Goal: Task Accomplishment & Management: Complete application form

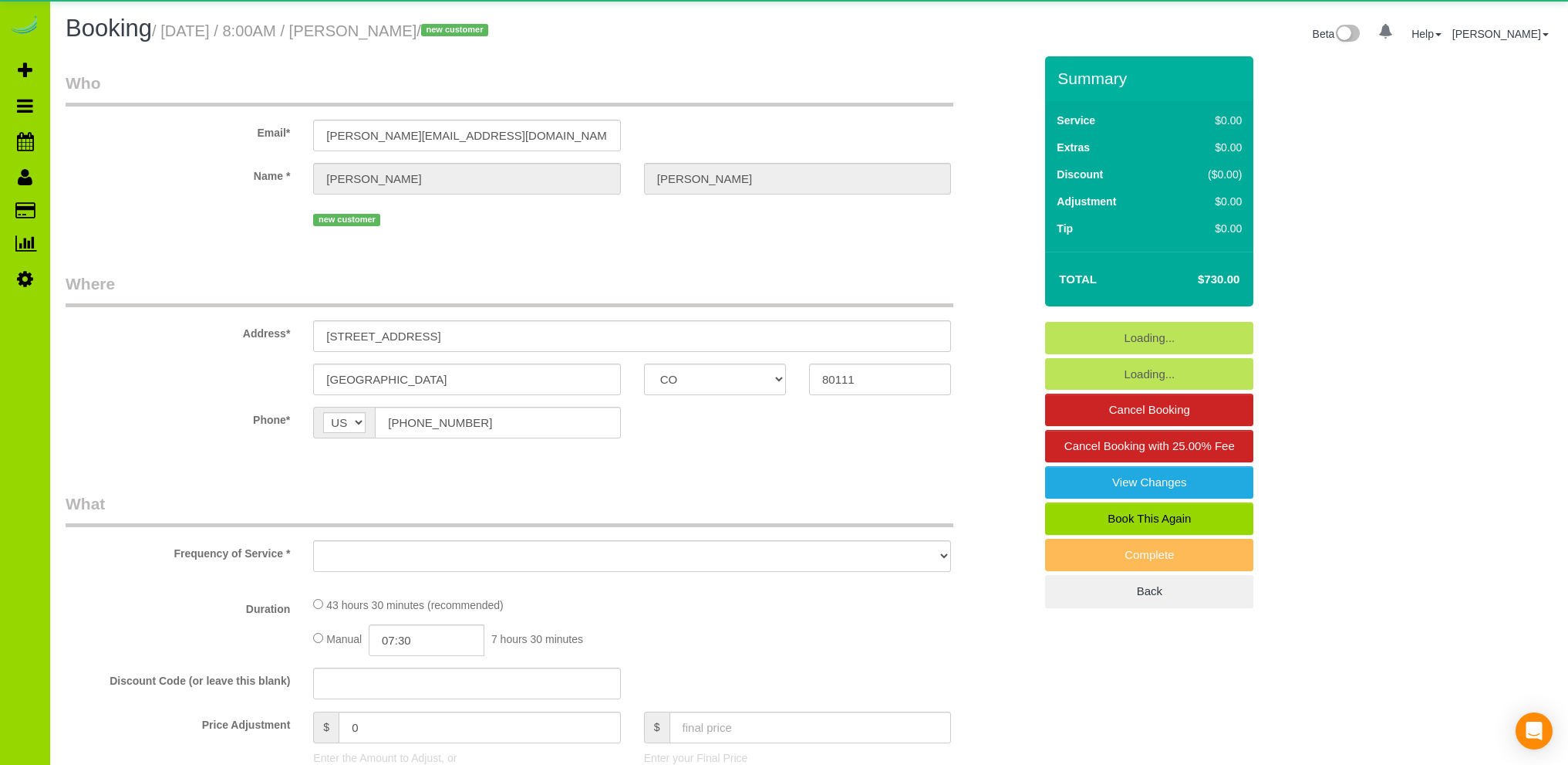
select select "CO"
select select "object:1275"
select select "3"
select select "number:6"
select select "number:20"
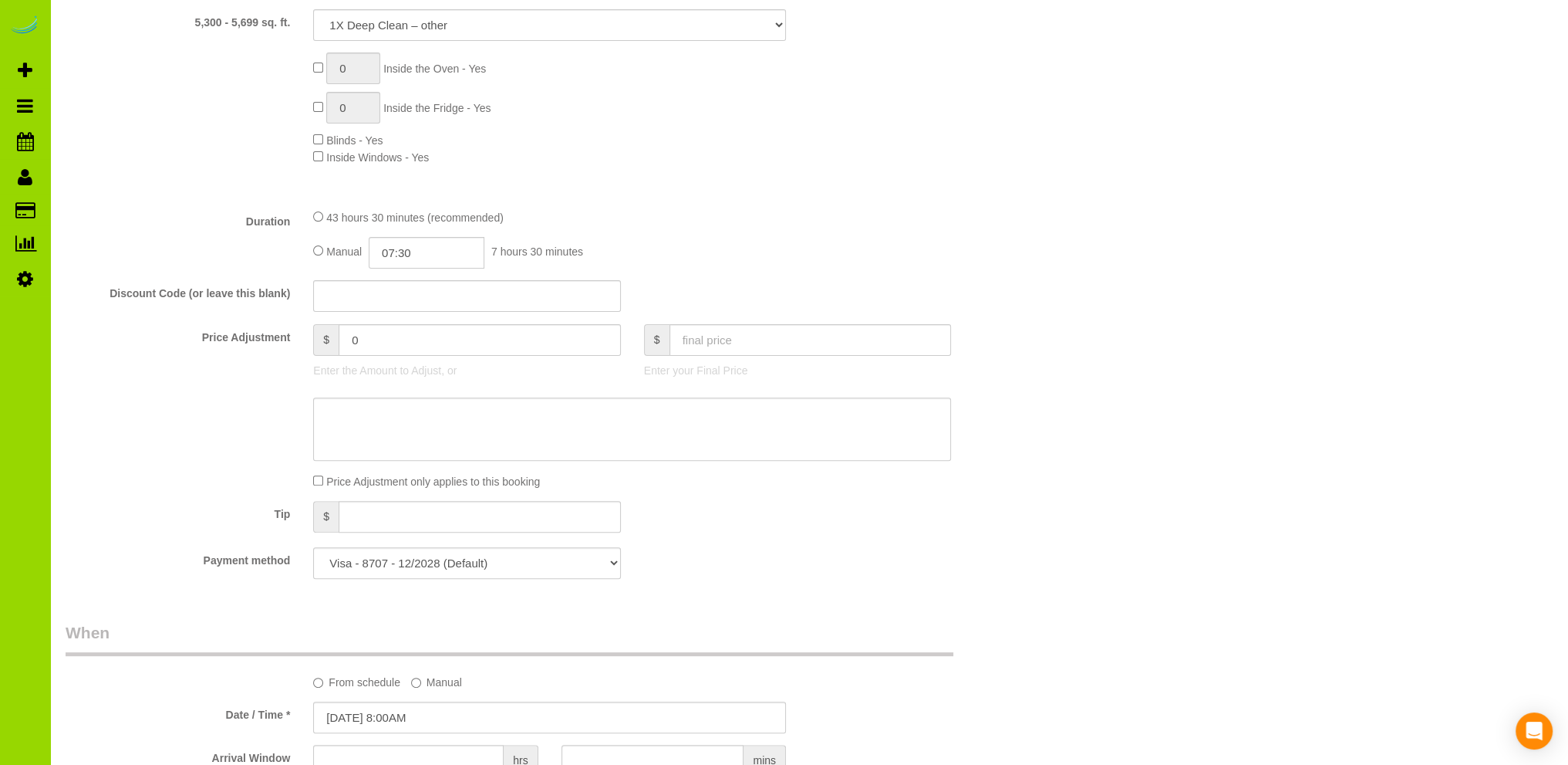
scroll to position [463, 0]
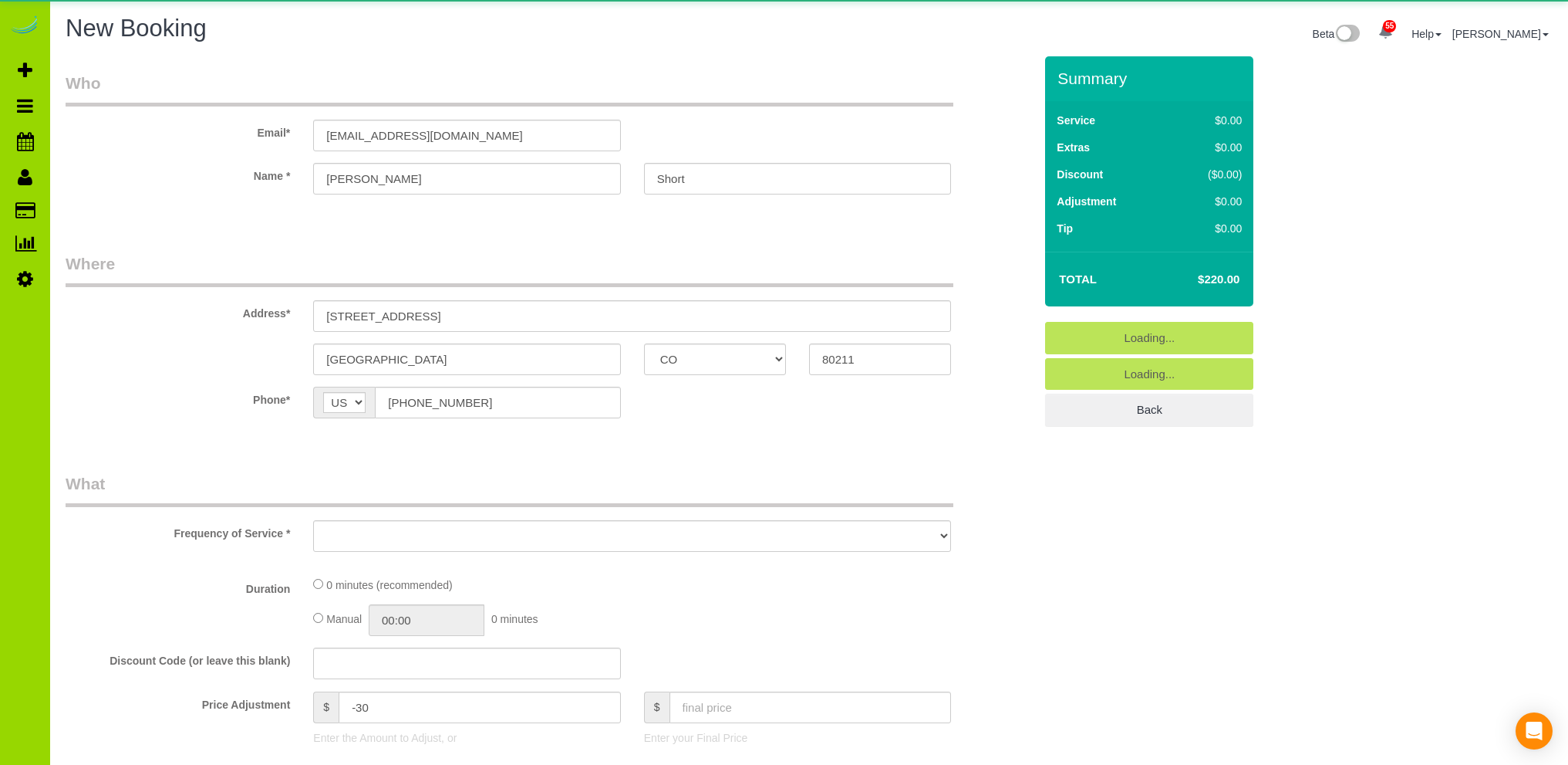
select select "CO"
select select "number:1"
select select "number:11"
select select "object:3263"
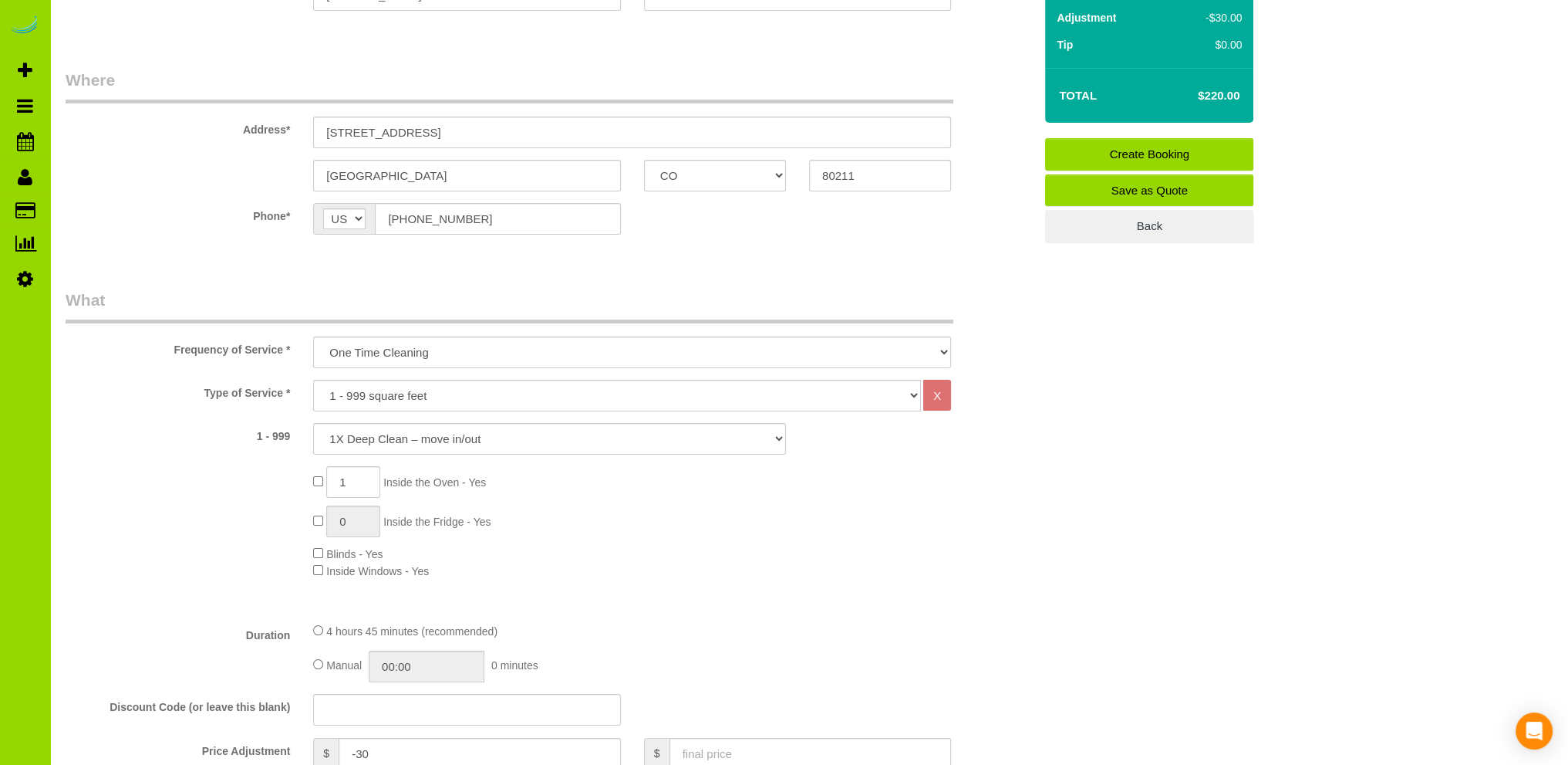
scroll to position [309, 0]
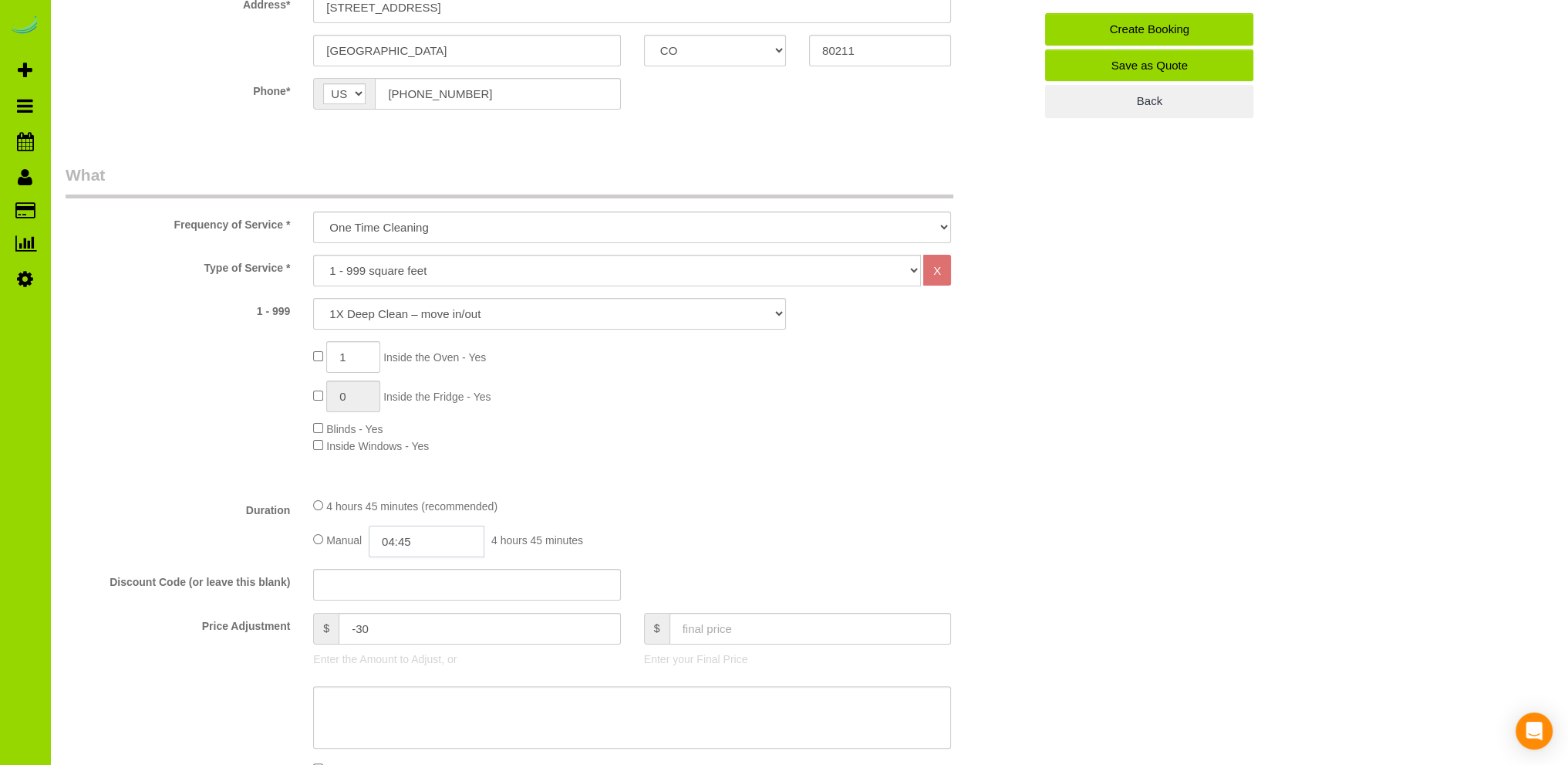
click at [404, 541] on input "04:45" at bounding box center [427, 541] width 116 height 31
click at [612, 403] on div "1 Inside the Oven - Yes 0 Inside the Fridge - Yes Blinds - Yes Inside Windows -…" at bounding box center [673, 397] width 744 height 113
click at [401, 542] on input "04:45" at bounding box center [427, 541] width 116 height 31
type input "04:30"
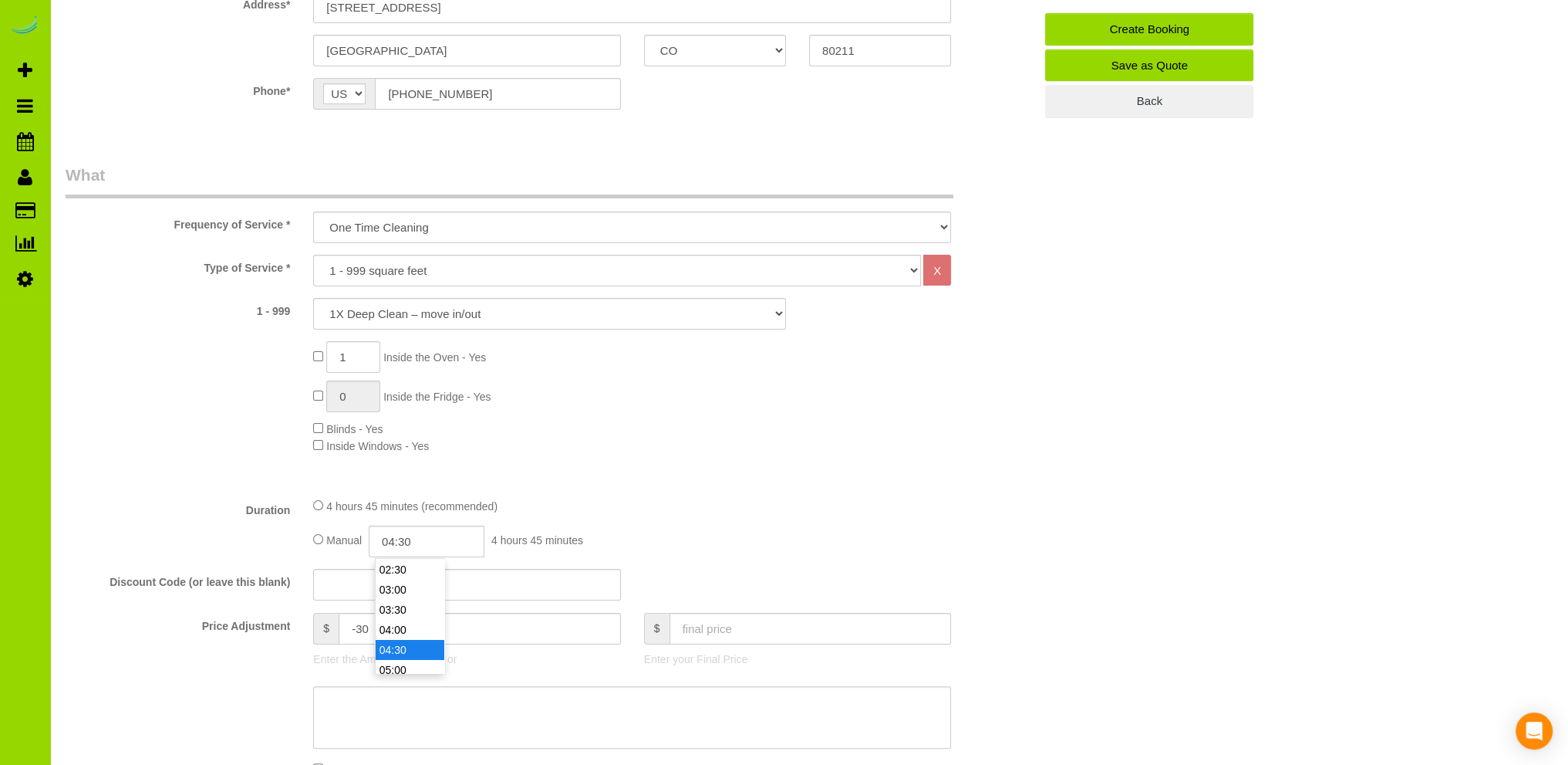
click at [407, 646] on li "04:30" at bounding box center [410, 650] width 69 height 20
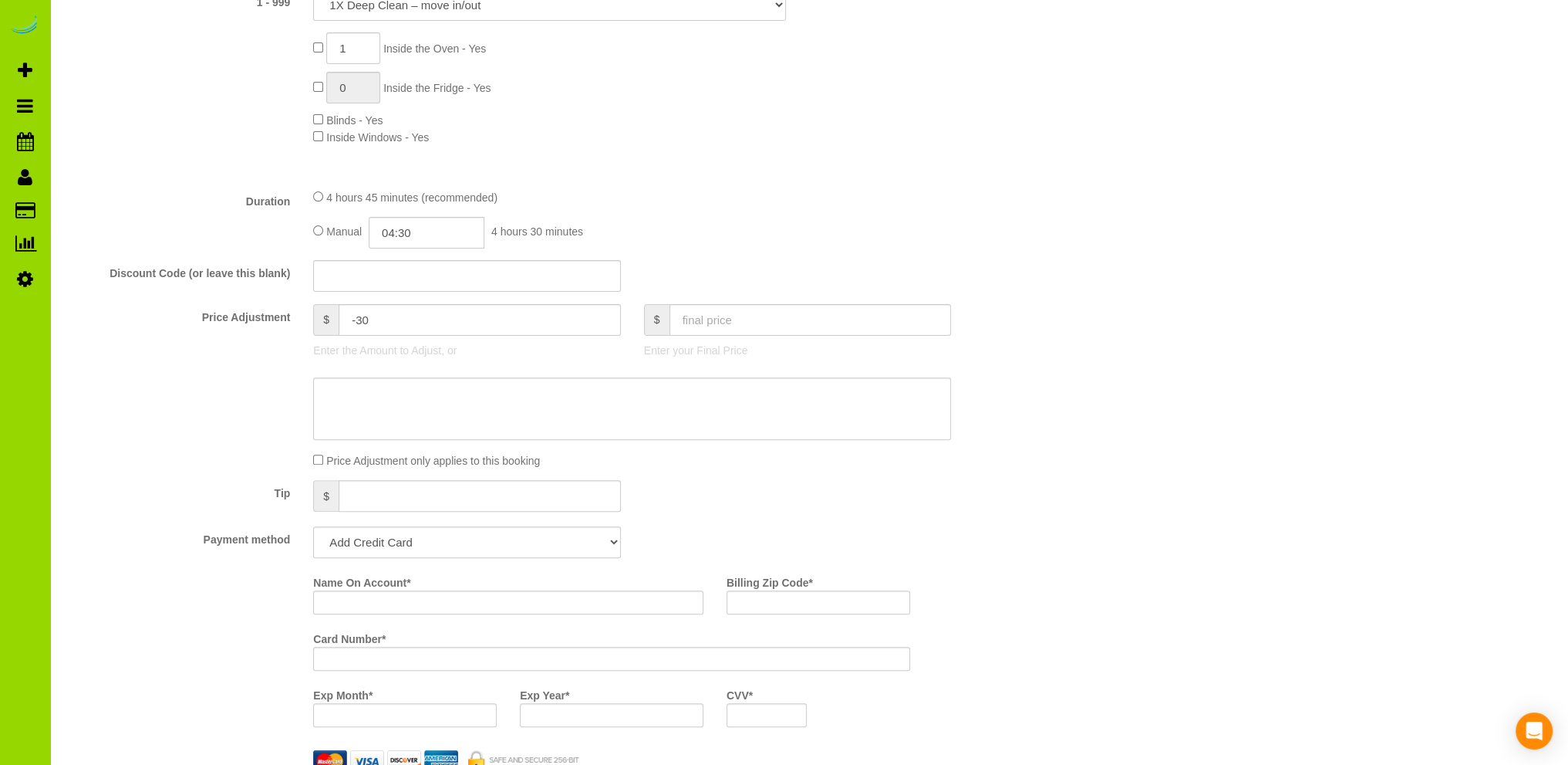
scroll to position [771, 0]
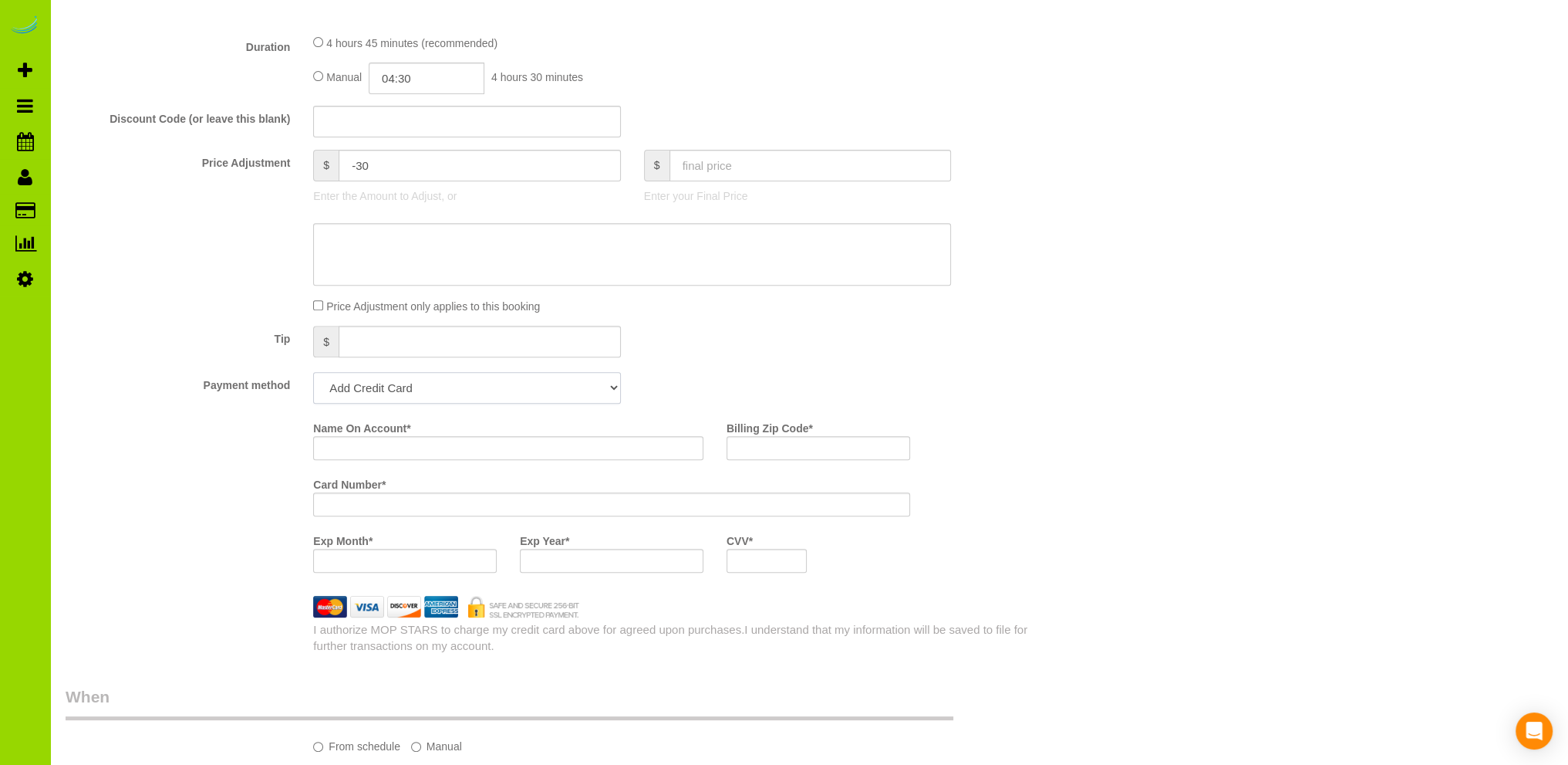
drag, startPoint x: 614, startPoint y: 386, endPoint x: 576, endPoint y: 392, distance: 38.5
click at [614, 386] on select "Add Credit Card Cash Check Paypal" at bounding box center [467, 387] width 307 height 31
select select "string:cash"
click at [314, 372] on select "Add Credit Card Cash Check Paypal" at bounding box center [467, 387] width 307 height 31
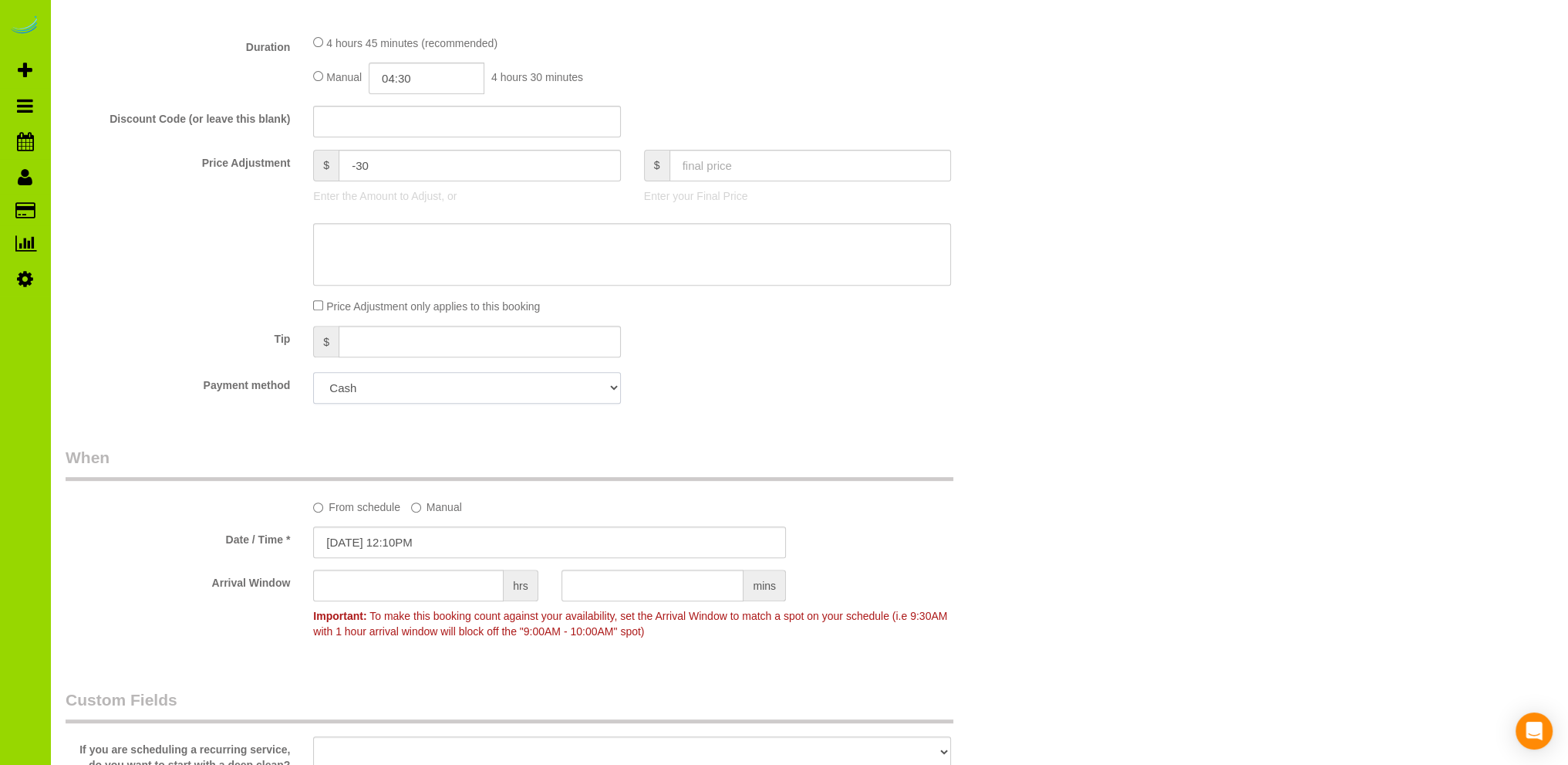
scroll to position [926, 0]
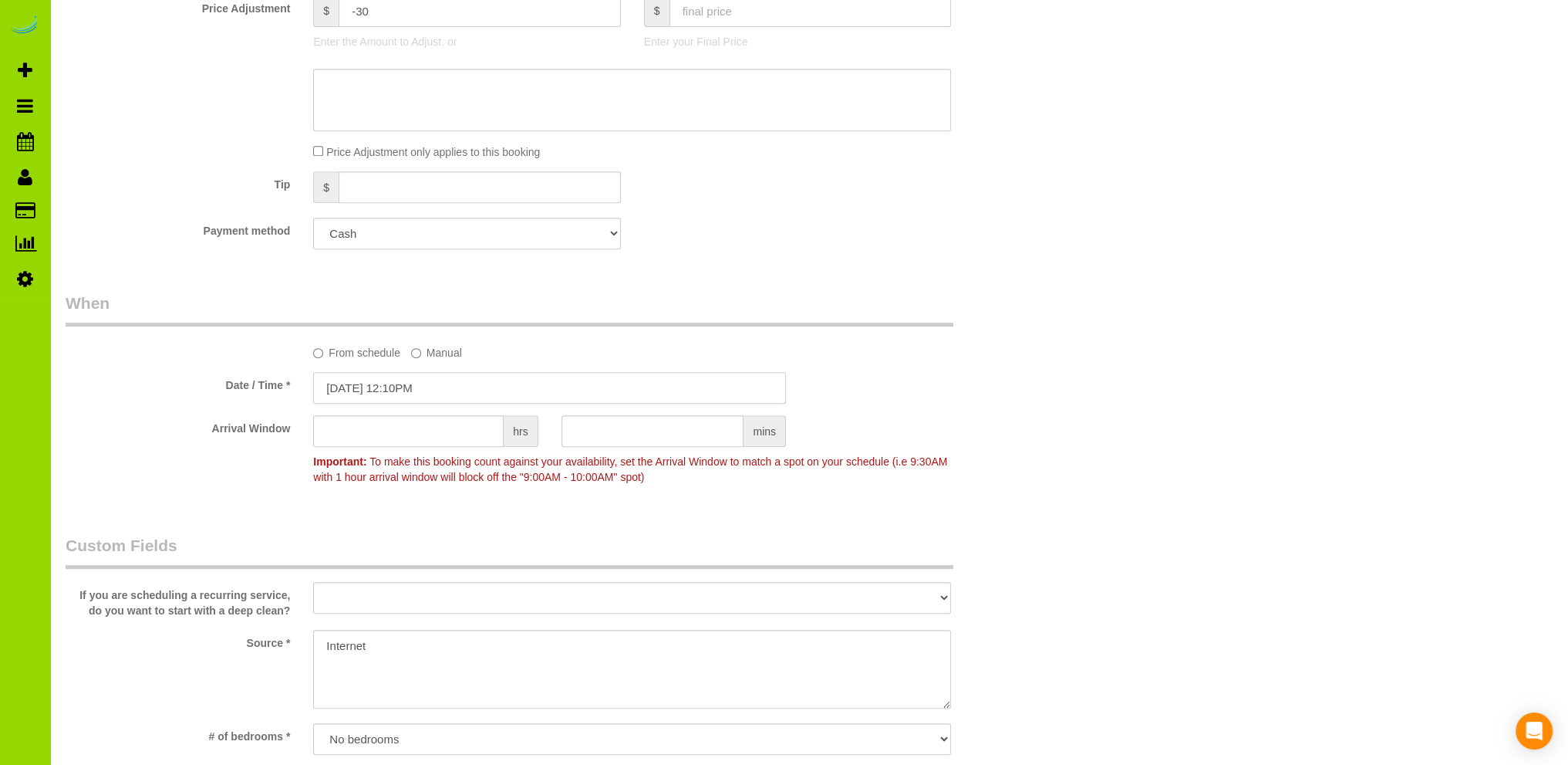
click at [390, 390] on input "08/11/2025 12:10PM" at bounding box center [550, 387] width 473 height 31
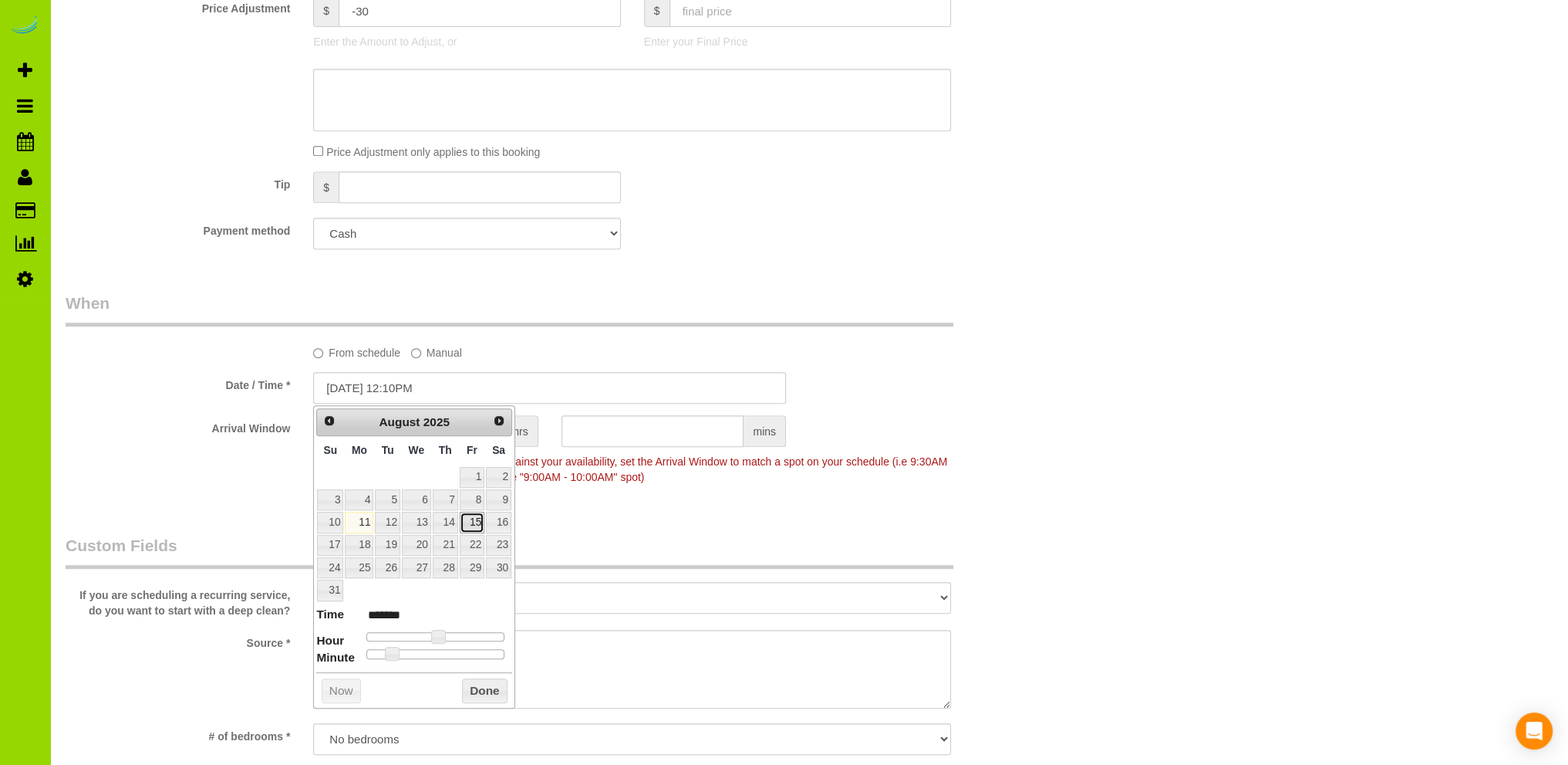
click at [475, 519] on link "15" at bounding box center [472, 522] width 25 height 21
type input "08/15/2025 11:10AM"
type input "*******"
type input "08/15/2025 10:10AM"
type input "*******"
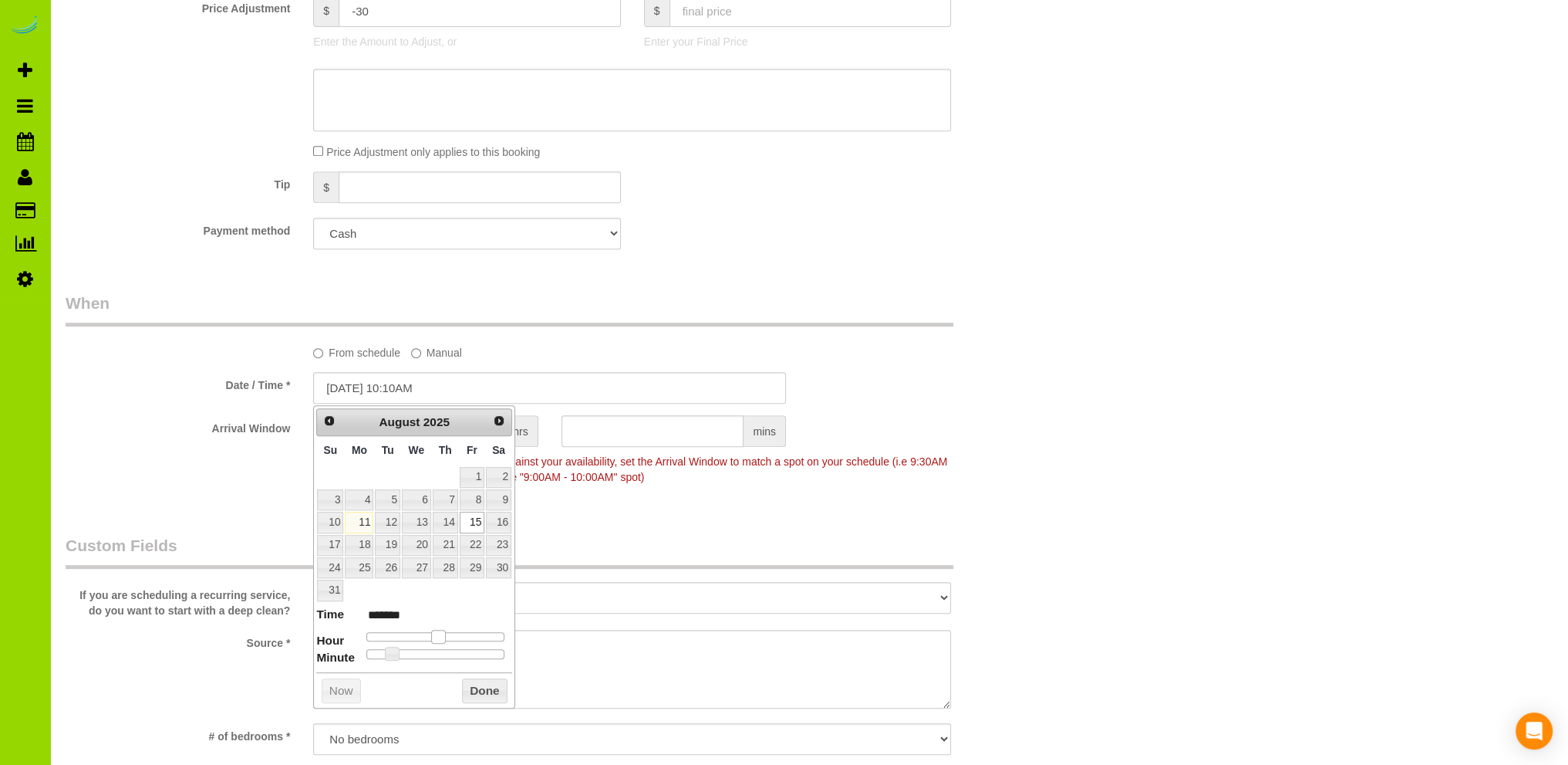
type input "08/15/2025 9:10AM"
type input "******"
type input "08/15/2025 8:10AM"
type input "******"
type input "08/15/2025 9:10AM"
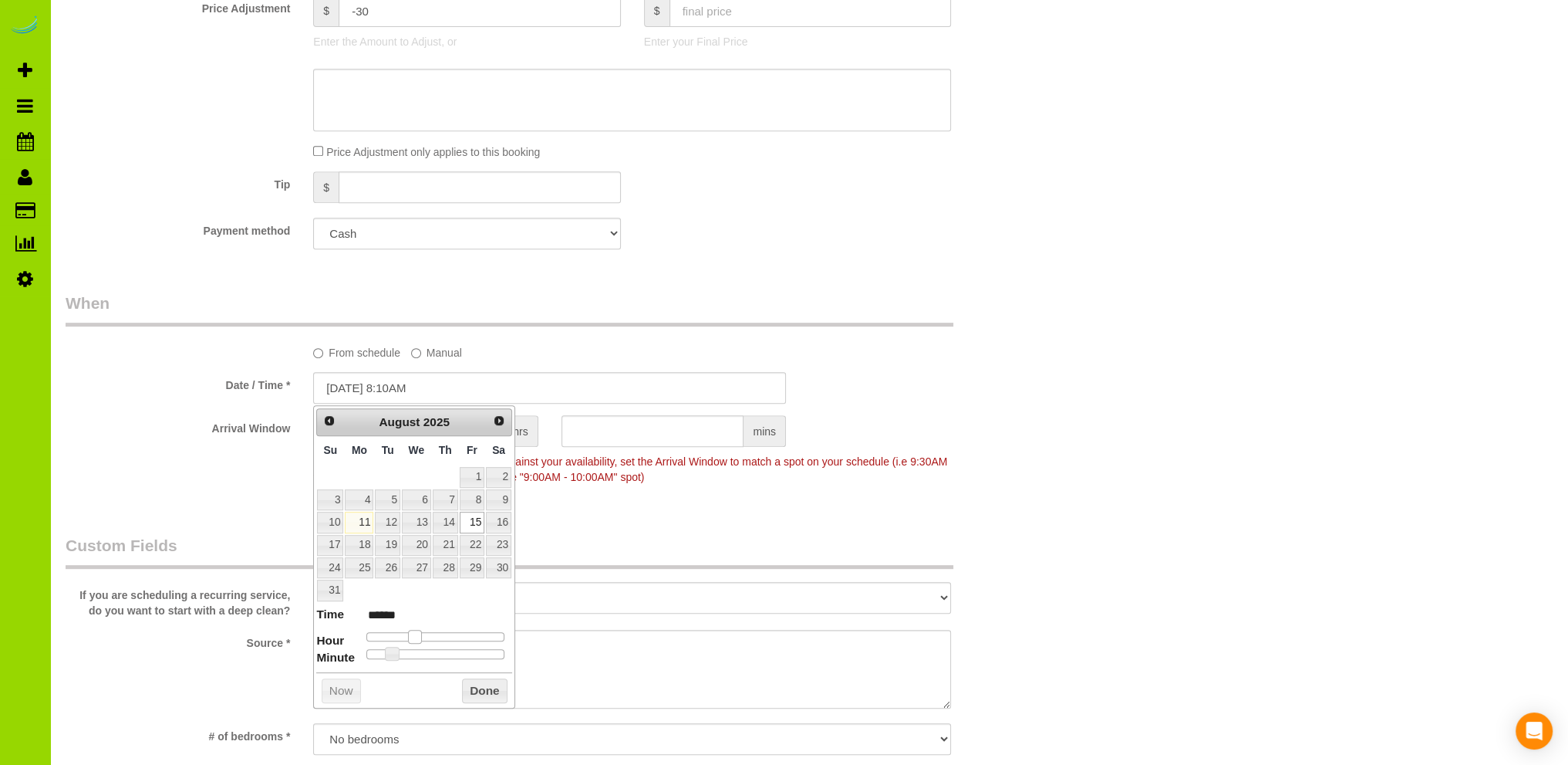
type input "******"
drag, startPoint x: 435, startPoint y: 633, endPoint x: 419, endPoint y: 633, distance: 16.0
click at [419, 633] on span at bounding box center [421, 637] width 14 height 14
type input "08/15/2025 9:05AM"
type input "******"
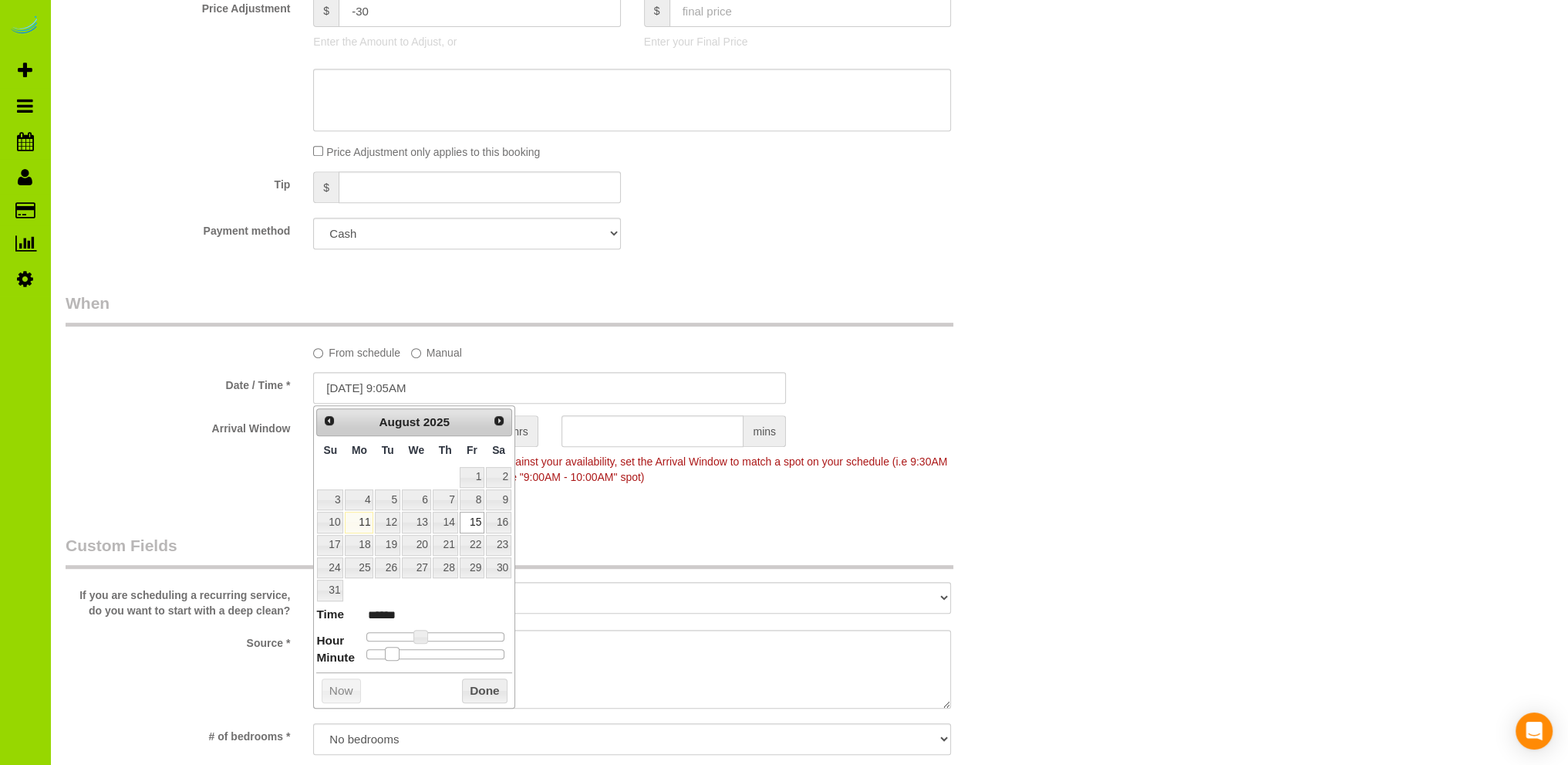
type input "08/15/2025 9:00AM"
type input "******"
drag, startPoint x: 391, startPoint y: 652, endPoint x: 364, endPoint y: 651, distance: 27.0
click at [364, 651] on span at bounding box center [368, 654] width 14 height 14
click at [482, 688] on button "Done" at bounding box center [485, 691] width 45 height 25
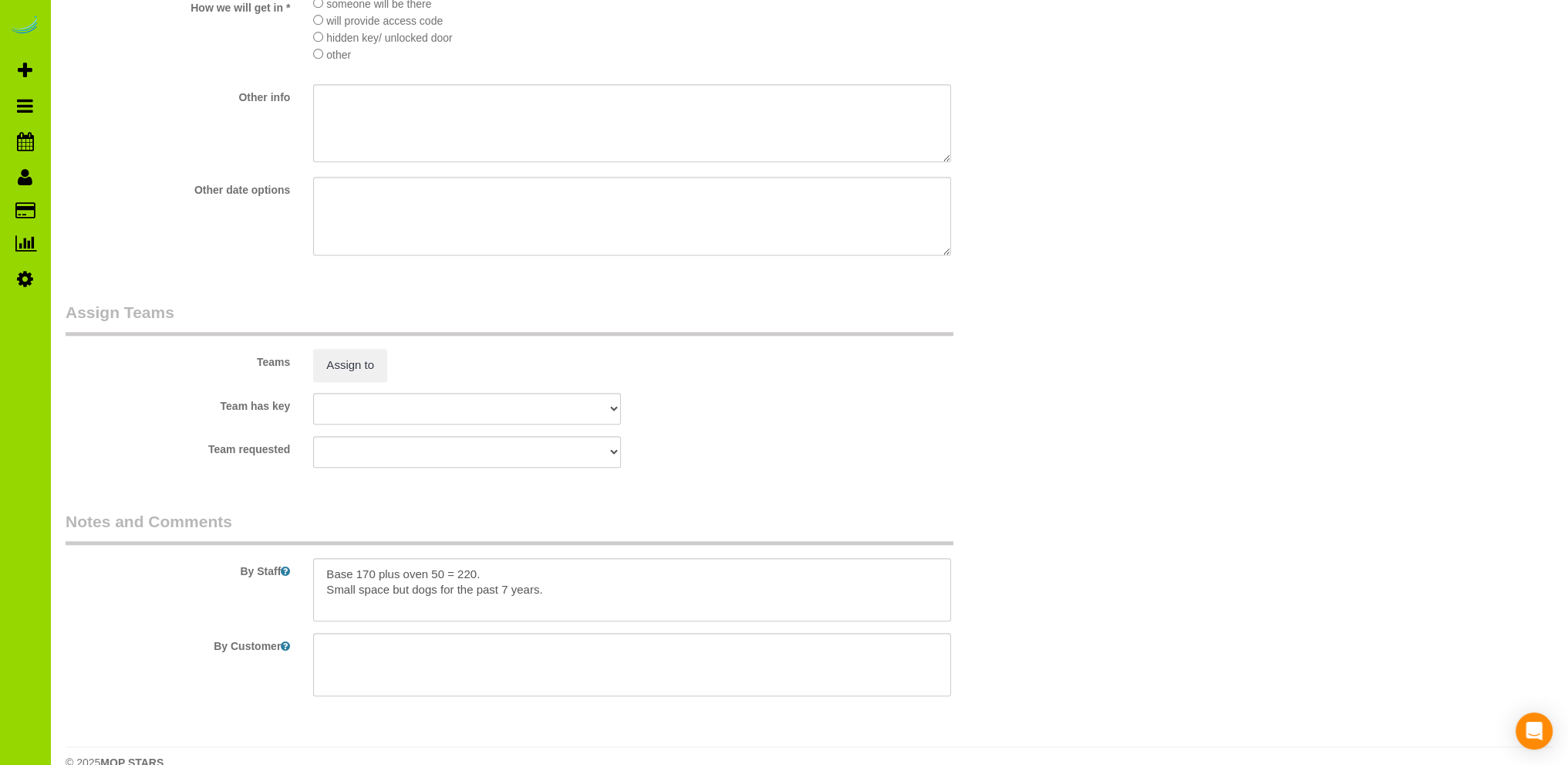
scroll to position [2006, 0]
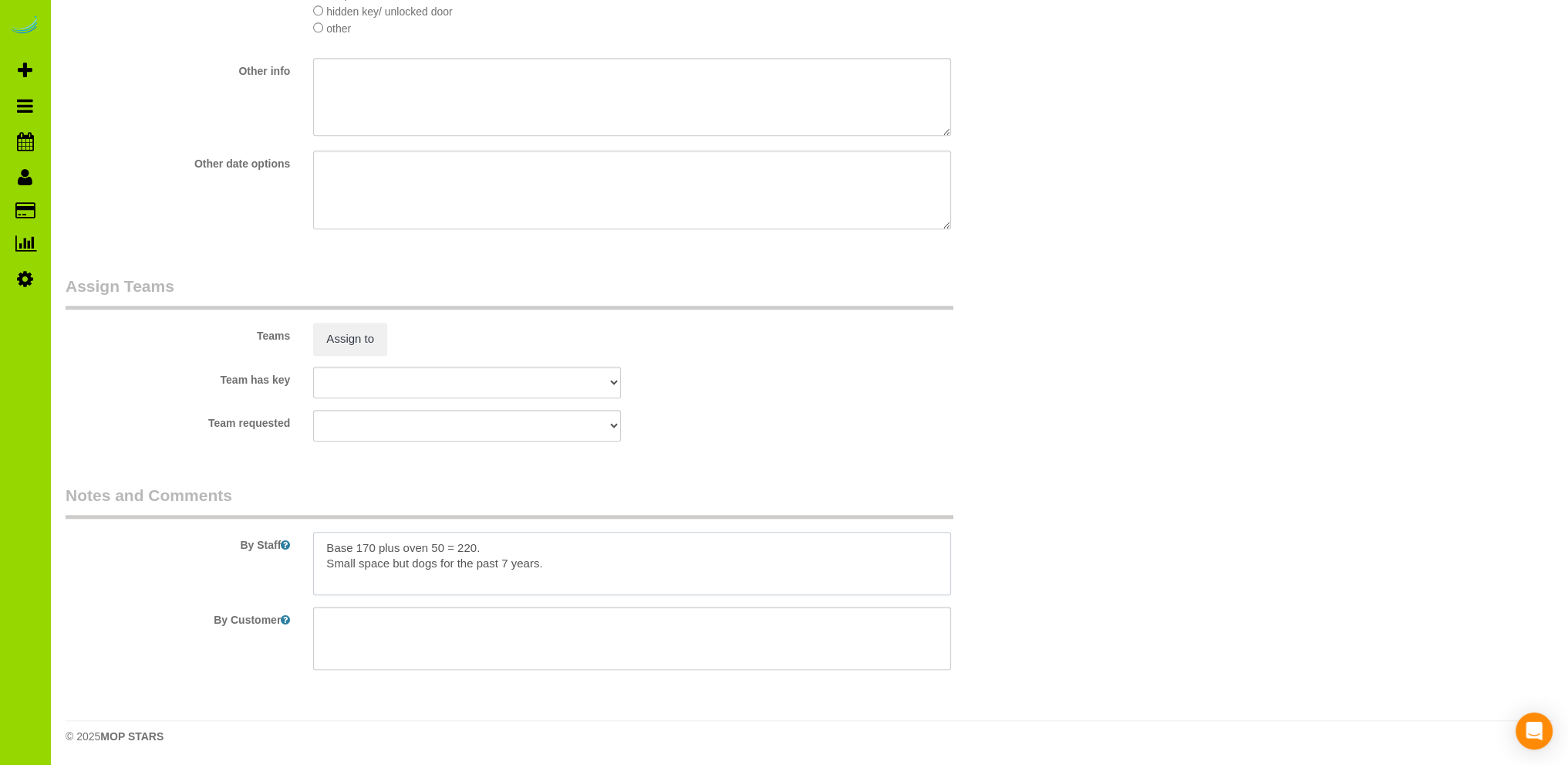
click at [327, 550] on textarea at bounding box center [633, 563] width 638 height 63
drag, startPoint x: 557, startPoint y: 580, endPoint x: 252, endPoint y: 569, distance: 305.2
click at [252, 569] on div "By Staff" at bounding box center [550, 540] width 992 height 111
click at [320, 549] on textarea at bounding box center [633, 563] width 638 height 63
click at [368, 552] on textarea at bounding box center [633, 563] width 638 height 63
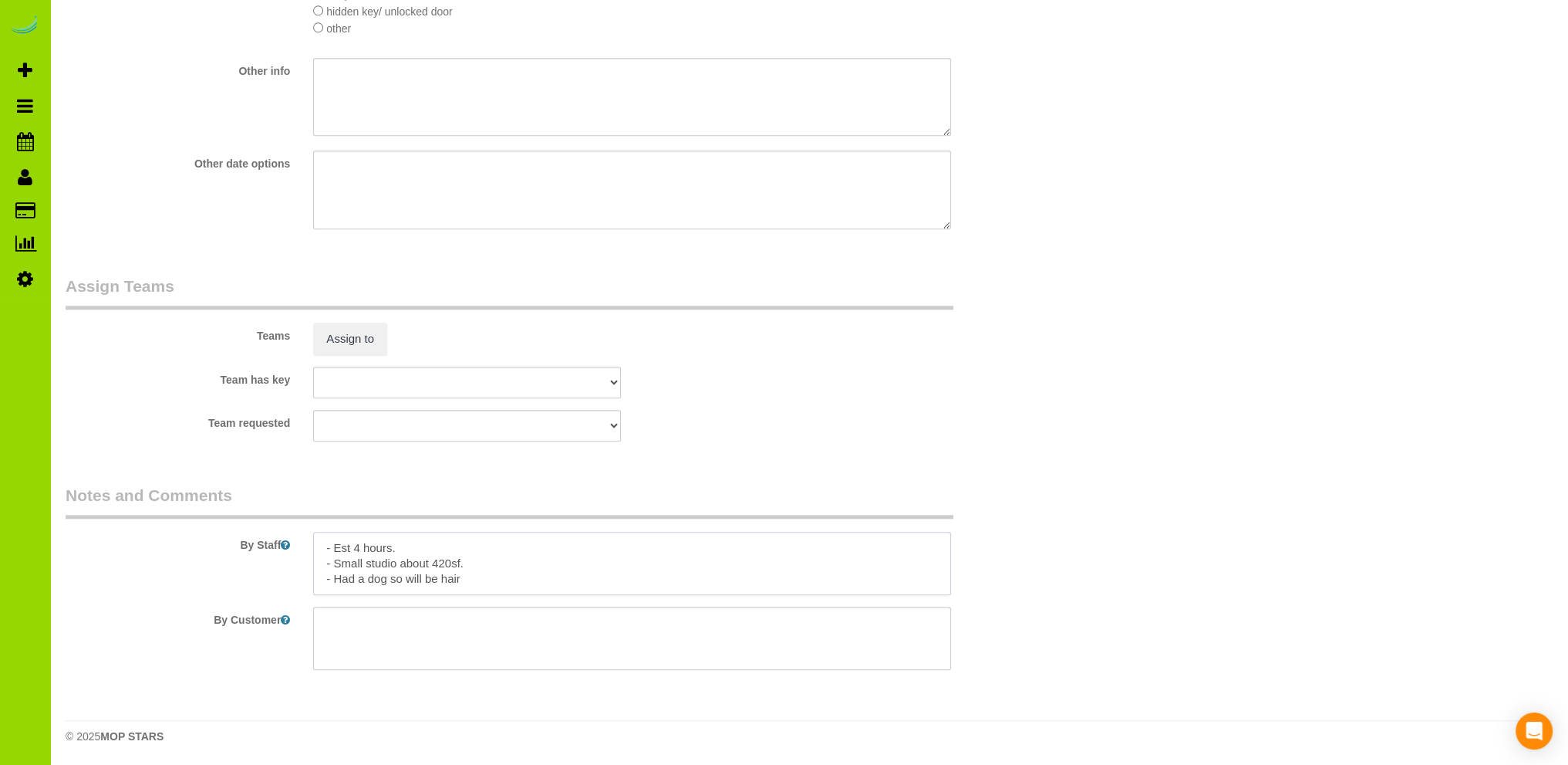
click at [390, 583] on textarea at bounding box center [633, 563] width 638 height 63
click at [518, 583] on textarea at bounding box center [633, 563] width 638 height 63
click at [389, 580] on textarea at bounding box center [633, 563] width 638 height 63
click at [473, 580] on textarea at bounding box center [633, 563] width 638 height 63
click at [572, 580] on textarea at bounding box center [633, 563] width 638 height 63
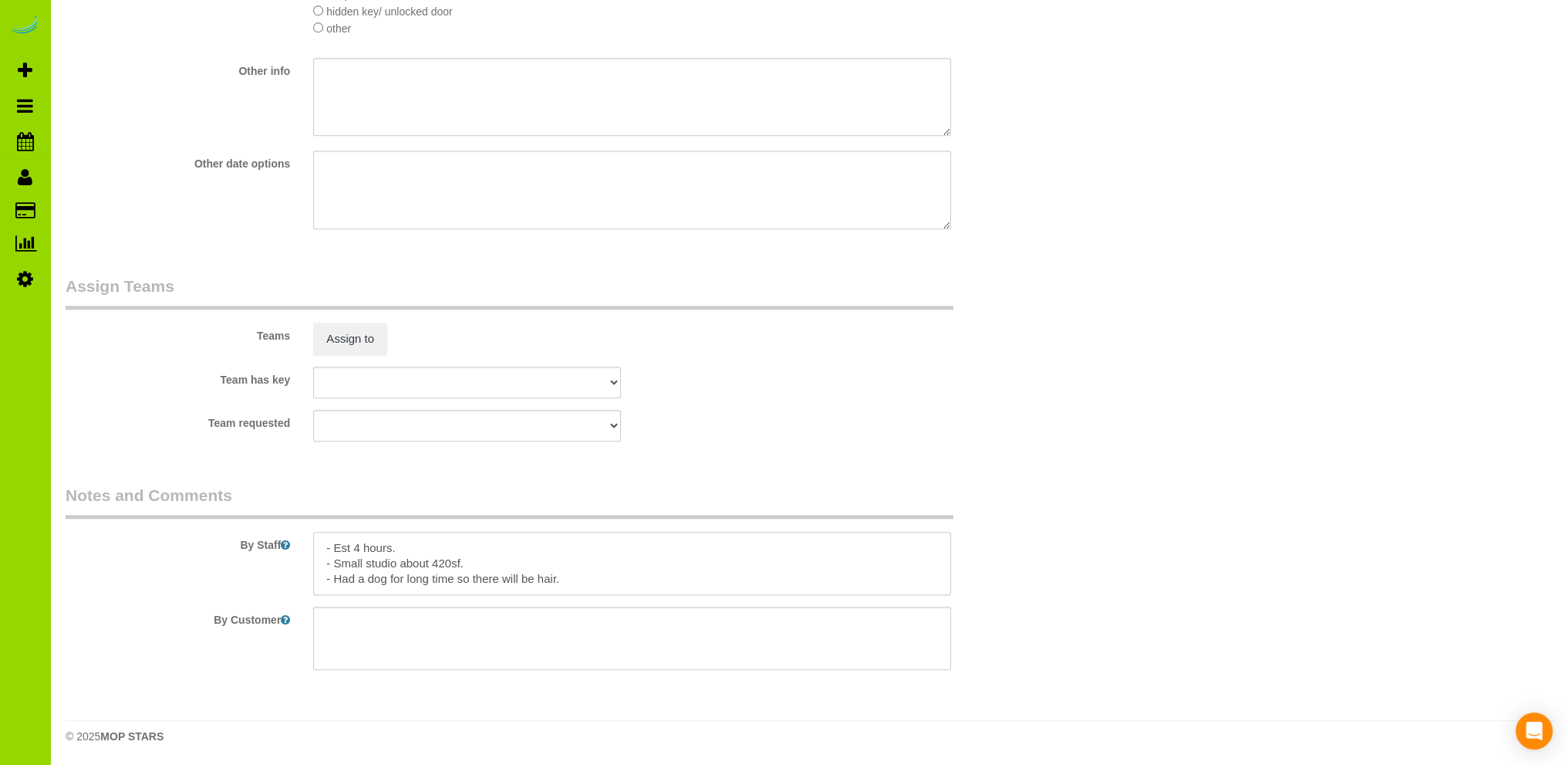
scroll to position [6, 0]
click at [411, 548] on textarea at bounding box center [633, 563] width 638 height 63
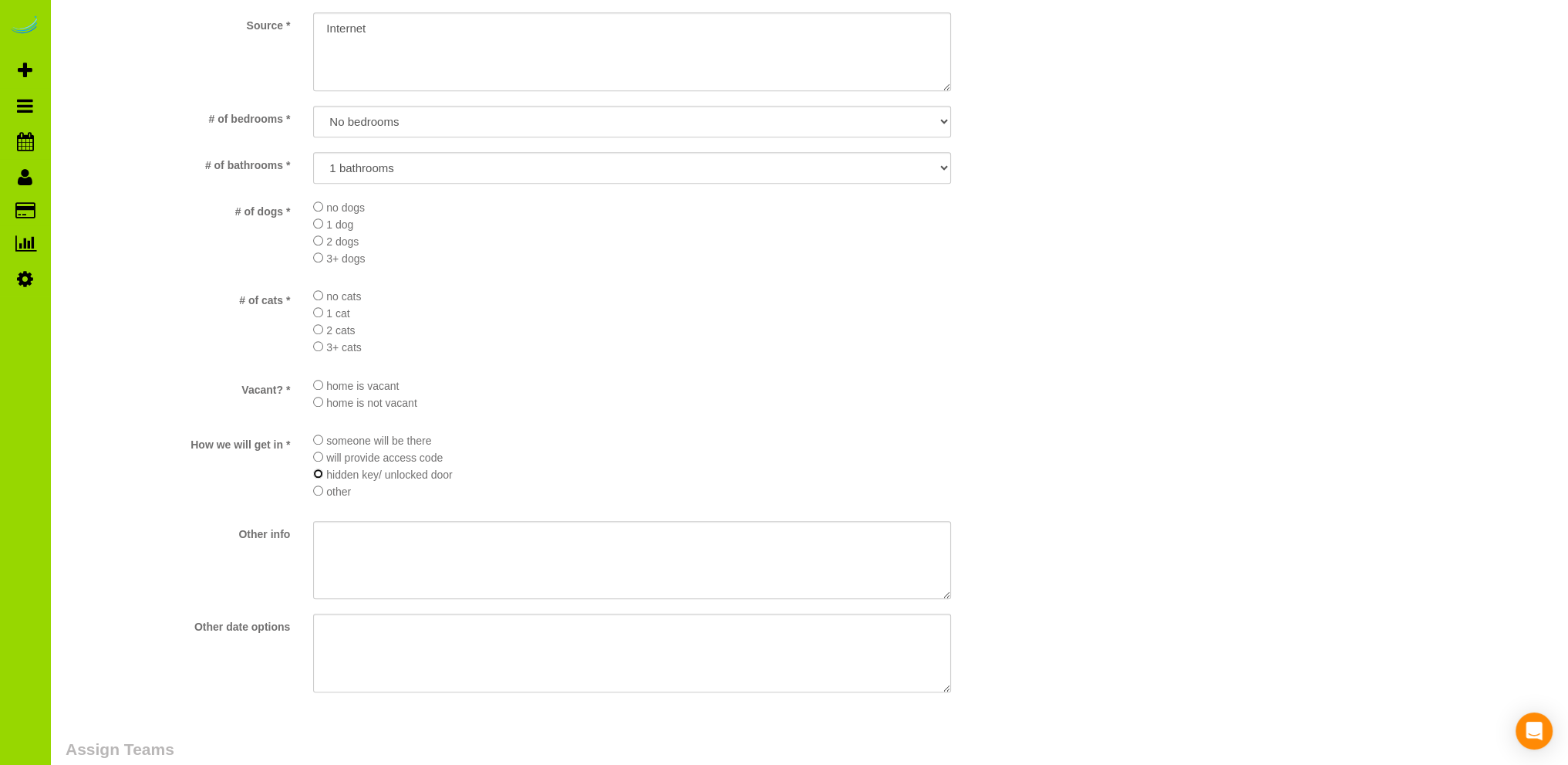
scroll to position [2006, 0]
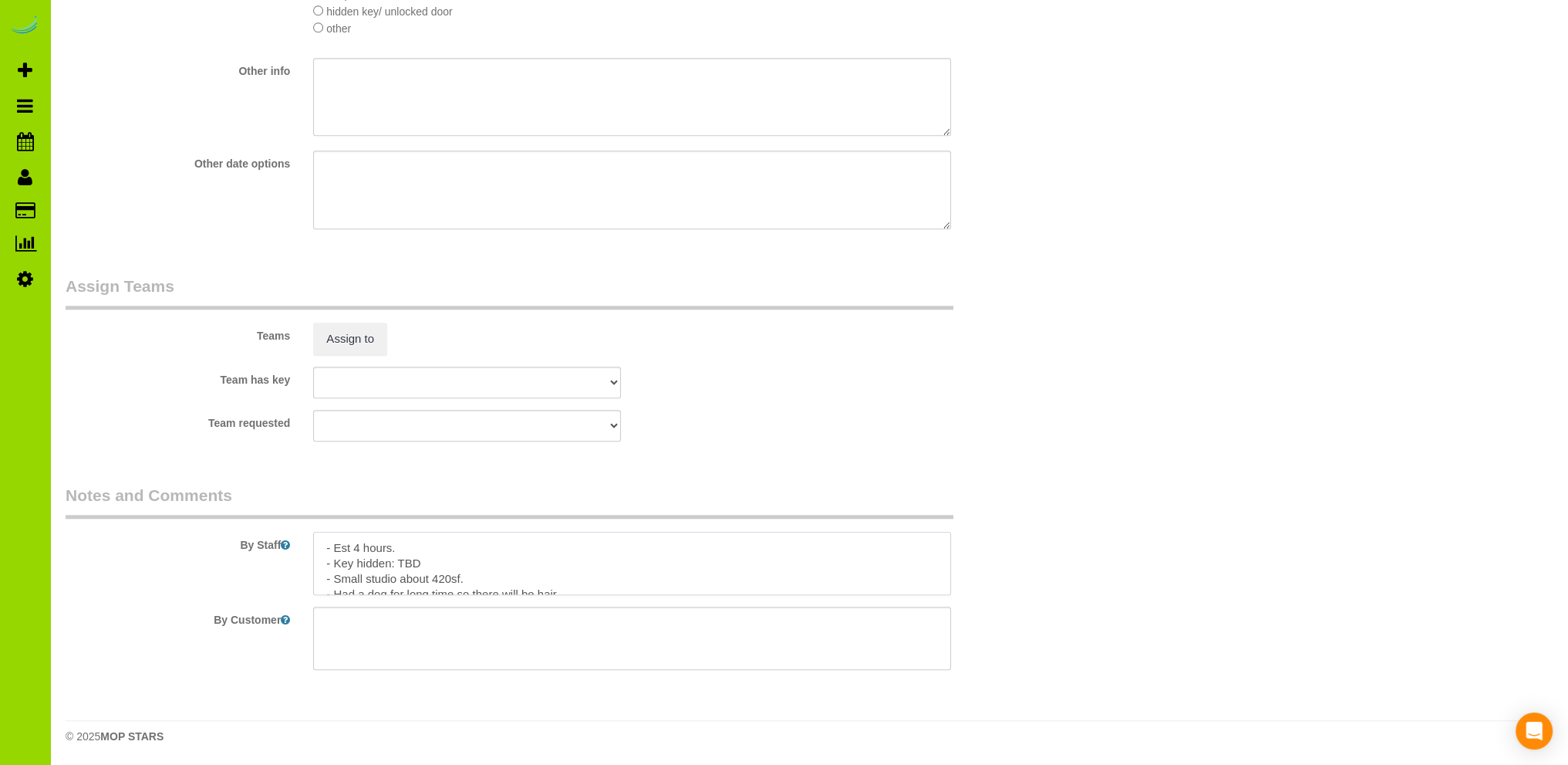
click at [433, 566] on textarea at bounding box center [633, 563] width 638 height 63
click at [484, 584] on textarea at bounding box center [633, 563] width 638 height 63
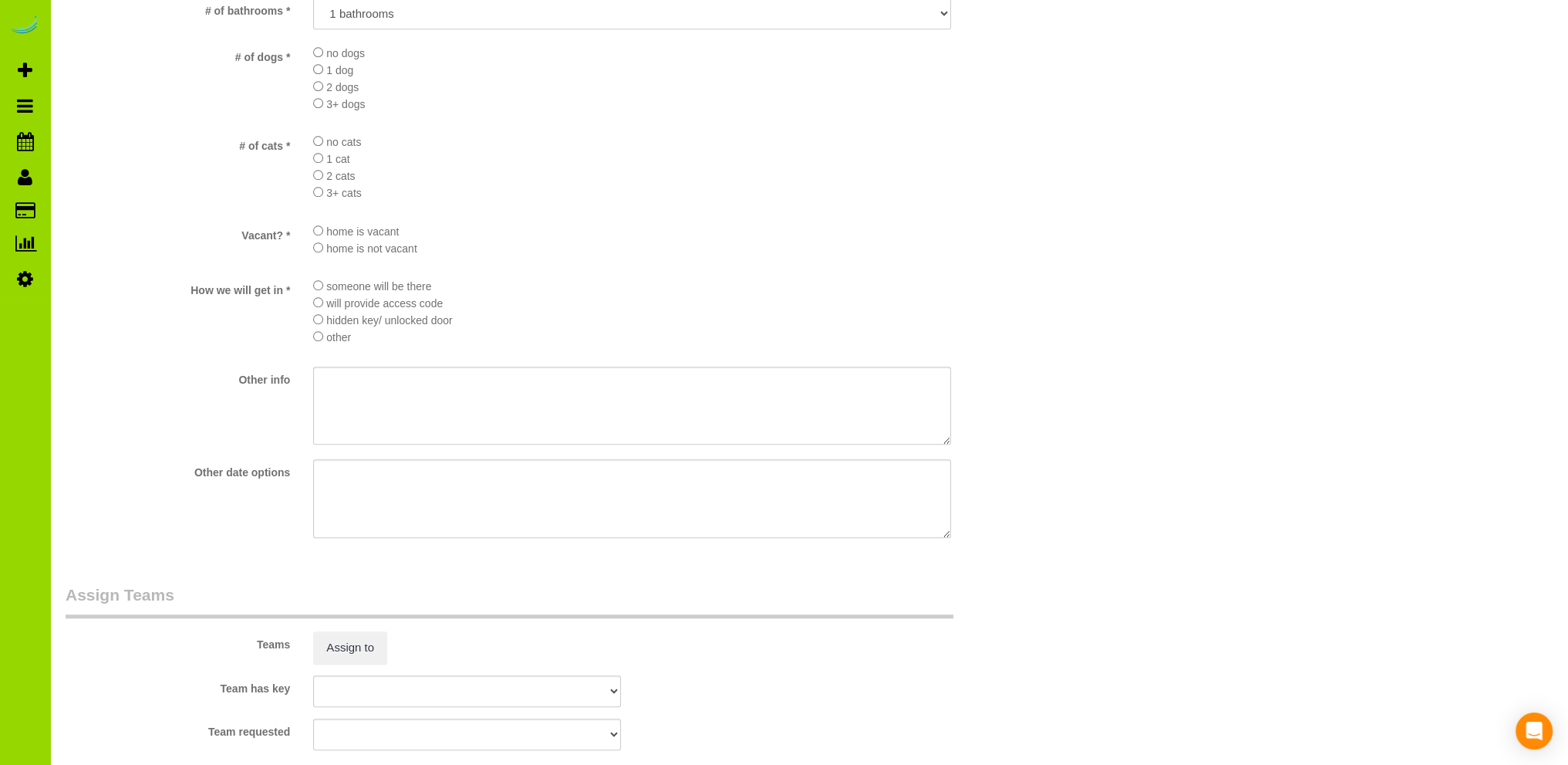
type textarea "- Est 4 hours. - Key hidden: TBD - Small studio about 420sf. - Empty except for…"
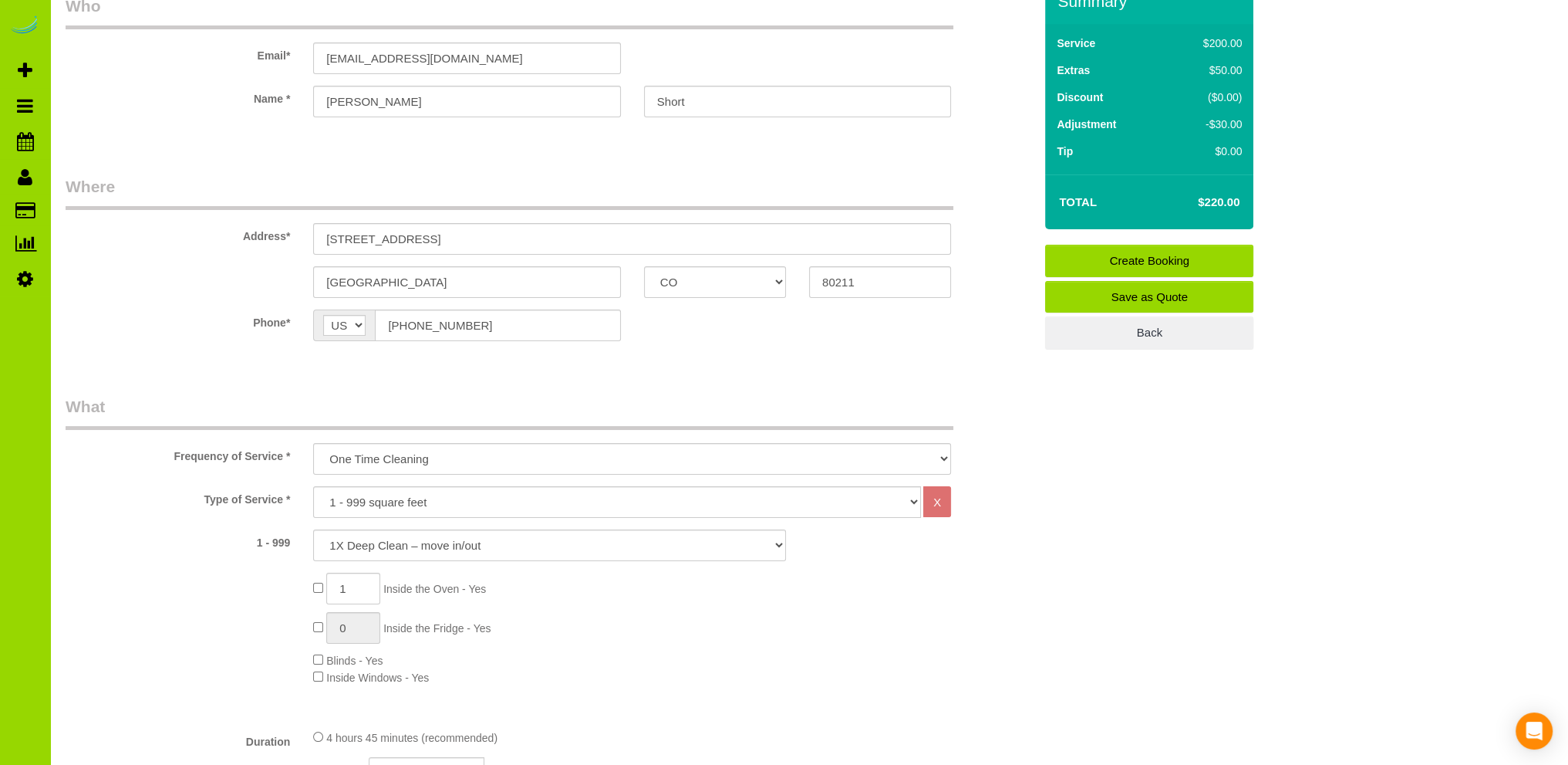
scroll to position [0, 0]
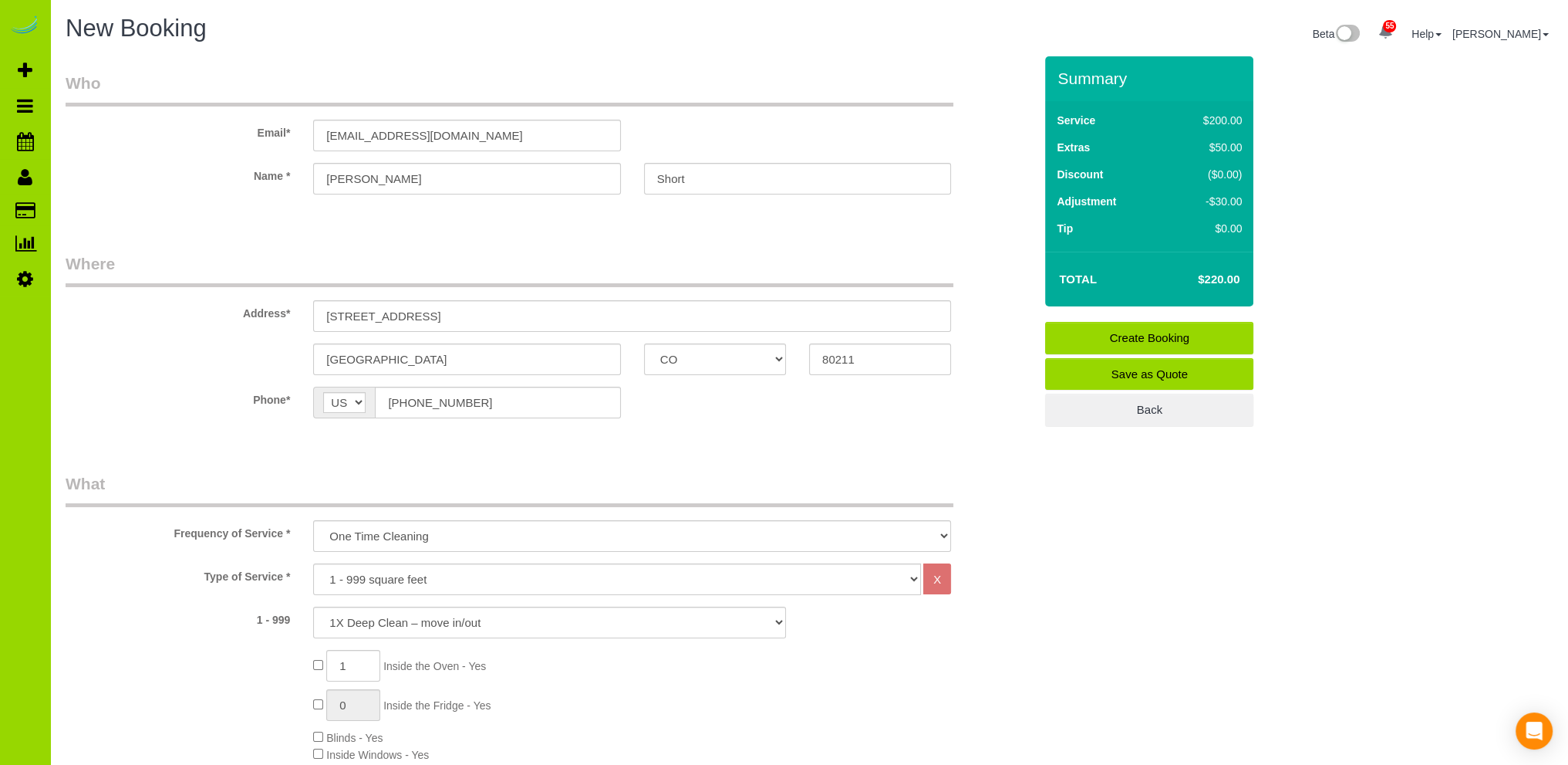
click at [1124, 336] on link "Create Booking" at bounding box center [1150, 337] width 208 height 32
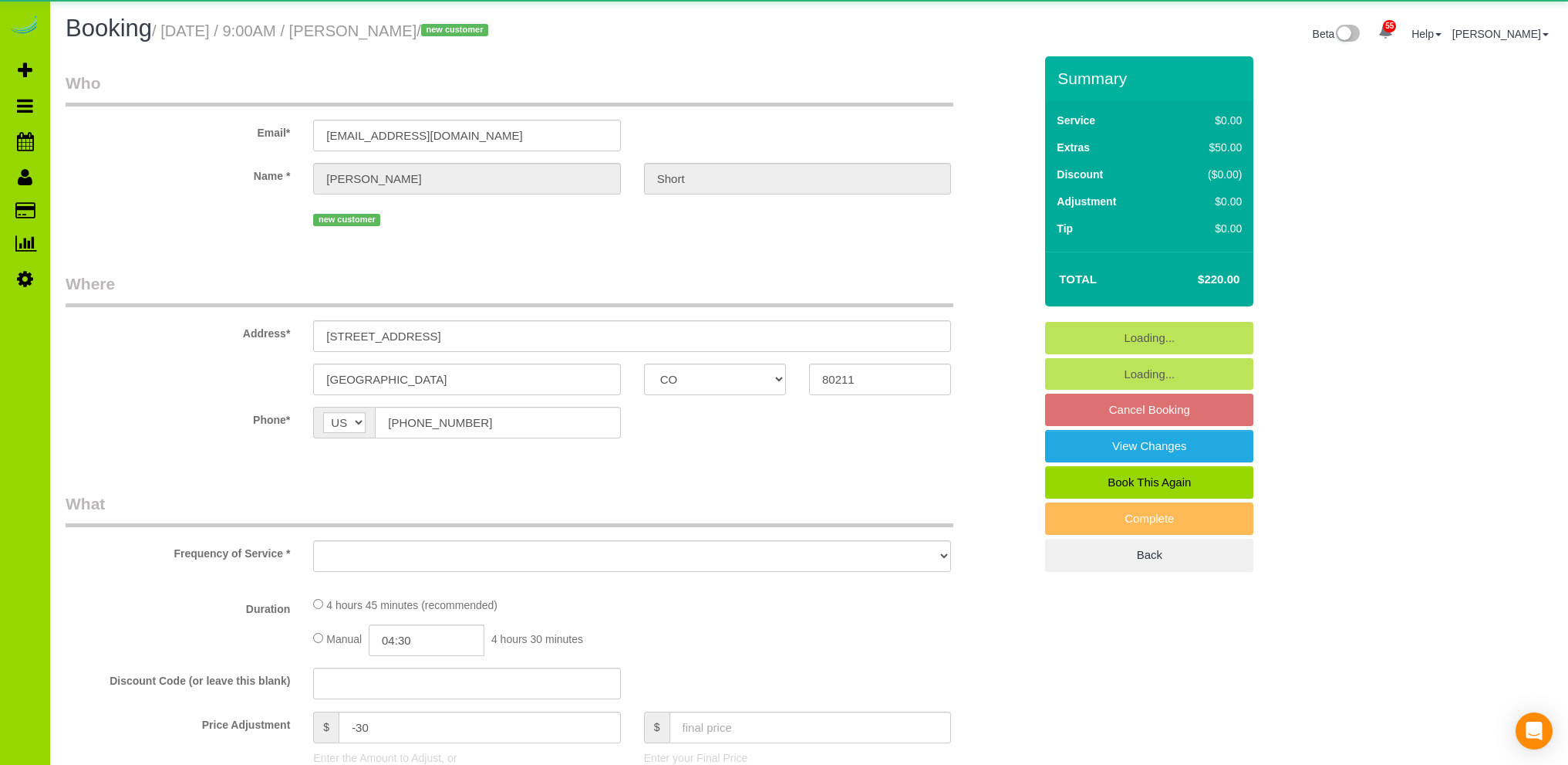
select select "CO"
select select "object:1148"
select select "spot1"
select select "number:1"
select select "number:11"
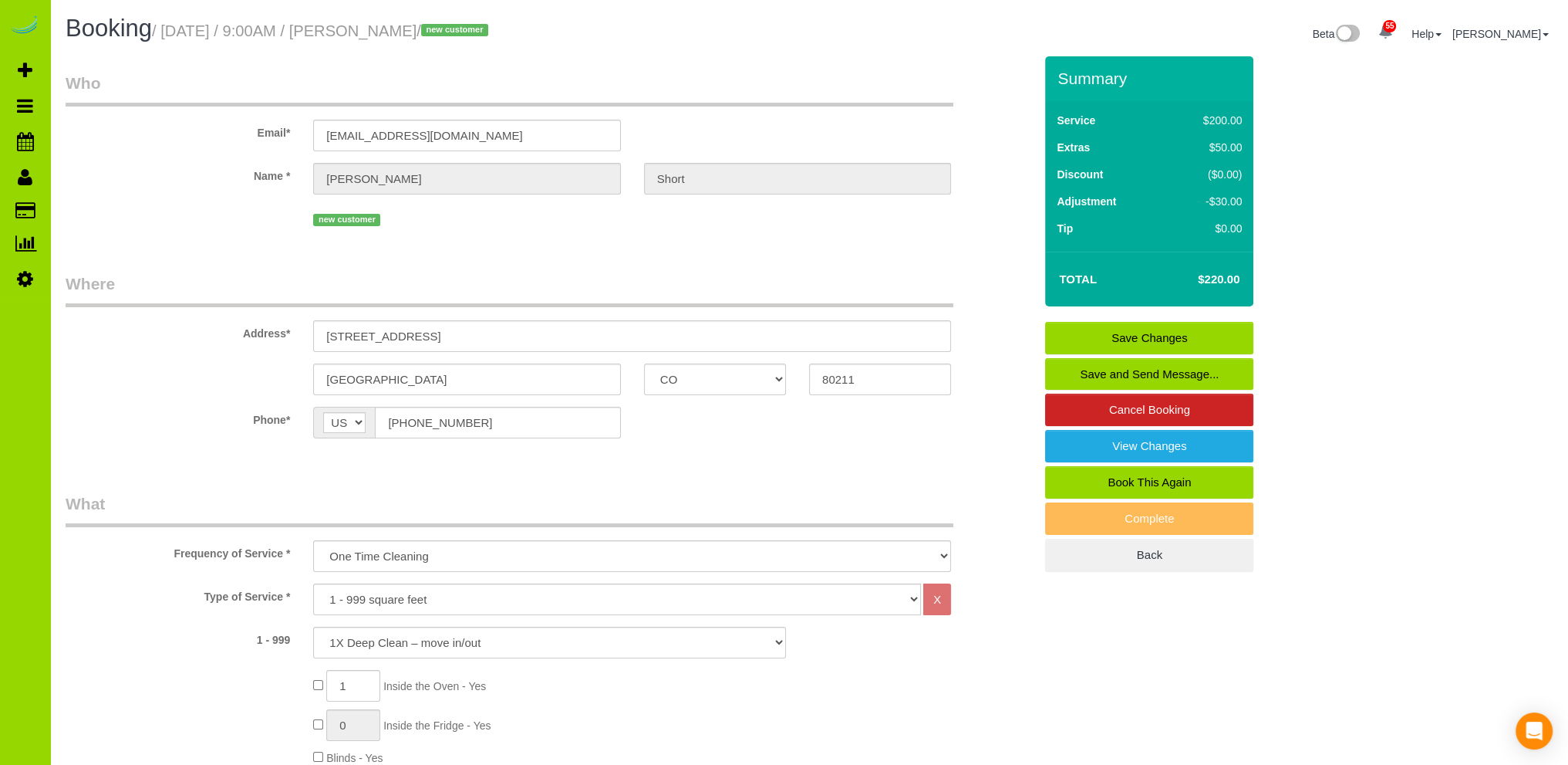
click at [1149, 368] on link "Save and Send Message..." at bounding box center [1150, 374] width 208 height 32
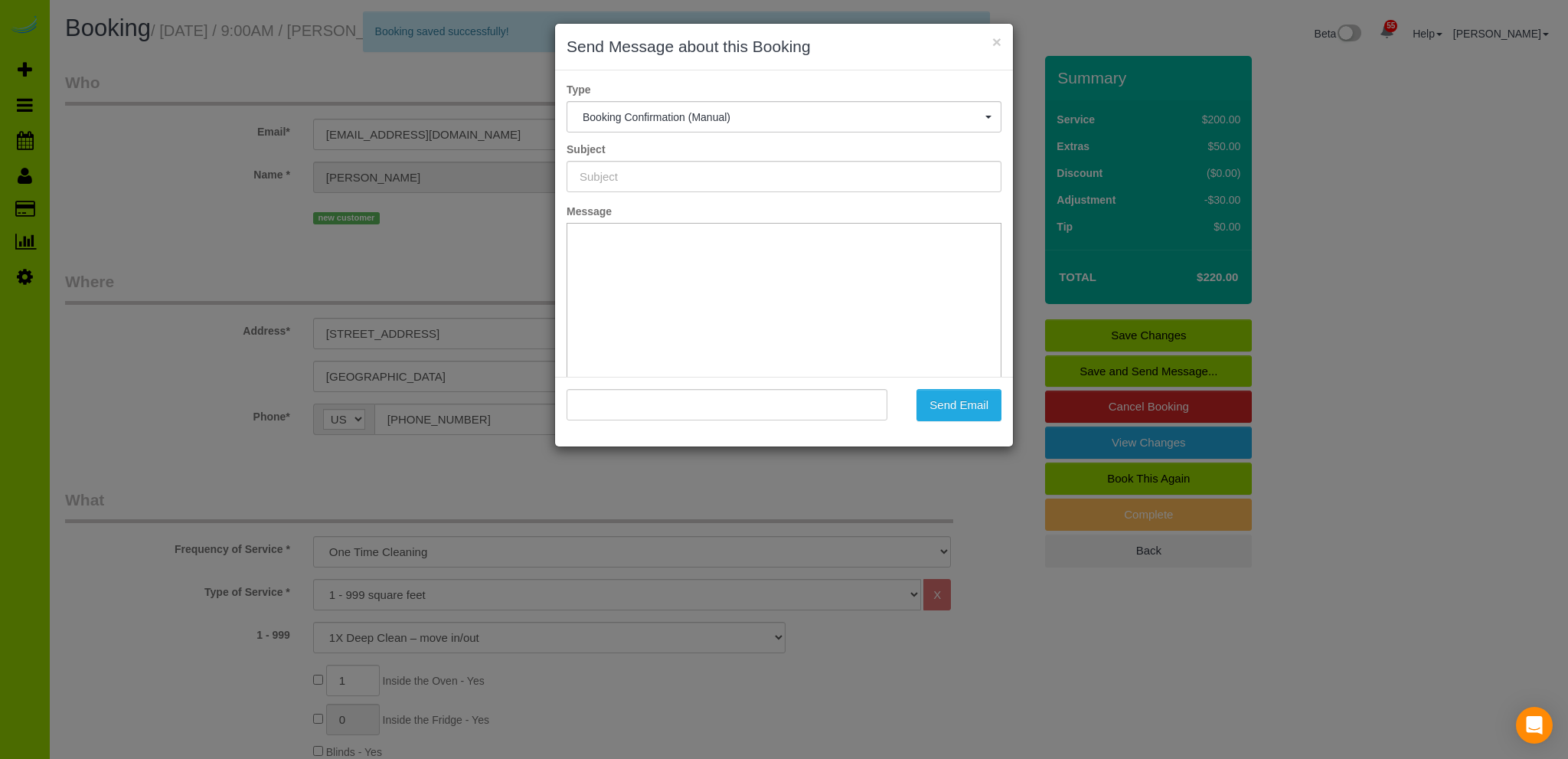
type input "Booking Confirmed - Please add your credit card"
type input ""Casey Short" <caseyannshort@gmail.com>"
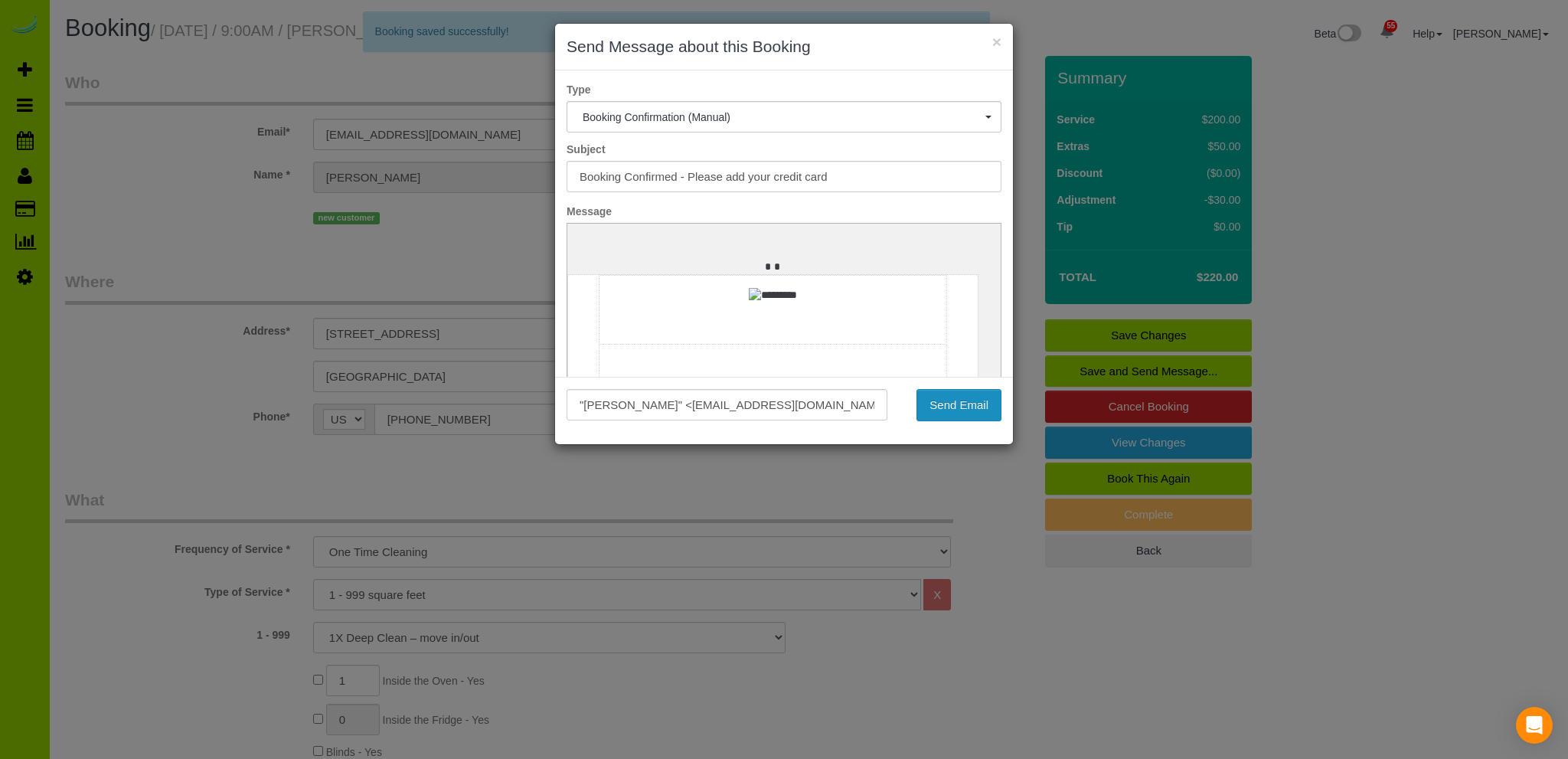
click at [959, 404] on button "Send Email" at bounding box center [959, 404] width 85 height 32
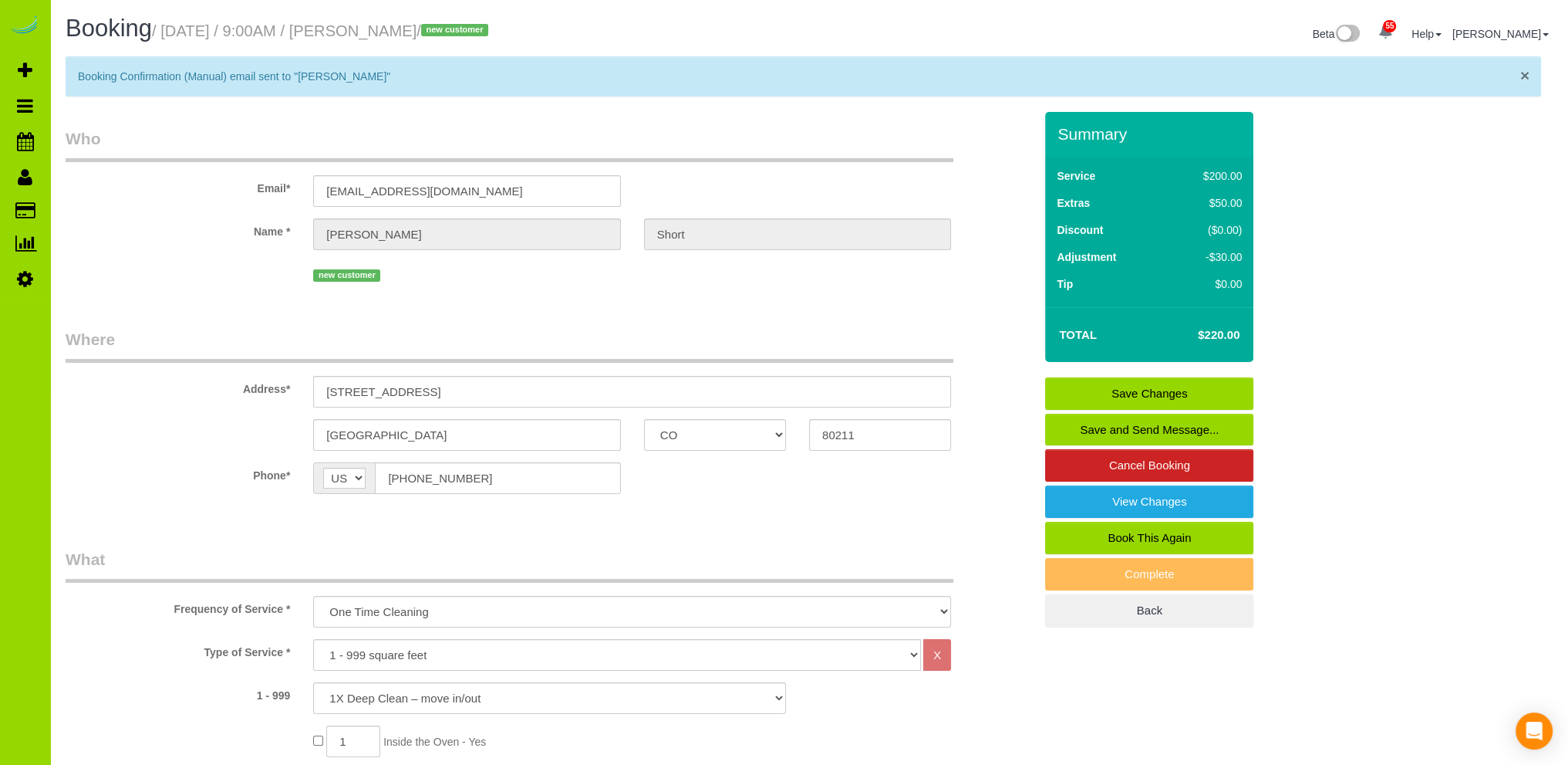
click at [1524, 74] on span "×" at bounding box center [1525, 75] width 9 height 18
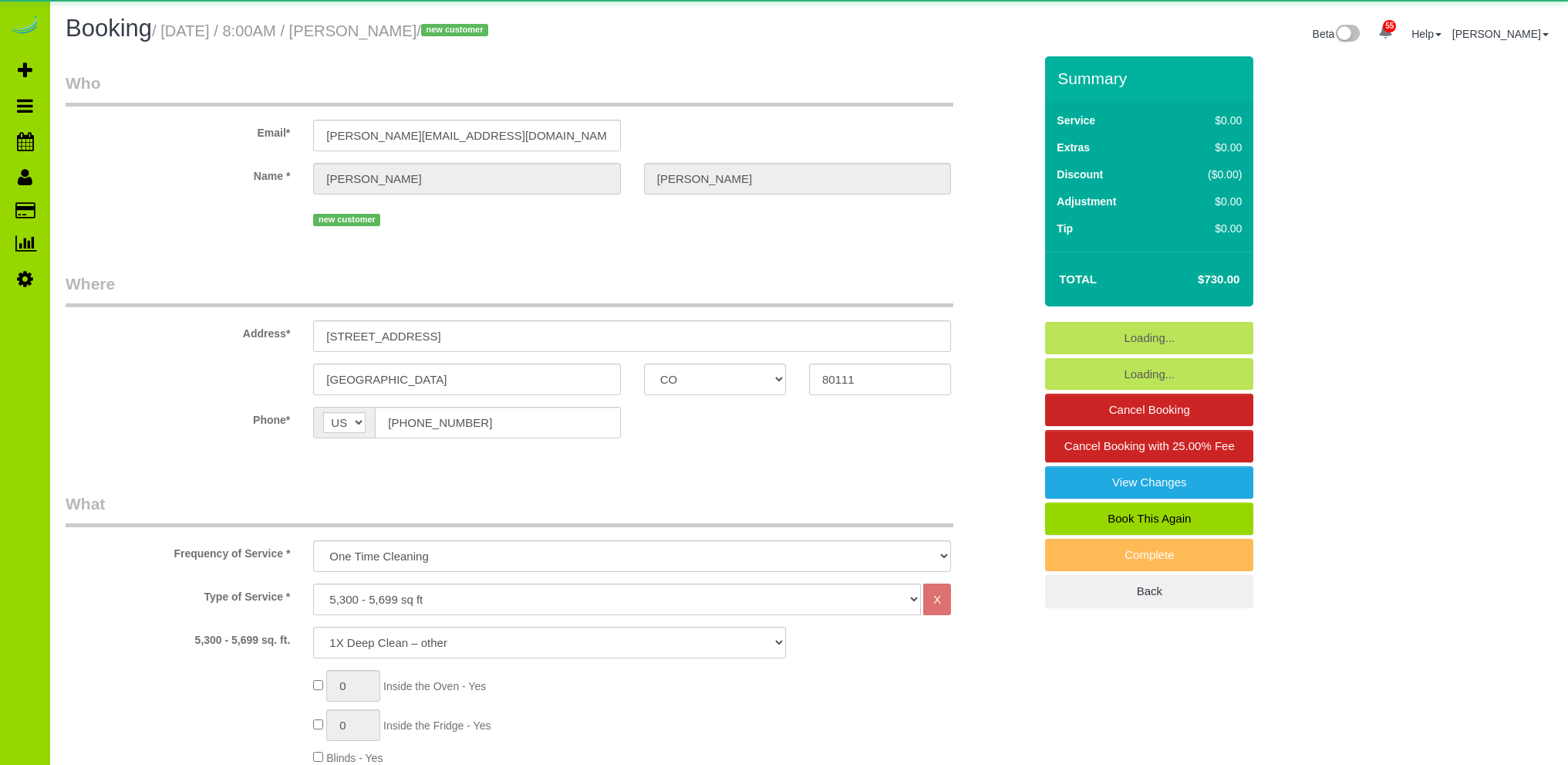
select select "CO"
select select "3"
select select "number:6"
select select "number:20"
select select "object:1275"
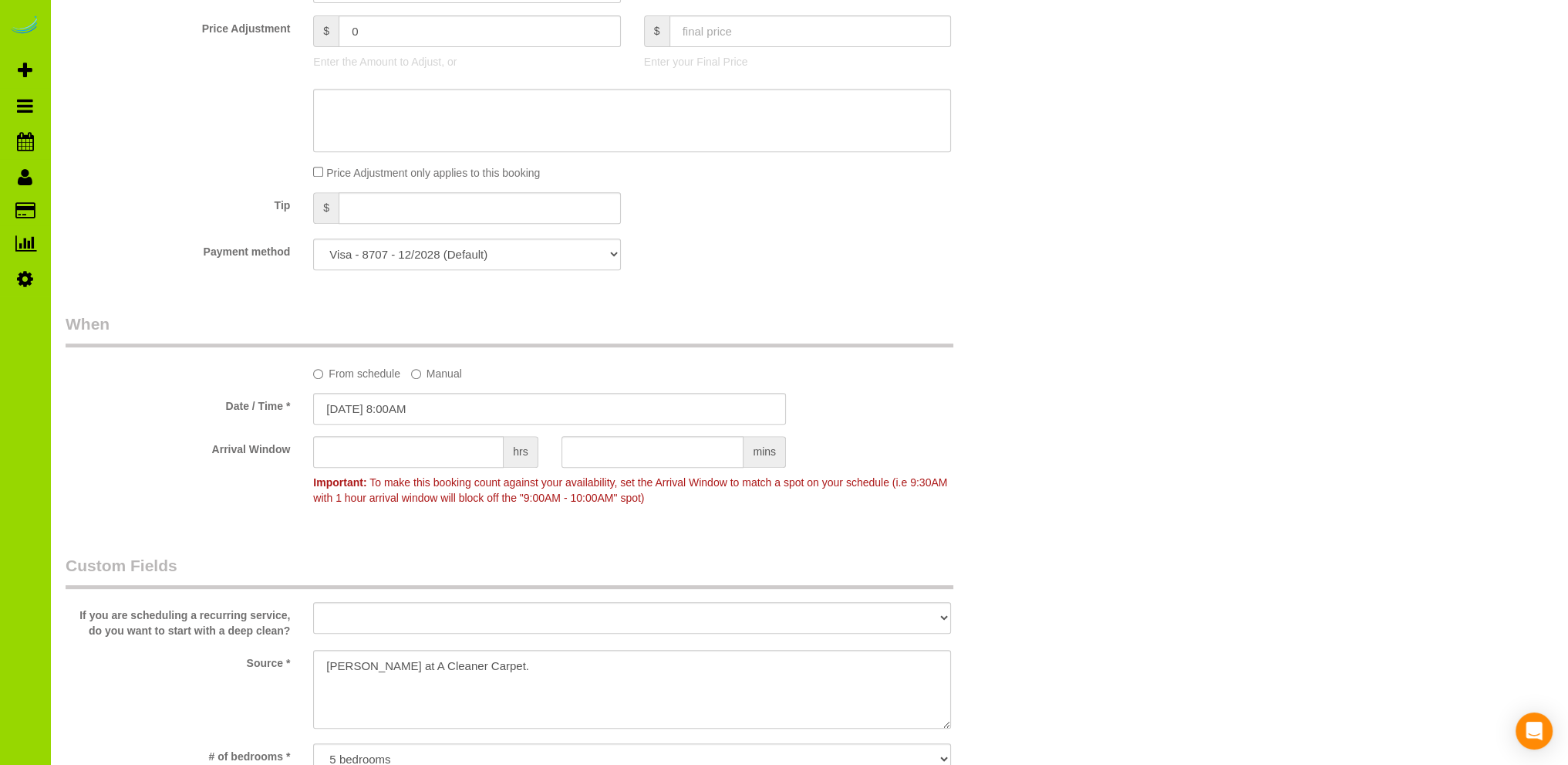
scroll to position [1080, 0]
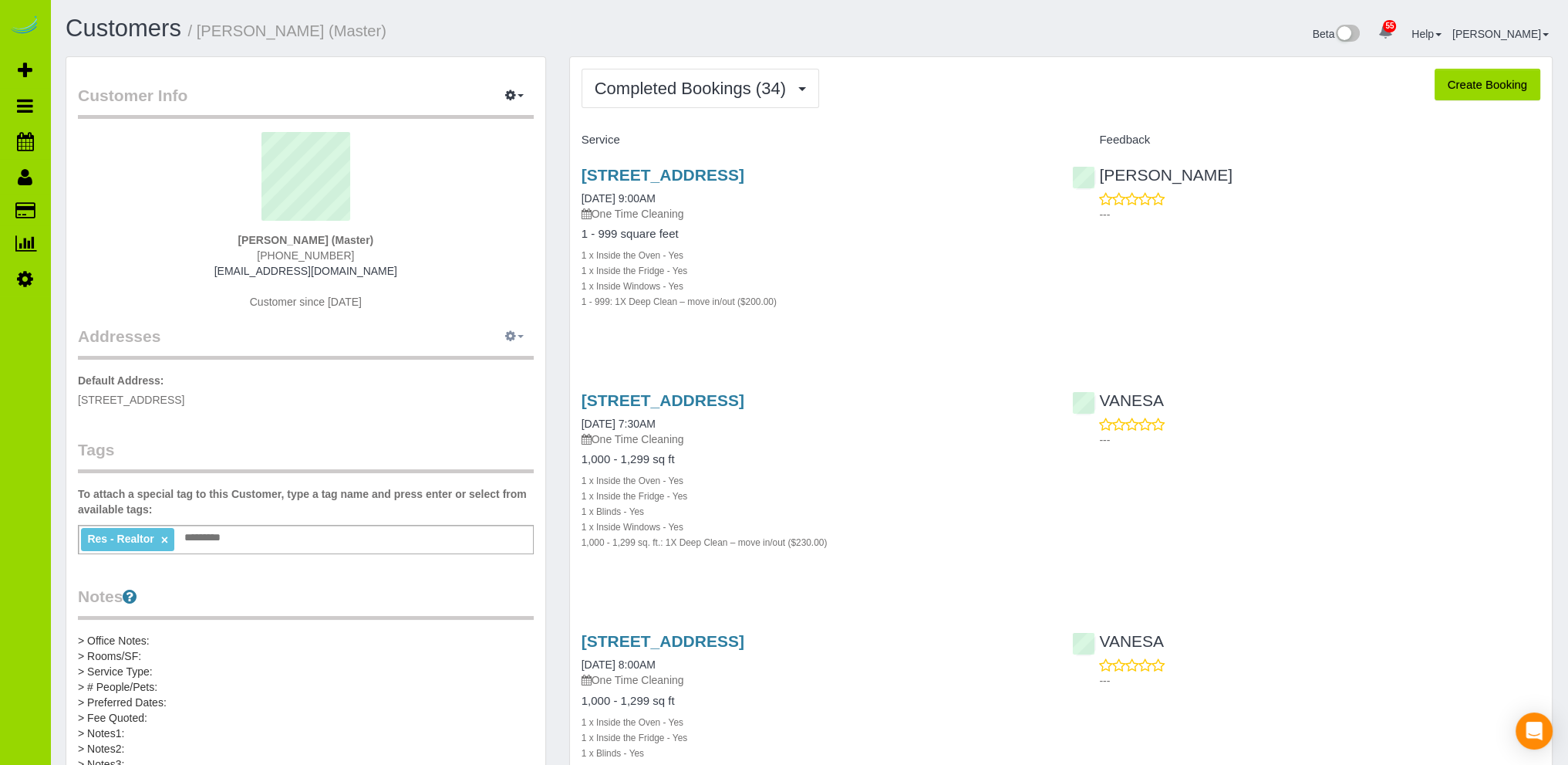
click at [510, 332] on icon "button" at bounding box center [511, 336] width 11 height 9
click at [462, 386] on button "Add New Address" at bounding box center [467, 387] width 118 height 22
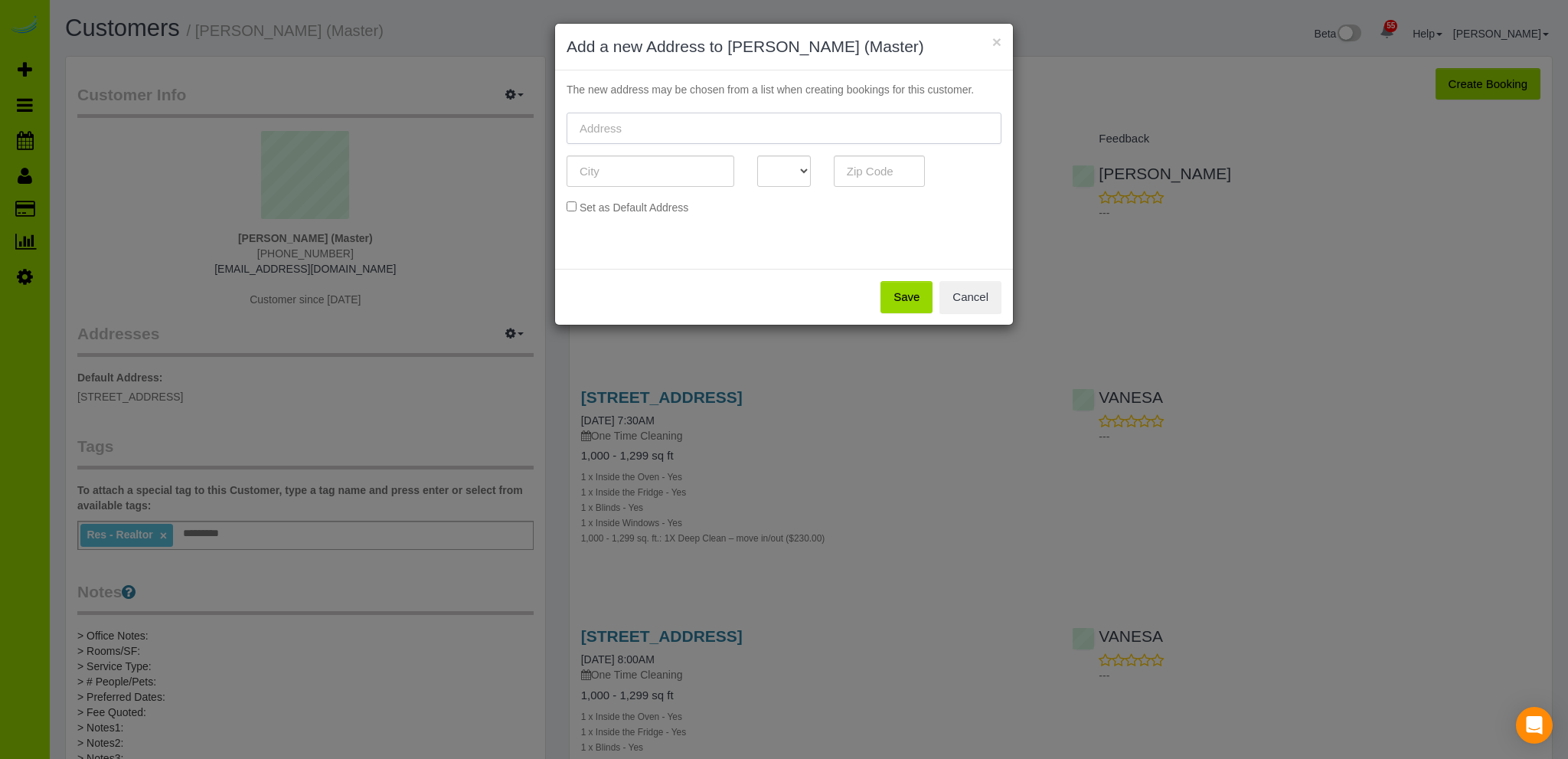
click at [637, 127] on input "text" at bounding box center [784, 128] width 435 height 31
paste input "[STREET_ADDRESS]"
type input "[STREET_ADDRESS]"
click at [615, 172] on input "text" at bounding box center [650, 171] width 168 height 31
type input "Aurora"
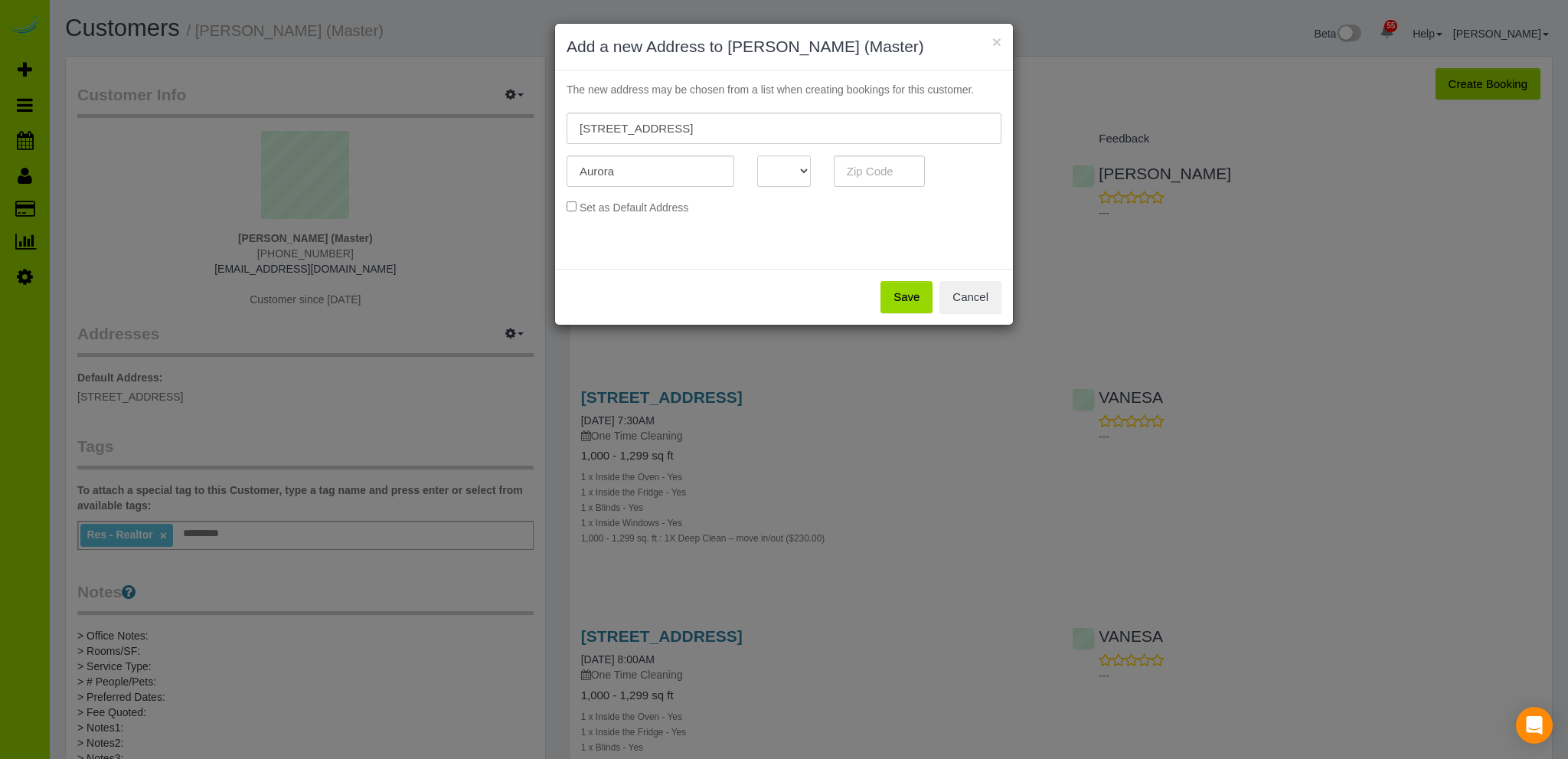
drag, startPoint x: 800, startPoint y: 172, endPoint x: 790, endPoint y: 178, distance: 11.7
click at [800, 172] on select "AK AL AR AZ CA CO CT DC DE FL [GEOGRAPHIC_DATA] HI IA ID IL IN KS [GEOGRAPHIC_D…" at bounding box center [784, 171] width 54 height 31
select select "CO"
click at [758, 155] on select "AK AL AR AZ CA CO CT DC DE FL [GEOGRAPHIC_DATA] HI IA ID IL IN KS [GEOGRAPHIC_D…" at bounding box center [784, 171] width 54 height 31
click at [891, 170] on input "text" at bounding box center [879, 171] width 92 height 31
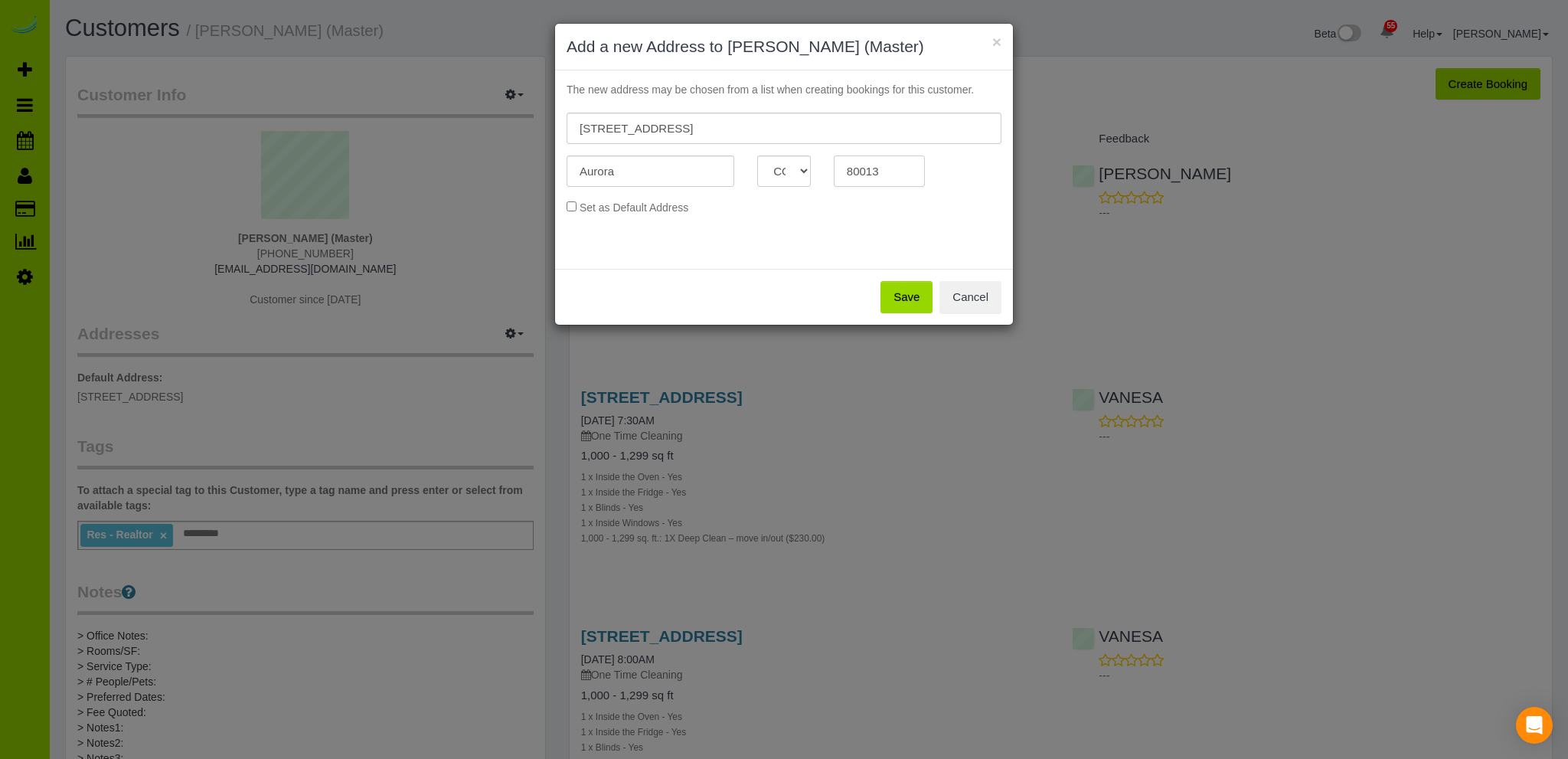
type input "80013"
click at [904, 296] on button "Save" at bounding box center [906, 296] width 52 height 32
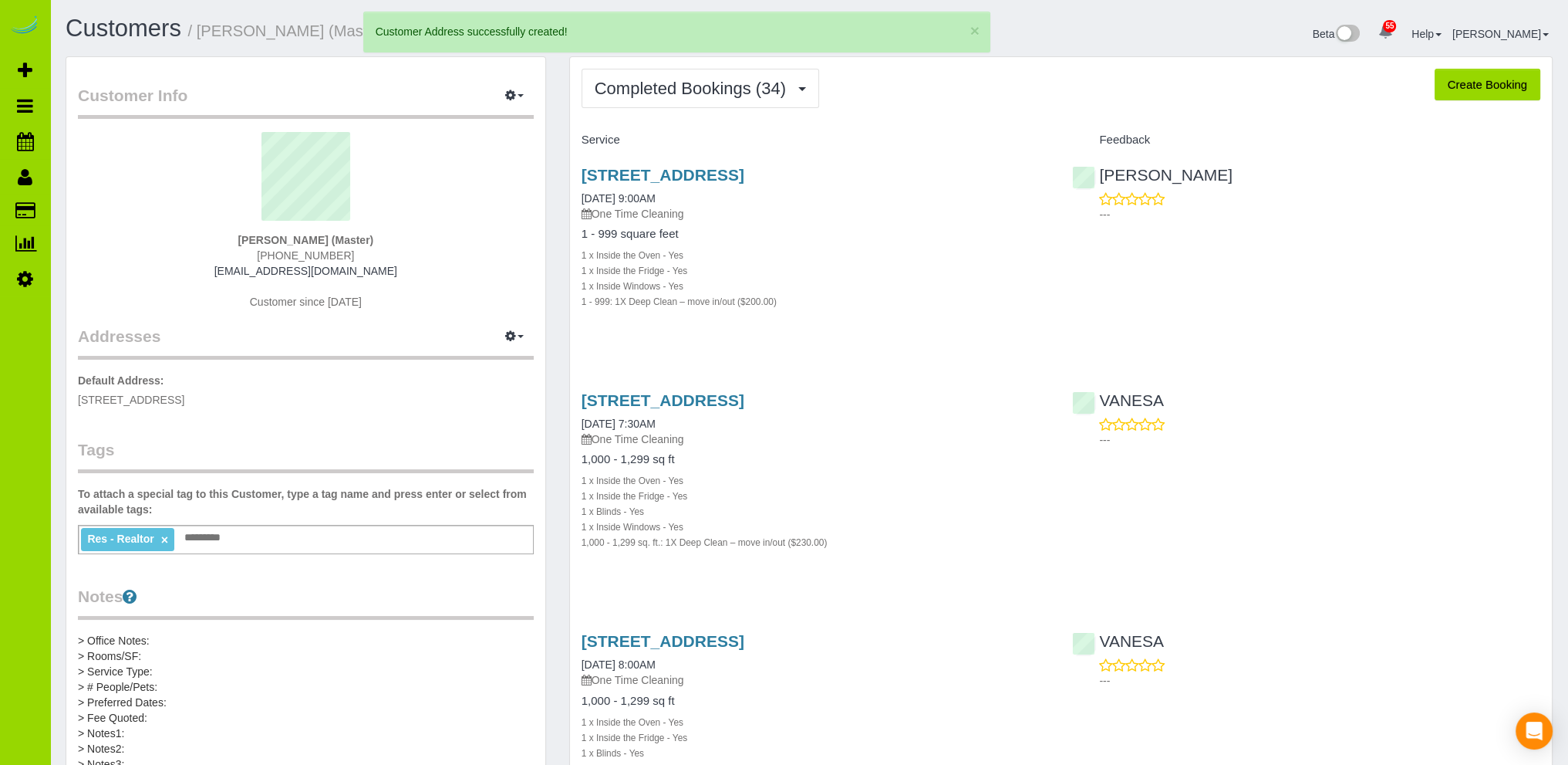
click at [1070, 29] on div "Beta 55 Your Notifications You have 0 alerts × You have 3 to charge for [DATE] …" at bounding box center [1187, 36] width 755 height 41
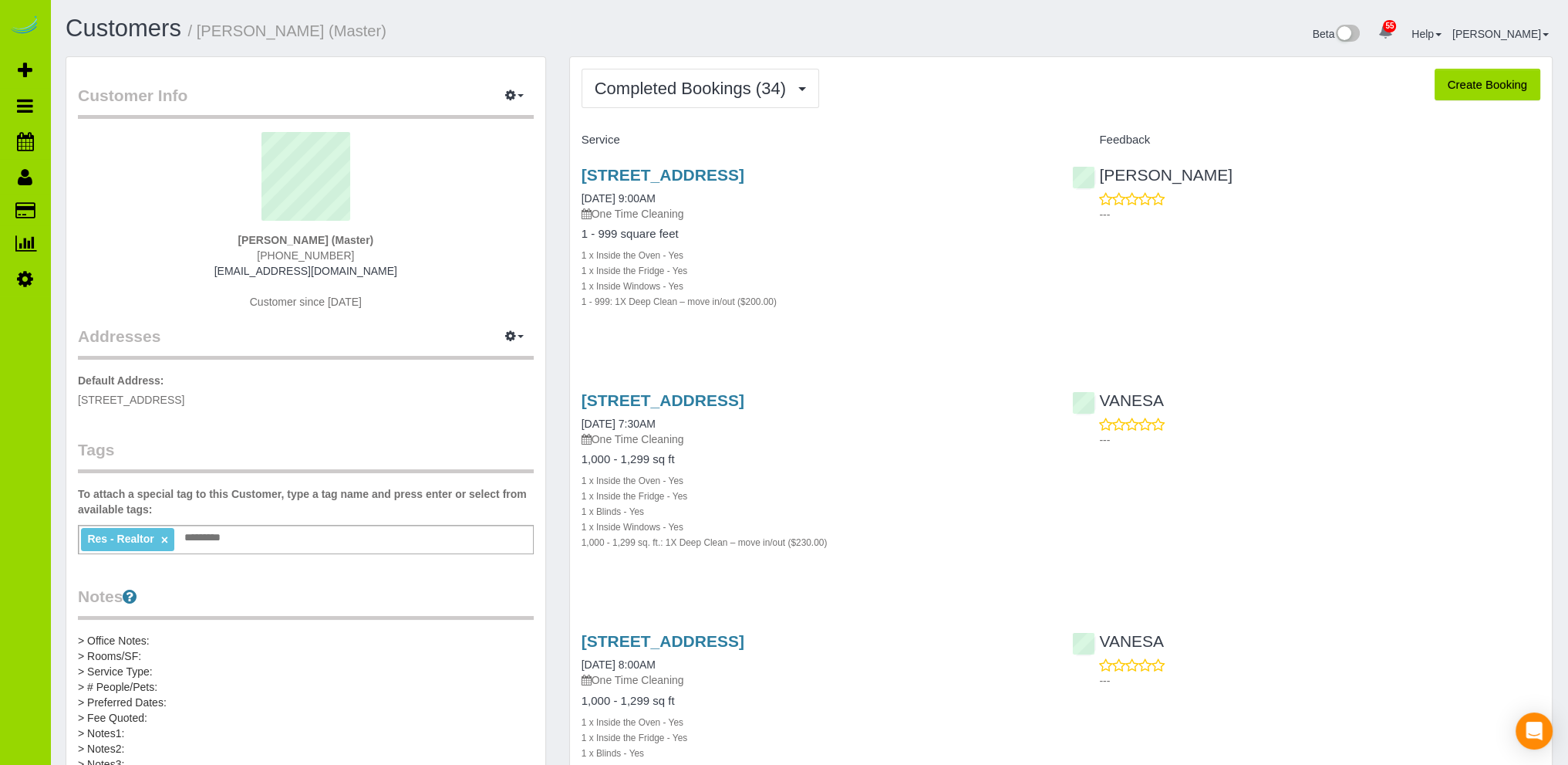
click at [977, 30] on div "Beta 55 Your Notifications You have 0 alerts × You have 3 to charge for [DATE] …" at bounding box center [1187, 36] width 755 height 41
click at [842, 32] on div "Beta 55 Your Notifications You have 0 alerts × You have 3 to charge for [DATE] …" at bounding box center [1187, 36] width 755 height 41
click at [551, 23] on h1 "Customers / [PERSON_NAME] (Master)" at bounding box center [432, 29] width 732 height 27
click at [1464, 81] on button "Create Booking" at bounding box center [1487, 84] width 106 height 32
select select "CO"
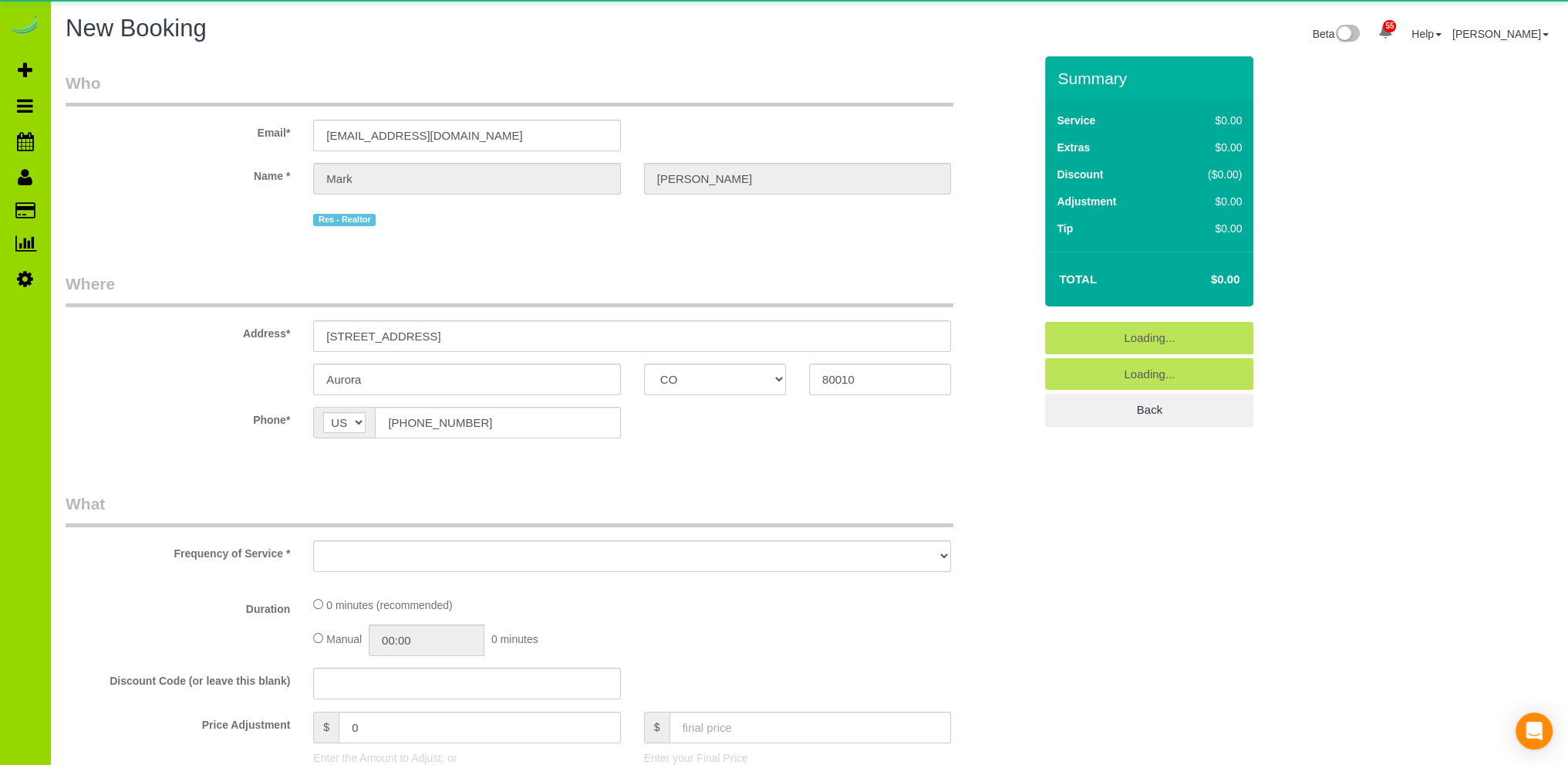
select select "object:9131"
select select "string:fspay-7b9b2bea-d41d-466f-8db2-0bc3e15a9365"
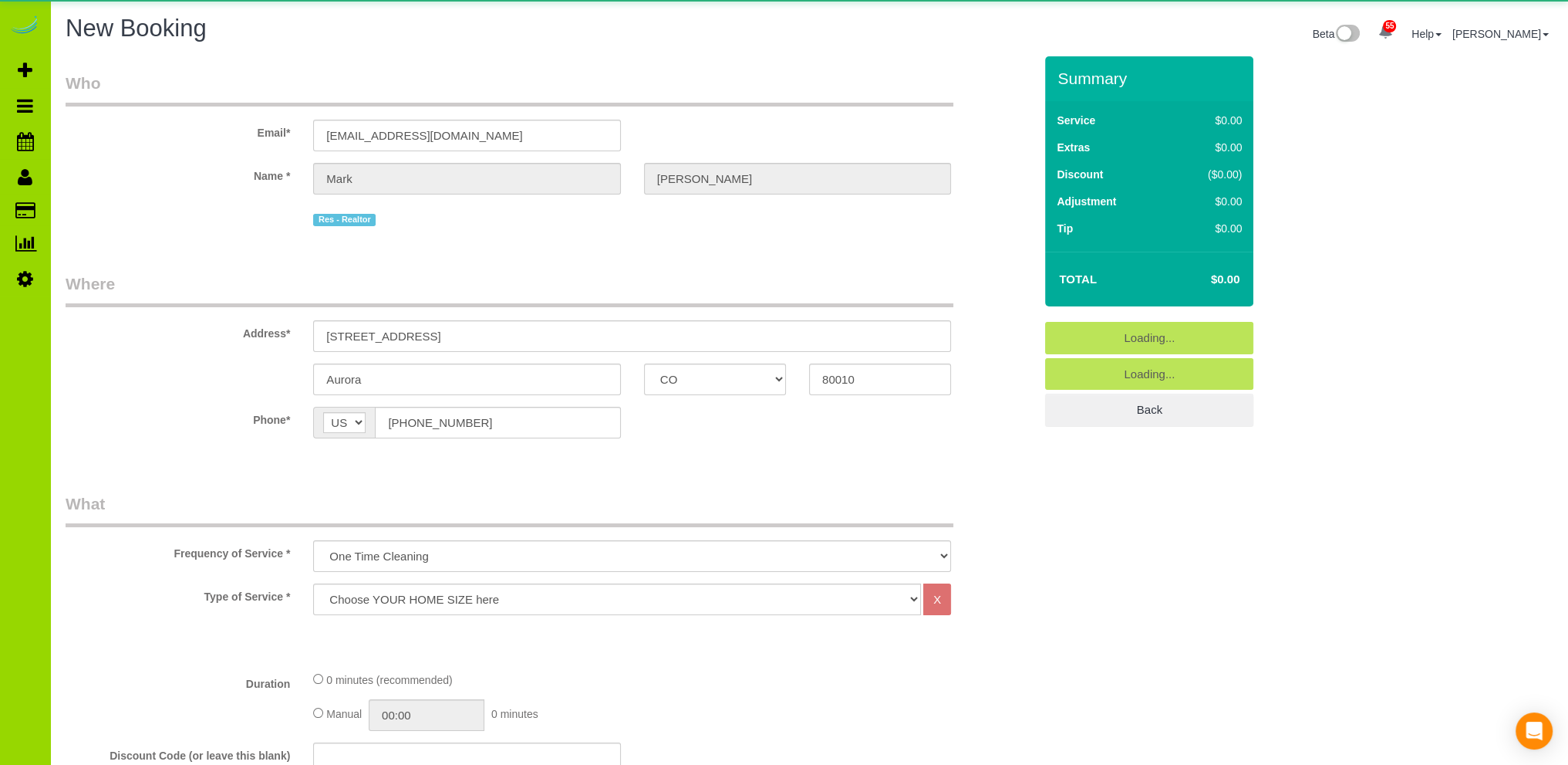
select select "object:9151"
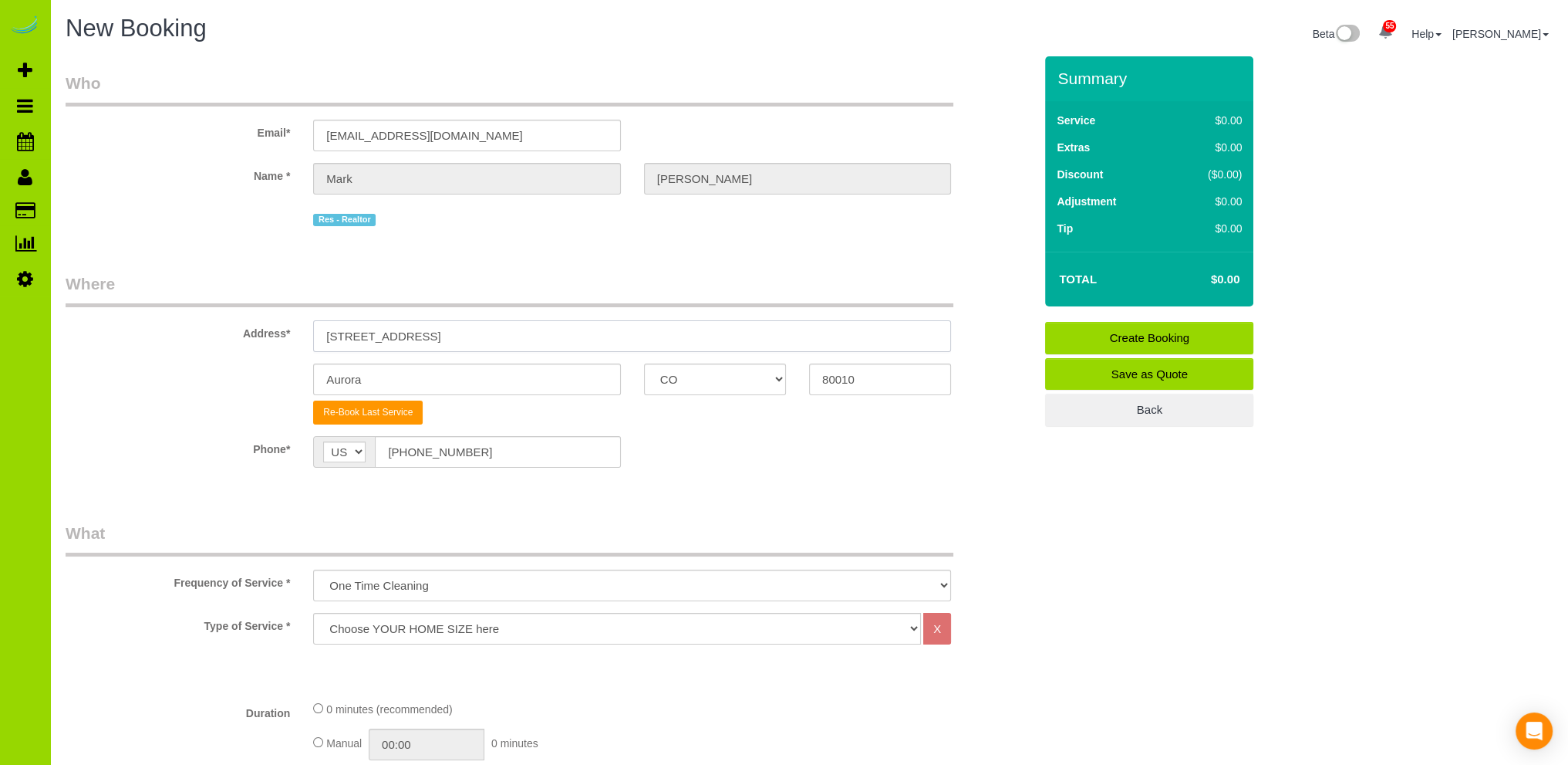
drag, startPoint x: 588, startPoint y: 326, endPoint x: 235, endPoint y: 339, distance: 353.2
click at [235, 339] on div "Address* [STREET_ADDRESS]" at bounding box center [550, 312] width 992 height 80
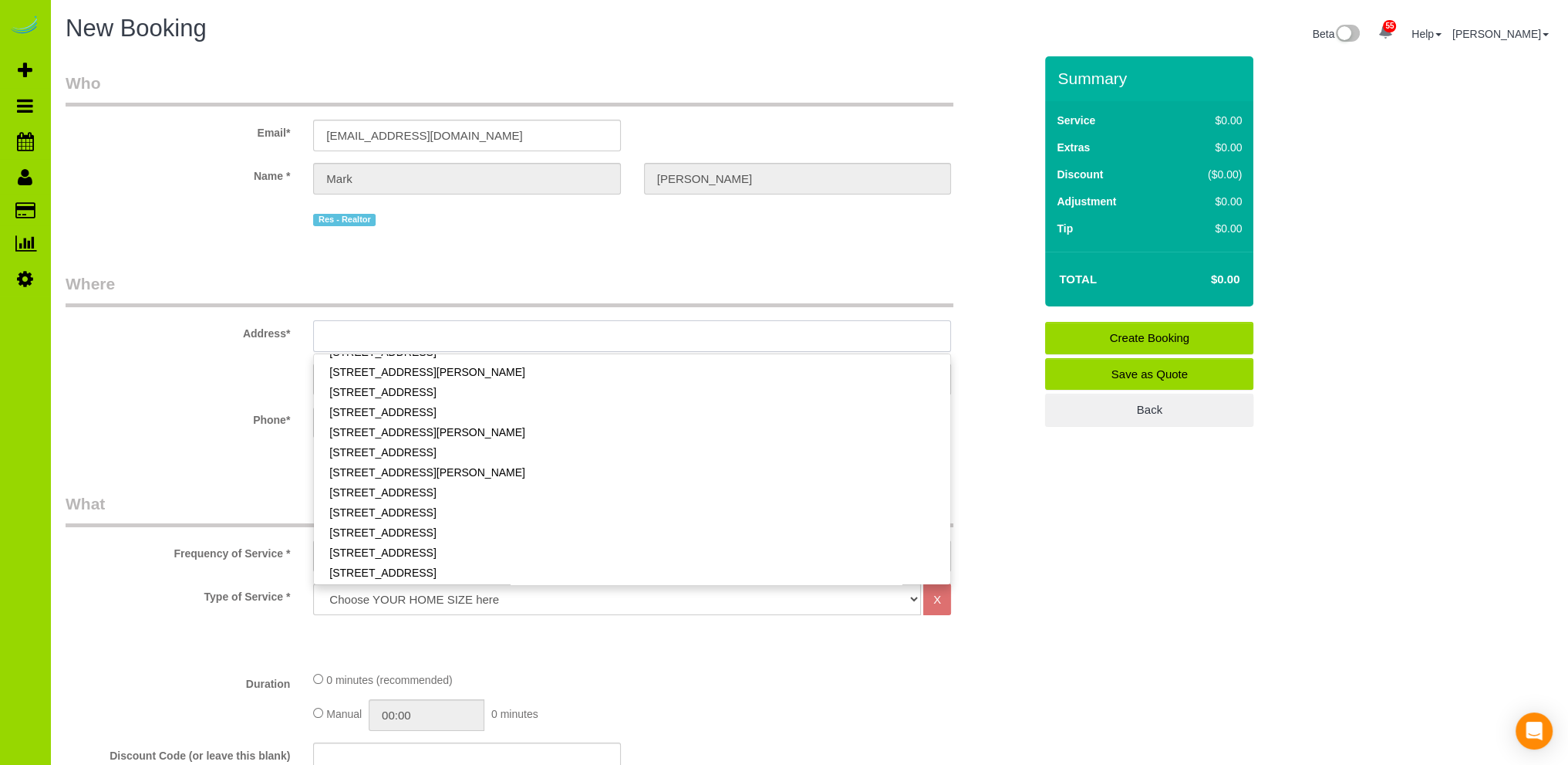
scroll to position [479, 0]
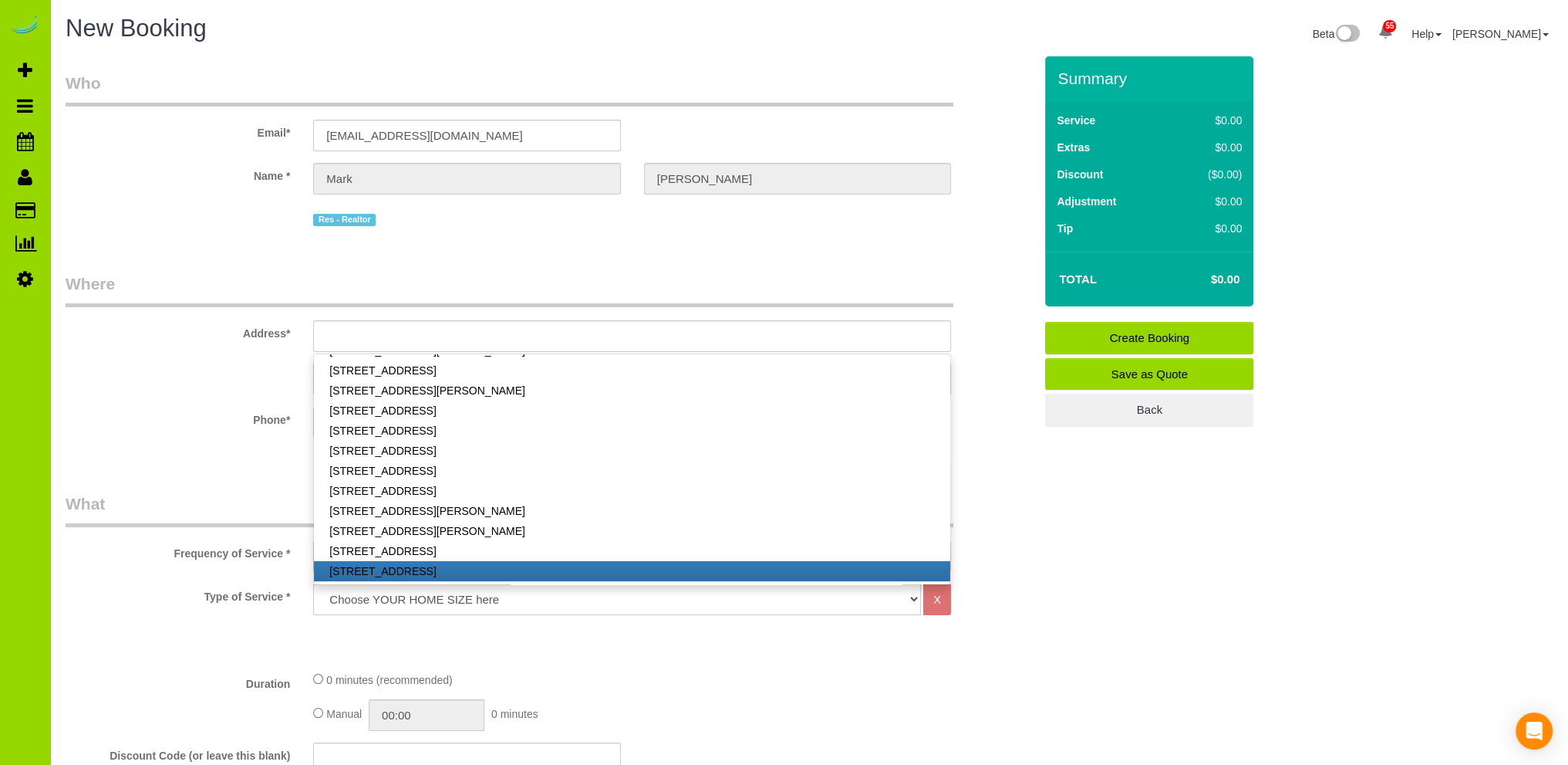
click at [428, 567] on link "[STREET_ADDRESS]" at bounding box center [632, 571] width 637 height 20
type input "[STREET_ADDRESS]"
type input "80013"
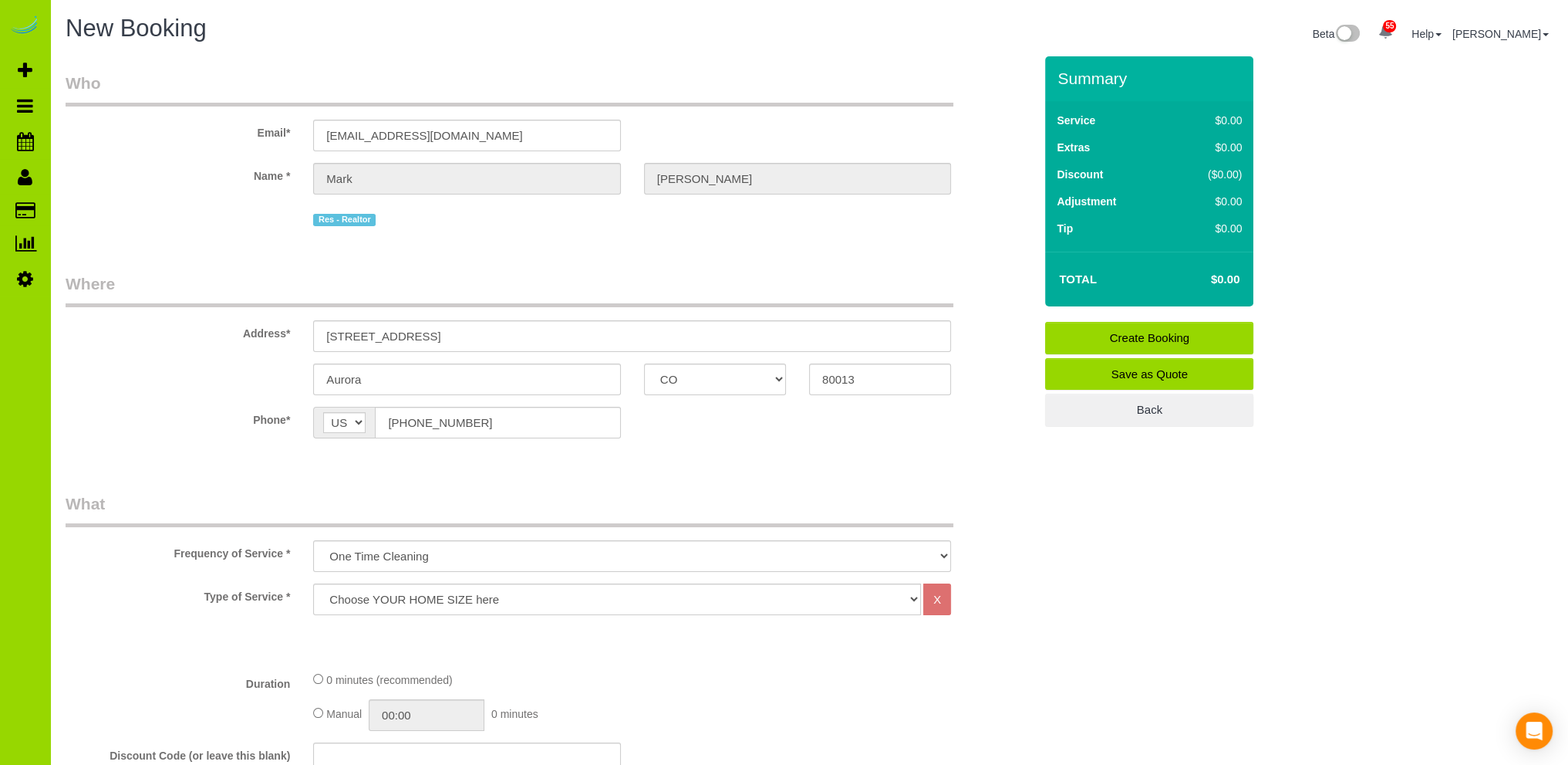
click at [464, 239] on fieldset "Who Email* [EMAIL_ADDRESS][DOMAIN_NAME] Name * [PERSON_NAME] Res - Realtor" at bounding box center [550, 156] width 968 height 170
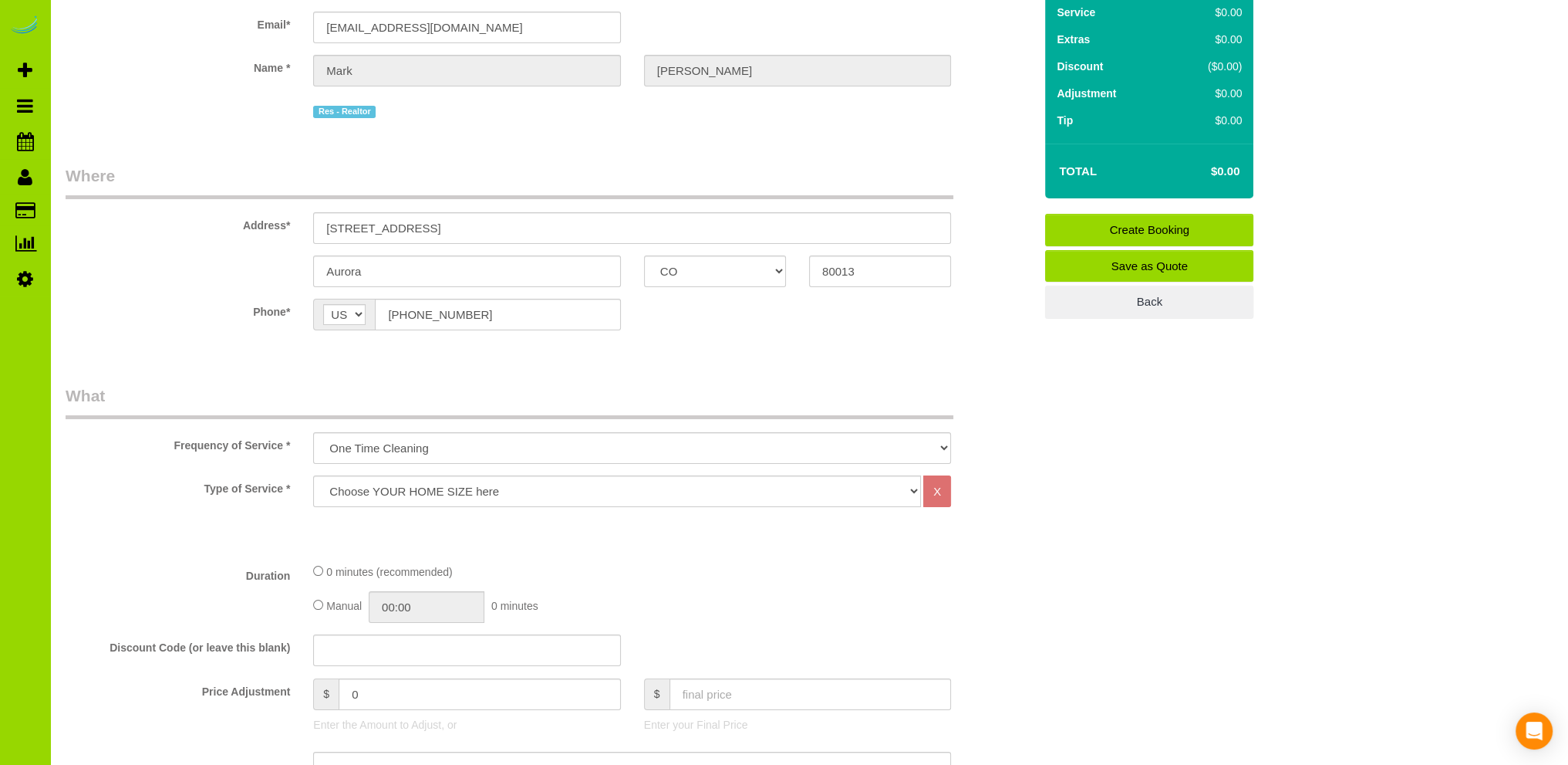
scroll to position [154, 0]
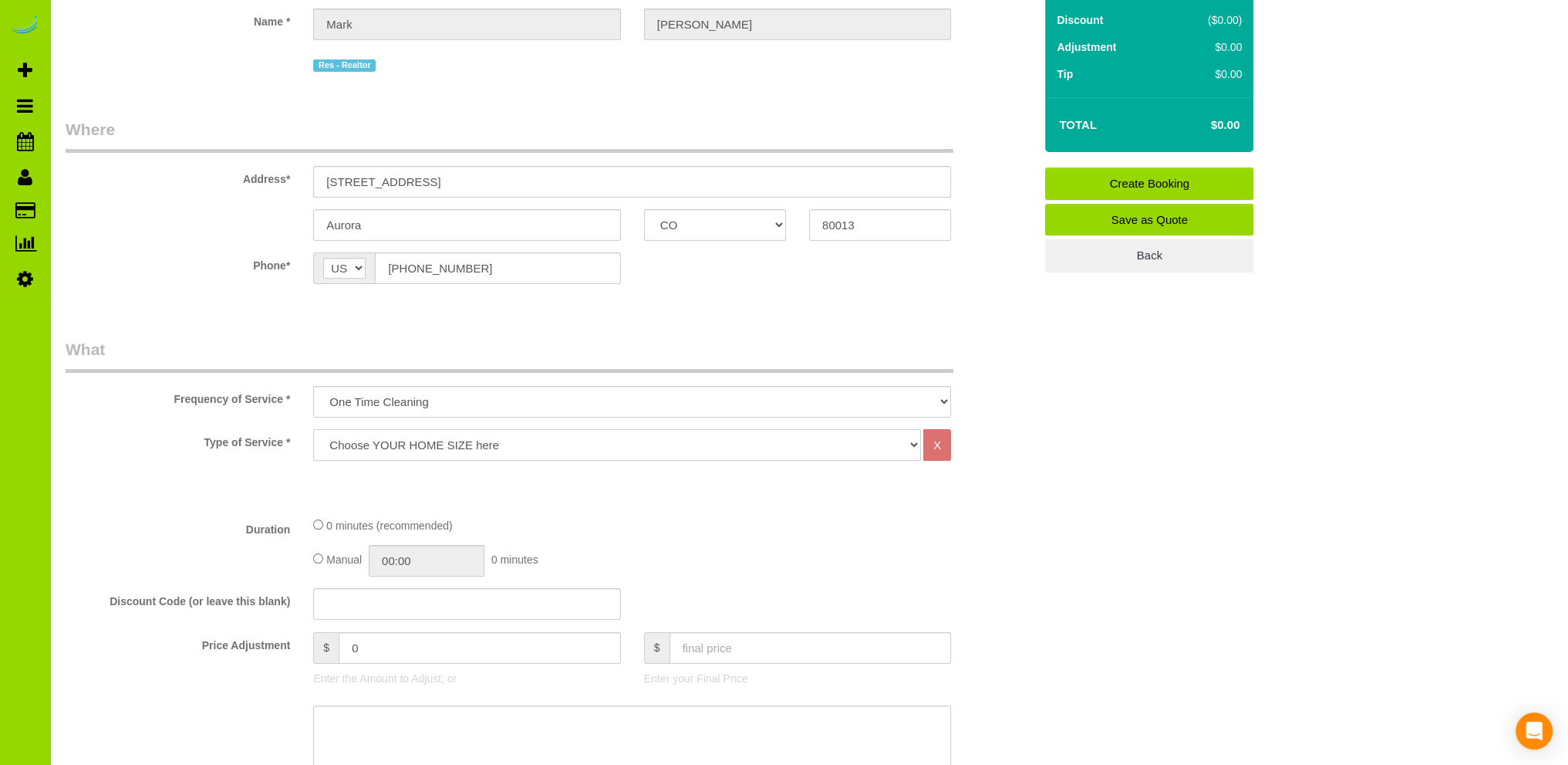
click at [416, 448] on select "Choose YOUR HOME SIZE here Hourly Cleaning 1 - 999 square feet 1,000 - 1,299 sq…" at bounding box center [617, 444] width 608 height 31
select select "38"
click at [314, 429] on select "Choose YOUR HOME SIZE here Hourly Cleaning 1 - 999 square feet 1,000 - 1,299 sq…" at bounding box center [617, 444] width 608 height 31
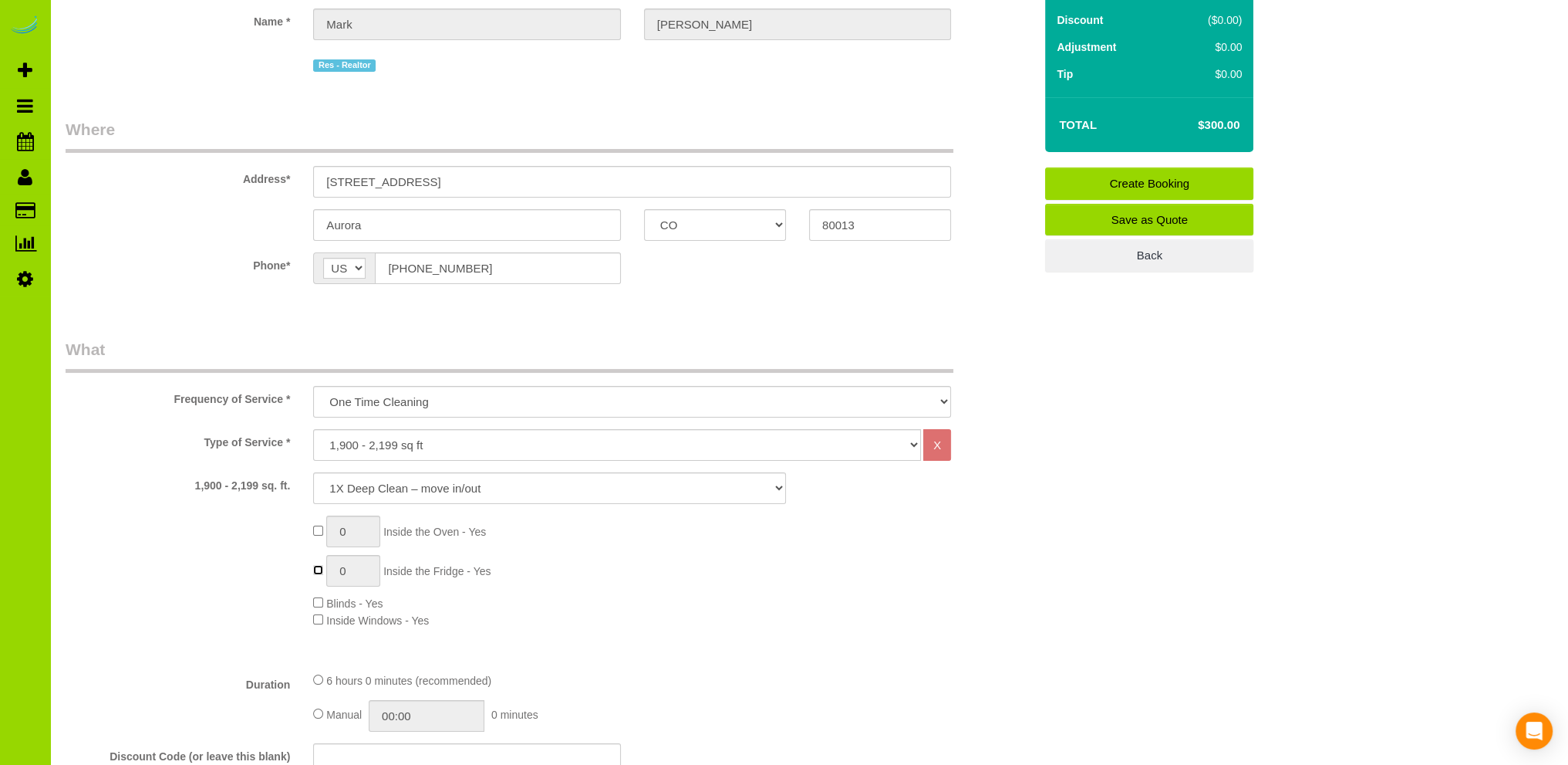
type input "1"
click at [673, 583] on div "1 Inside the Oven - Yes 1 Inside the Fridge - Yes Blinds - Yes Inside Windows -…" at bounding box center [673, 572] width 744 height 113
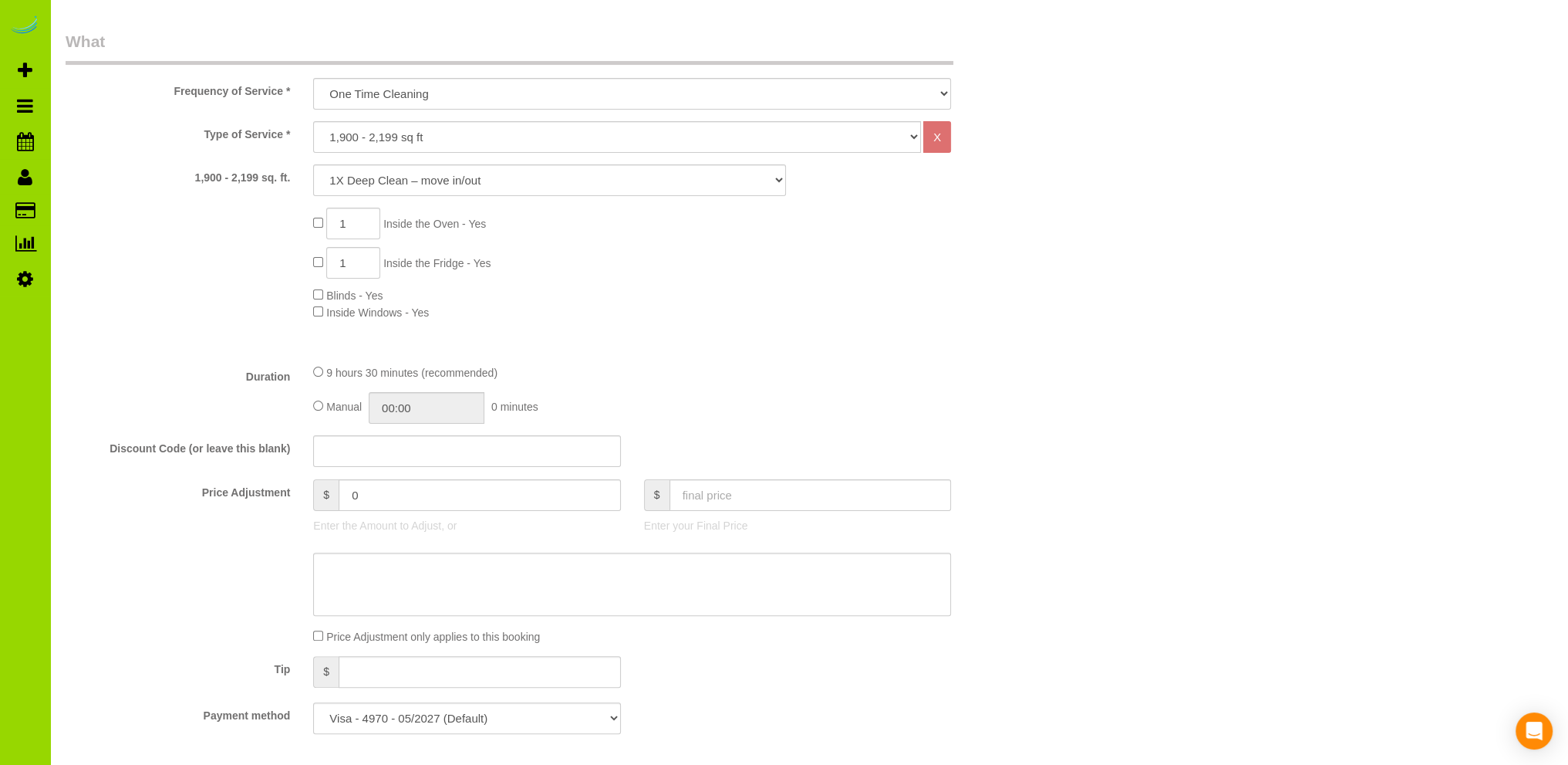
scroll to position [463, 0]
click at [415, 410] on input "09:30" at bounding box center [427, 407] width 116 height 31
type input "05:00"
click at [398, 459] on li "05:00" at bounding box center [410, 468] width 69 height 20
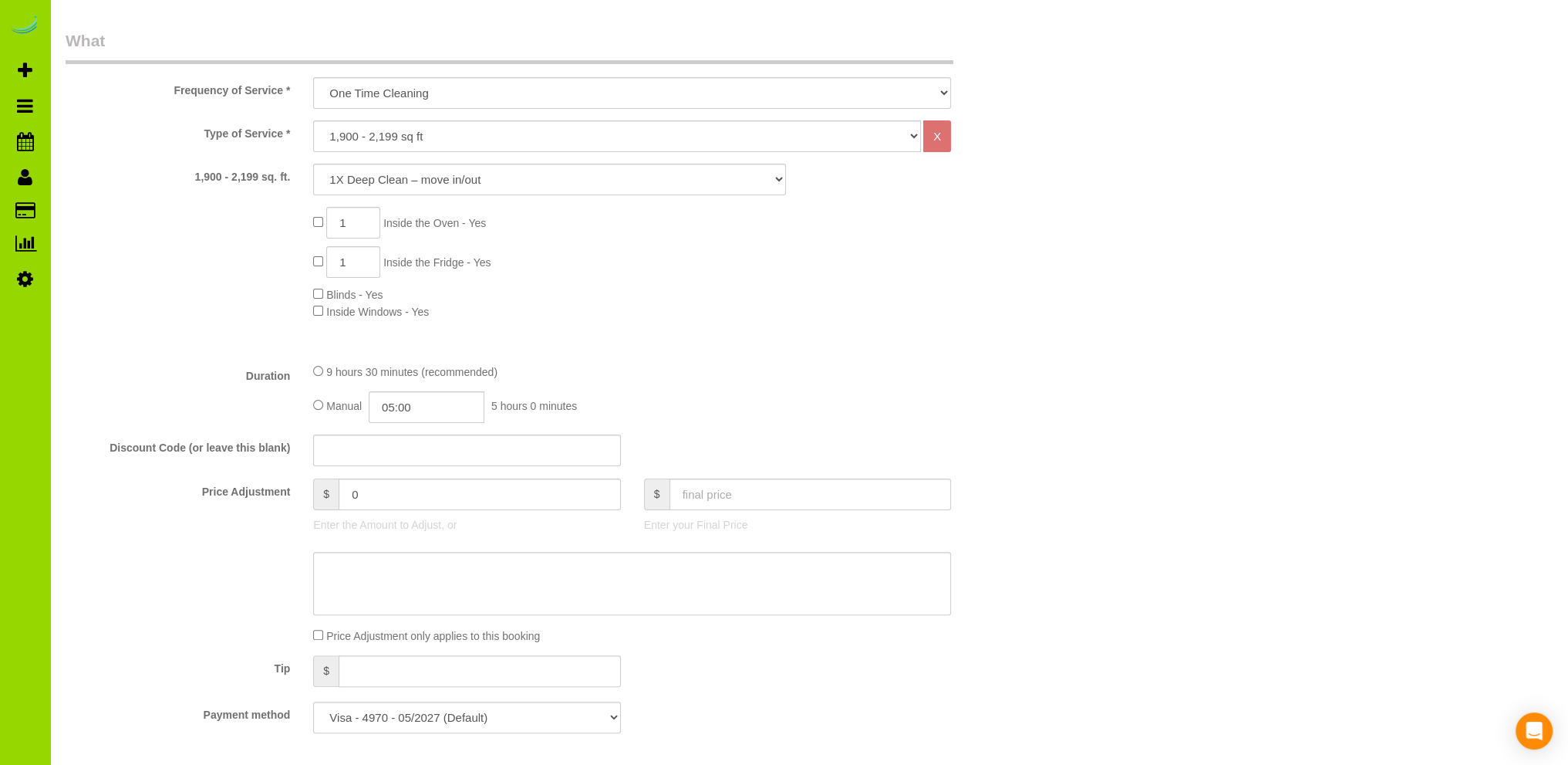
scroll to position [771, 0]
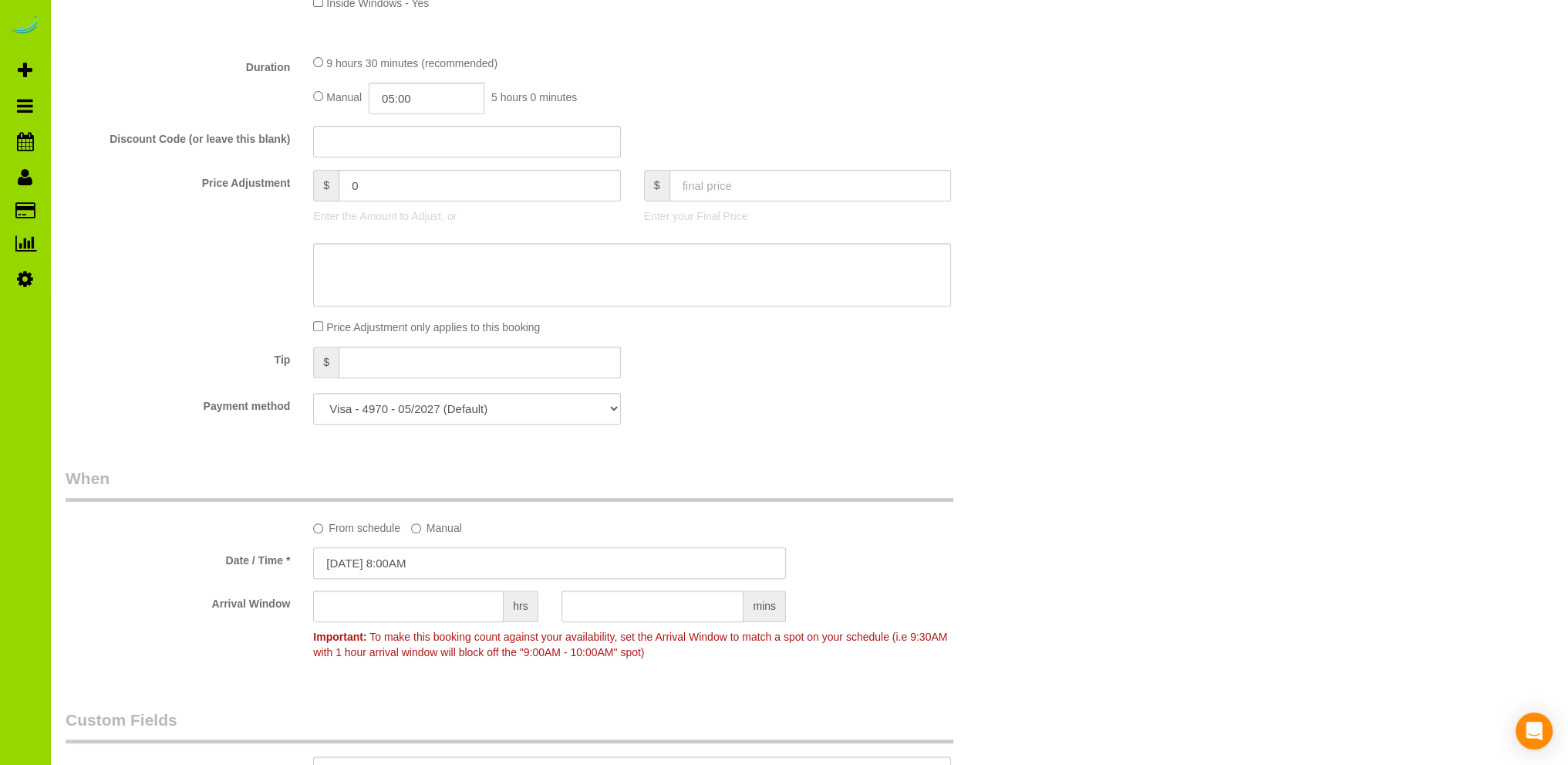
click at [401, 563] on input "[DATE] 8:00AM" at bounding box center [550, 562] width 473 height 31
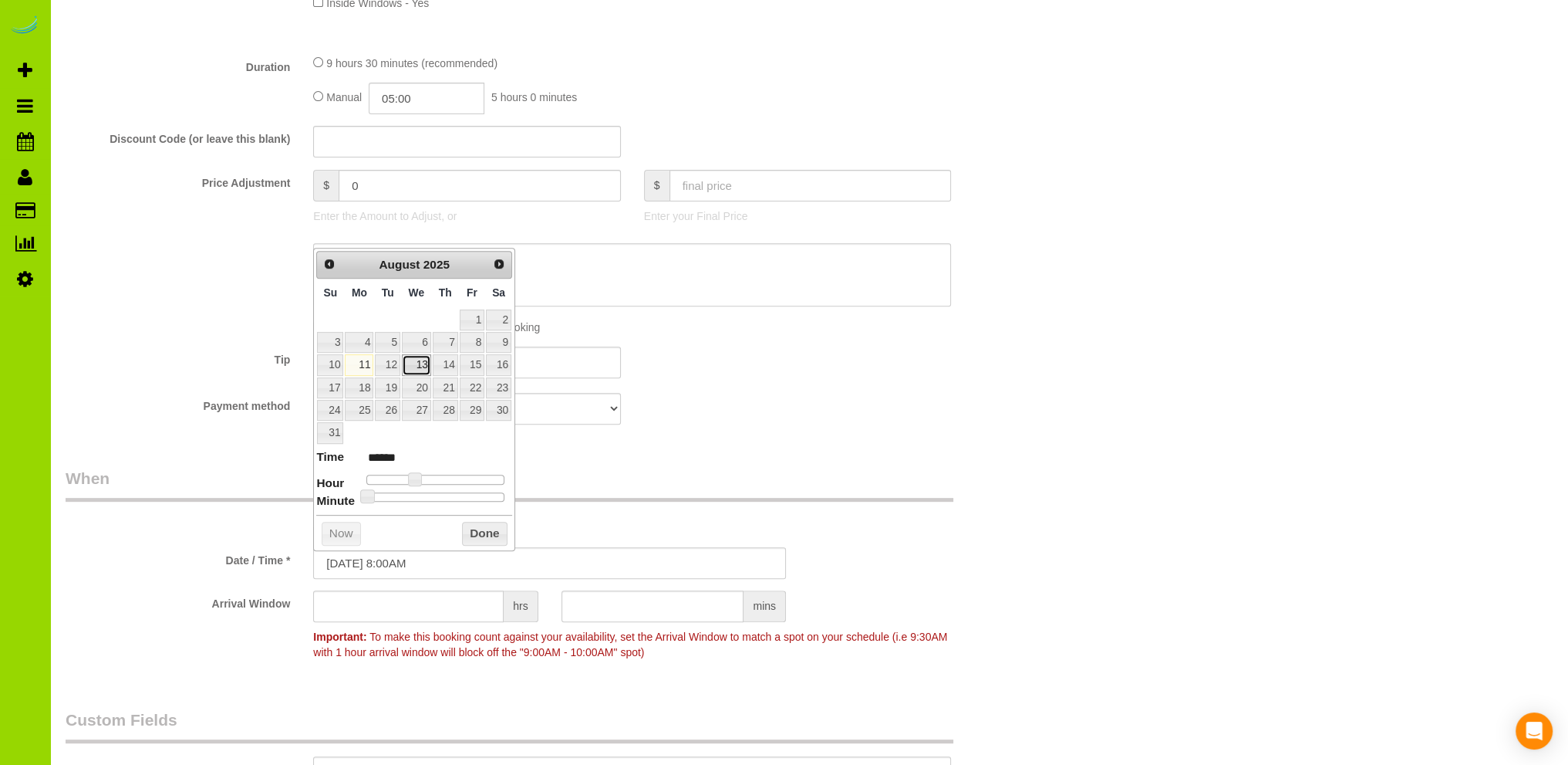
click at [422, 361] on link "13" at bounding box center [416, 365] width 29 height 21
type input "[DATE] 9:00AM"
type input "******"
type input "[DATE] 10:00AM"
type input "*******"
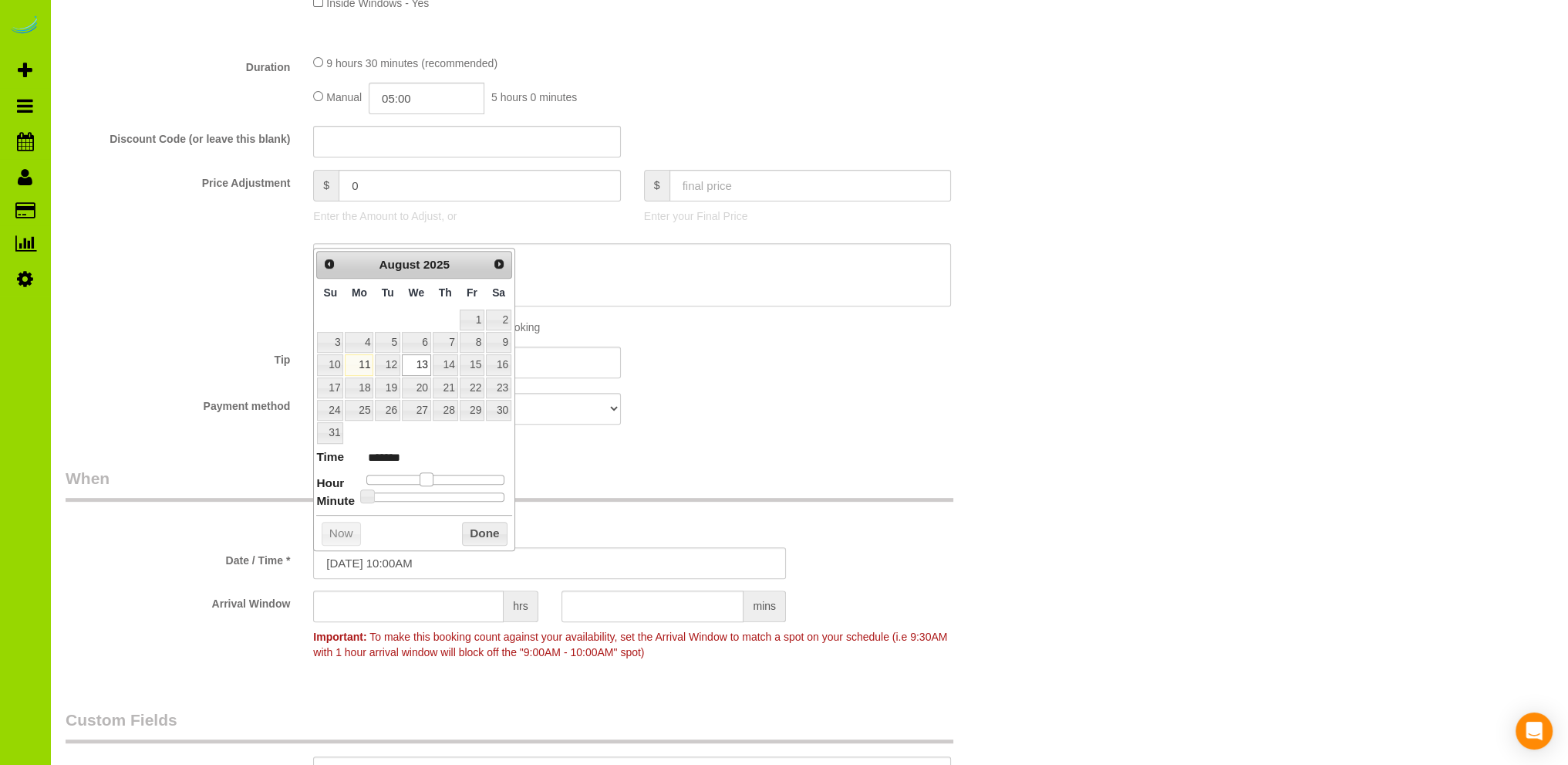
type input "[DATE] 9:00AM"
type input "******"
click at [422, 474] on span at bounding box center [421, 479] width 14 height 14
click at [491, 527] on button "Done" at bounding box center [485, 534] width 45 height 25
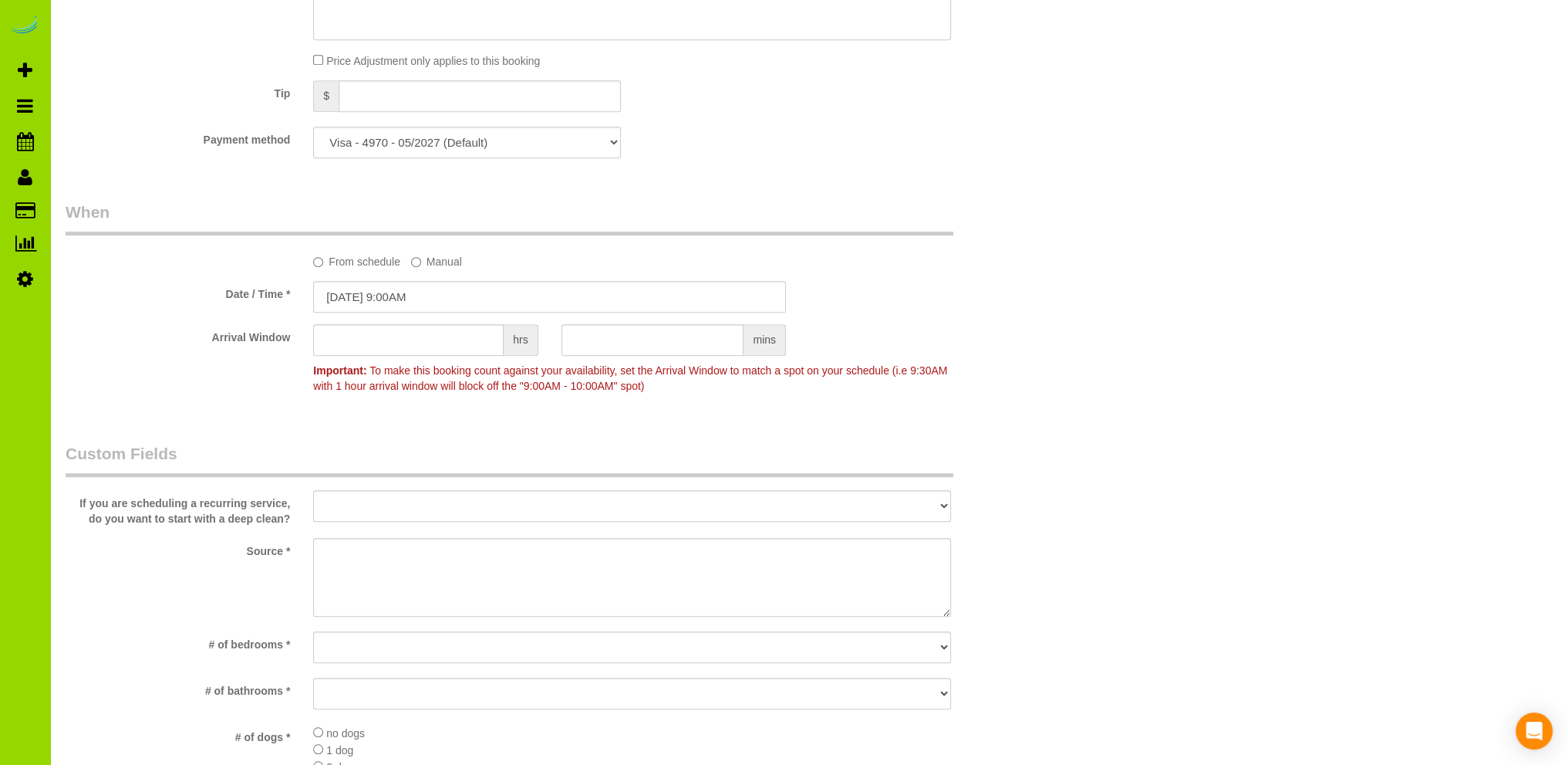
scroll to position [1234, 0]
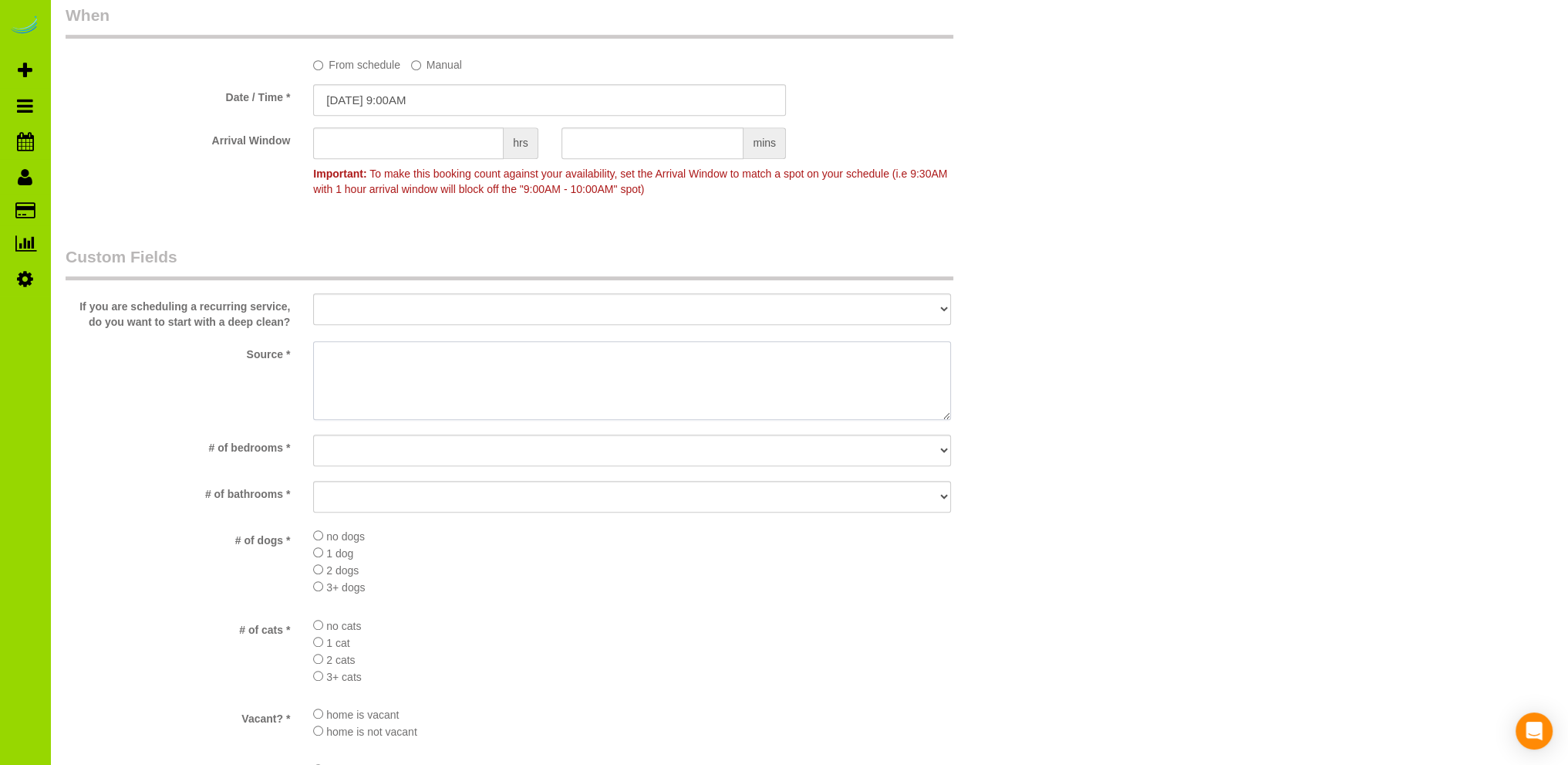
click at [402, 370] on textarea at bounding box center [633, 380] width 638 height 79
type textarea "Prev client"
click at [339, 451] on select "No bedrooms 1 bedroom 2 bedrooms 3 bedrooms 4 bedrooms 5 bedrooms 6 bedrooms 7 …" at bounding box center [633, 450] width 638 height 31
select select "number:4"
click at [314, 435] on select "No bedrooms 1 bedroom 2 bedrooms 3 bedrooms 4 bedrooms 5 bedrooms 6 bedrooms 7 …" at bounding box center [633, 450] width 638 height 31
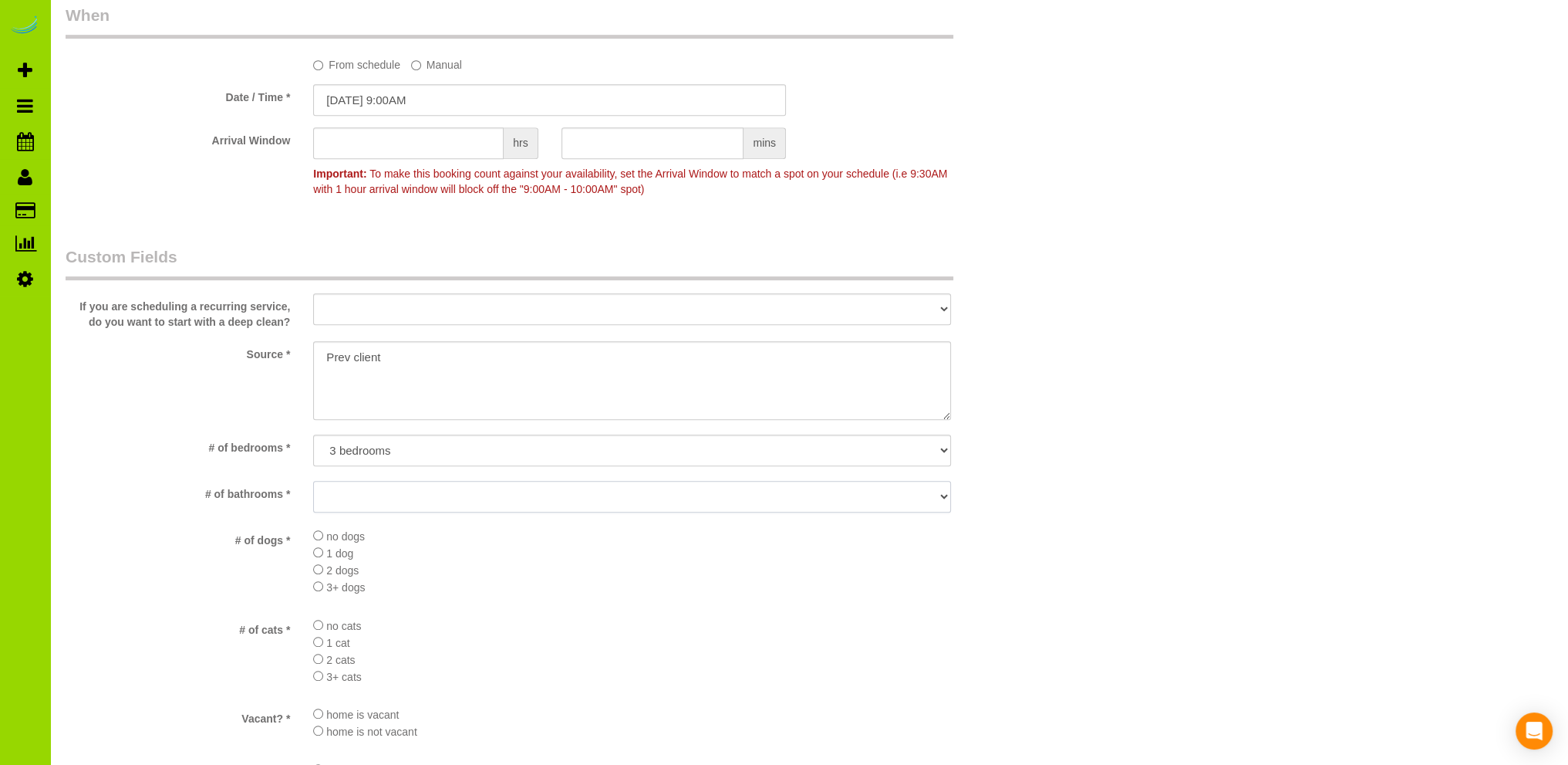
click at [346, 490] on select "No bathrooms 1 bathrooms 1.5 bathrooms 2 bathrooms 2.5 bathrooms 3 bathrooms 3.…" at bounding box center [633, 497] width 638 height 31
select select "number:15"
click at [314, 482] on select "No bathrooms 1 bathrooms 1.5 bathrooms 2 bathrooms 2.5 bathrooms 3 bathrooms 3.…" at bounding box center [633, 497] width 638 height 31
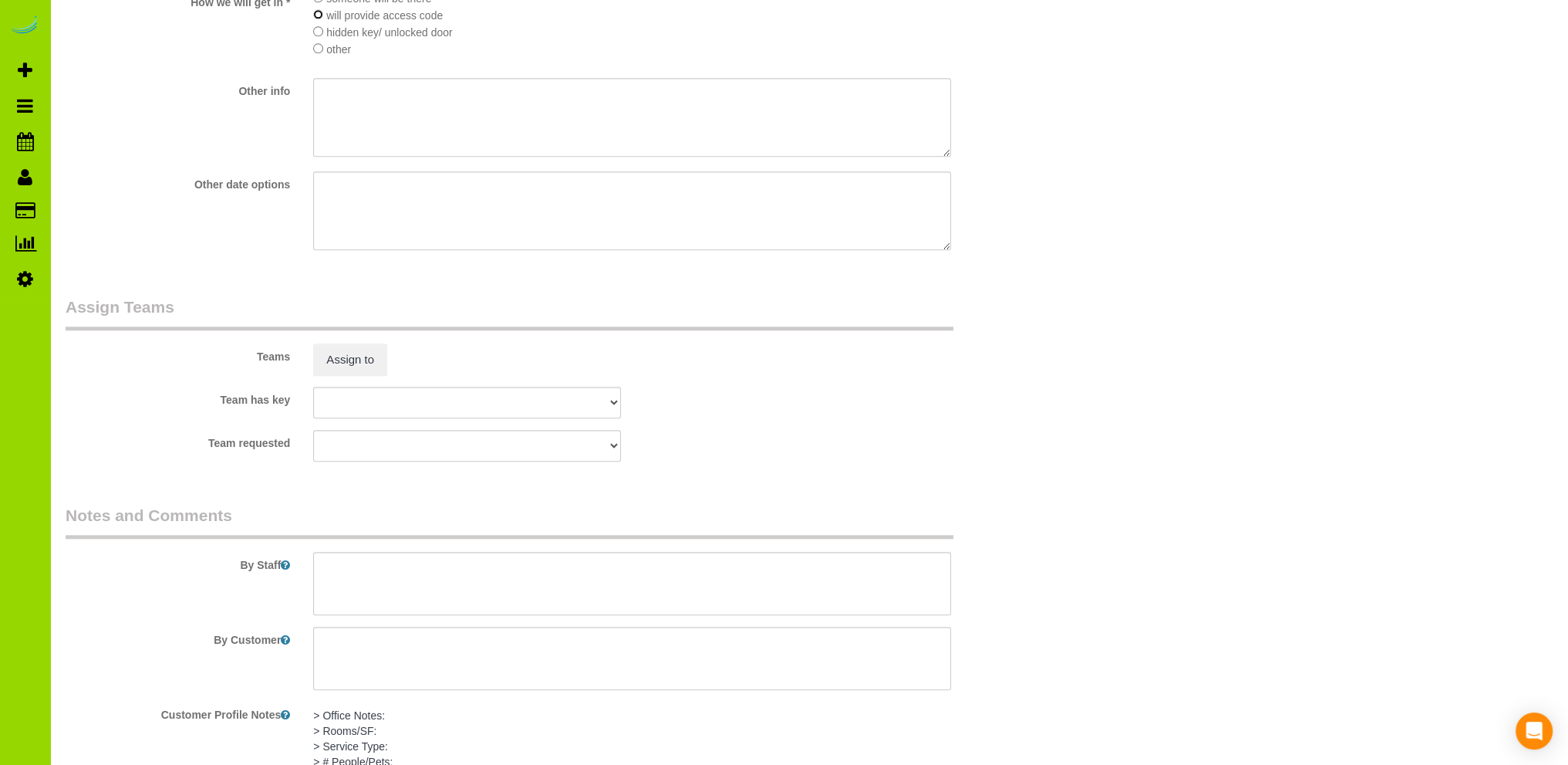
scroll to position [2160, 0]
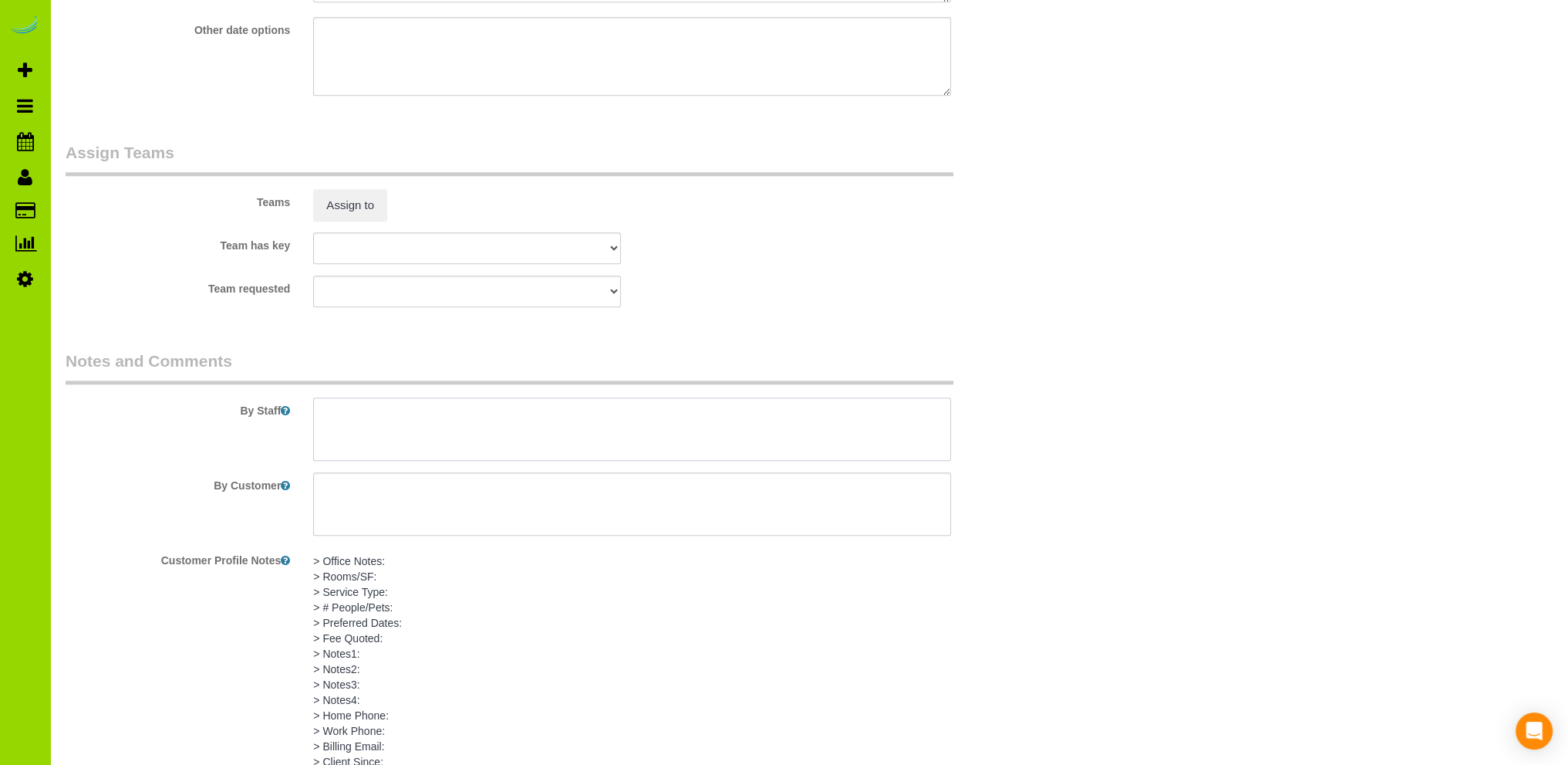
click at [361, 421] on textarea at bounding box center [633, 429] width 638 height 63
click at [426, 419] on textarea at bounding box center [633, 429] width 638 height 63
click at [343, 432] on textarea at bounding box center [633, 429] width 638 height 63
click at [338, 449] on textarea at bounding box center [633, 429] width 638 height 63
click at [626, 442] on textarea at bounding box center [633, 429] width 638 height 63
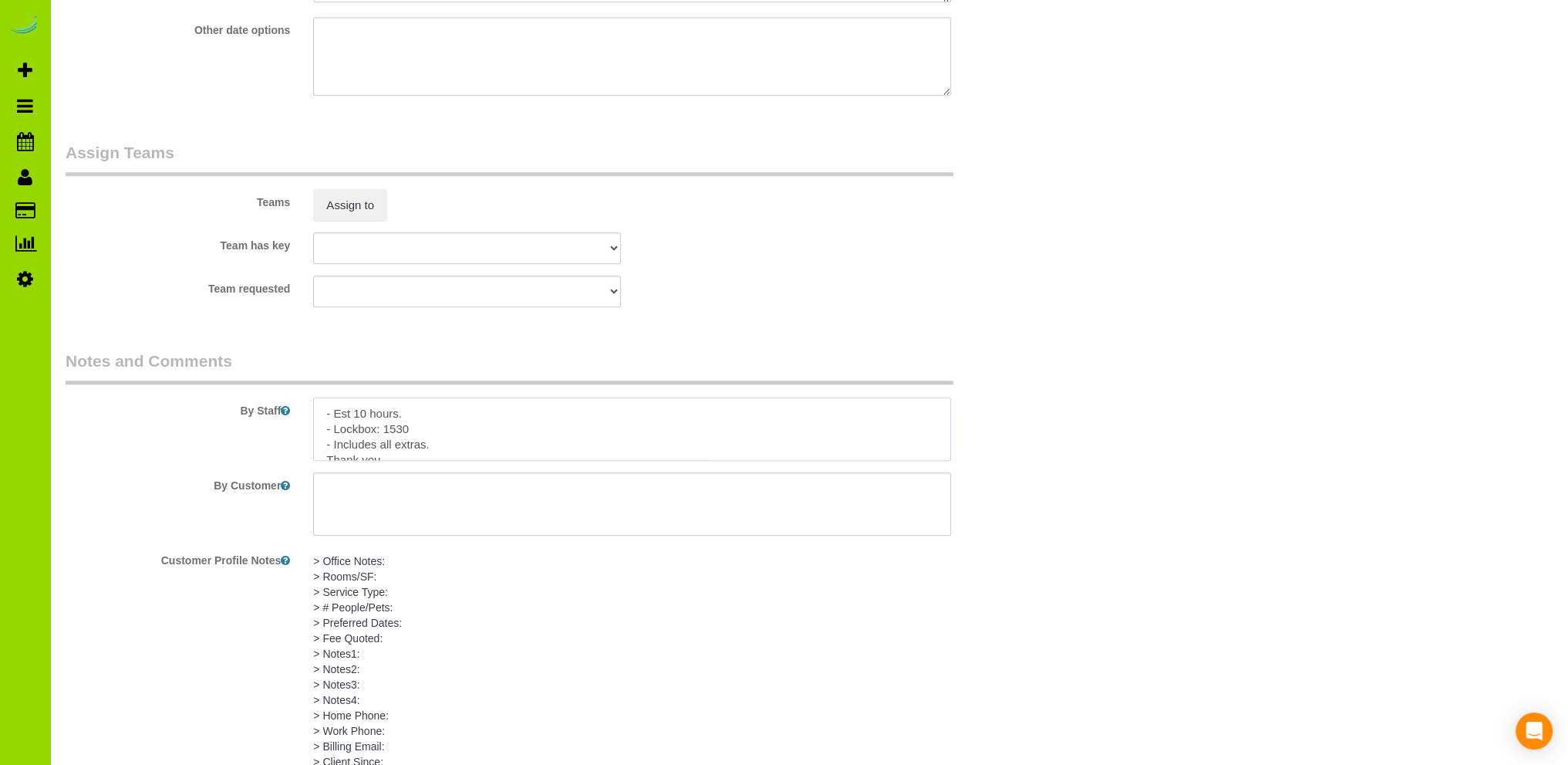
type textarea "- Est 10 hours. - Lockbox: 1530 - Includes all extras. Thank you."
click at [766, 282] on div "Team requested [GEOGRAPHIC_DATA][PERSON_NAME] ANGEL DESI [PERSON_NAME] [PERSON_…" at bounding box center [550, 291] width 992 height 31
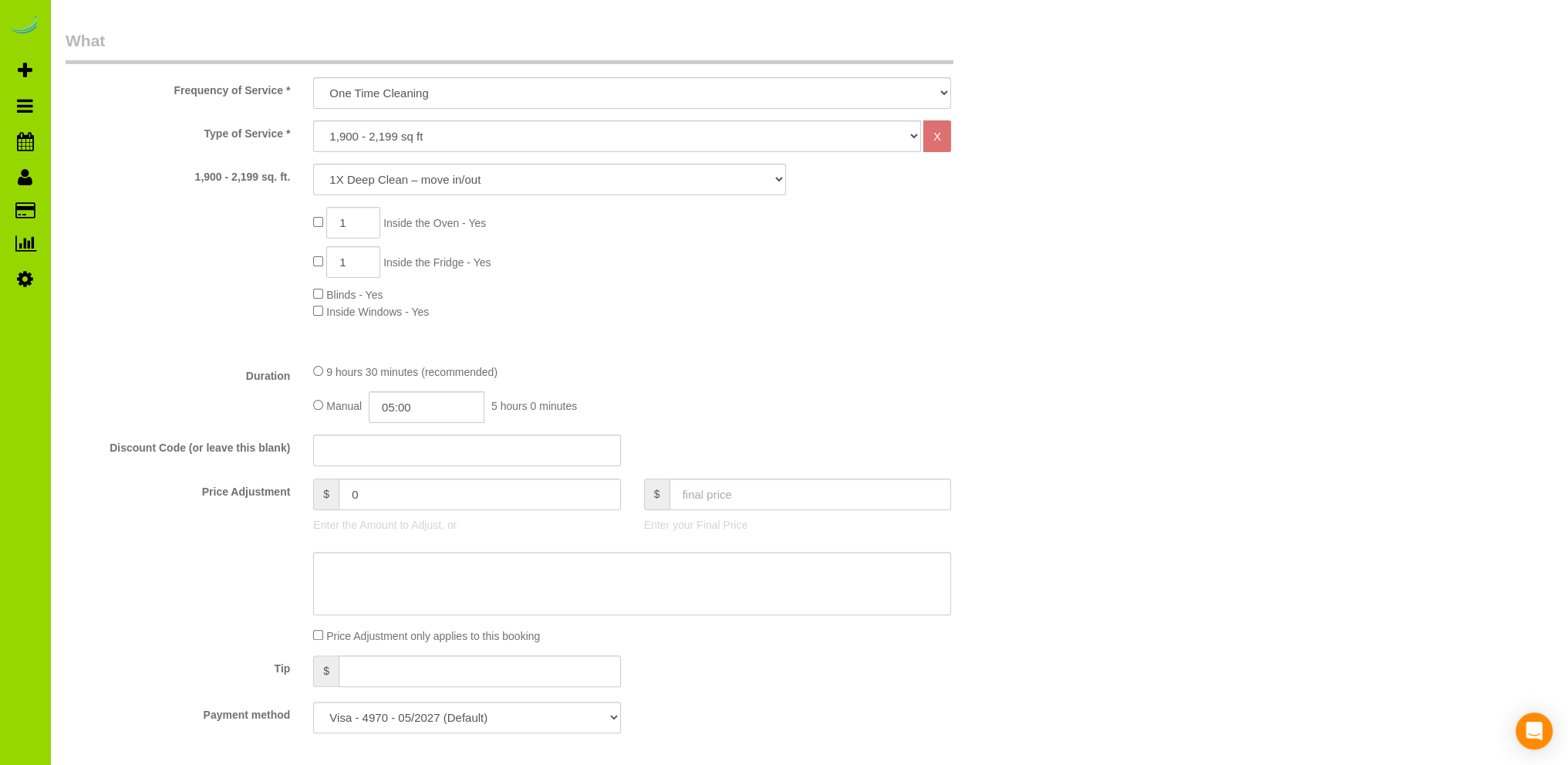
scroll to position [0, 0]
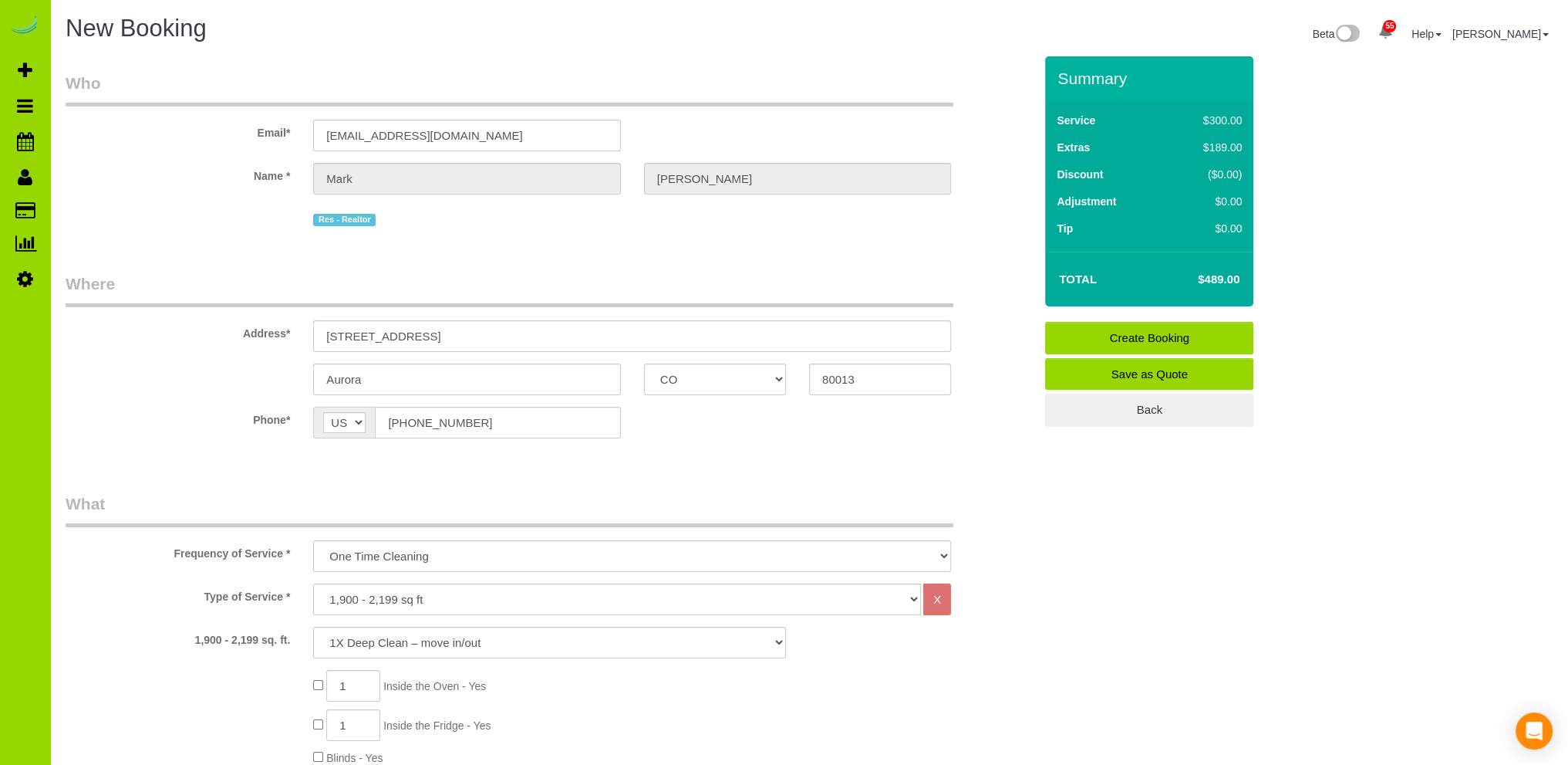
click at [1099, 336] on link "Create Booking" at bounding box center [1150, 337] width 208 height 32
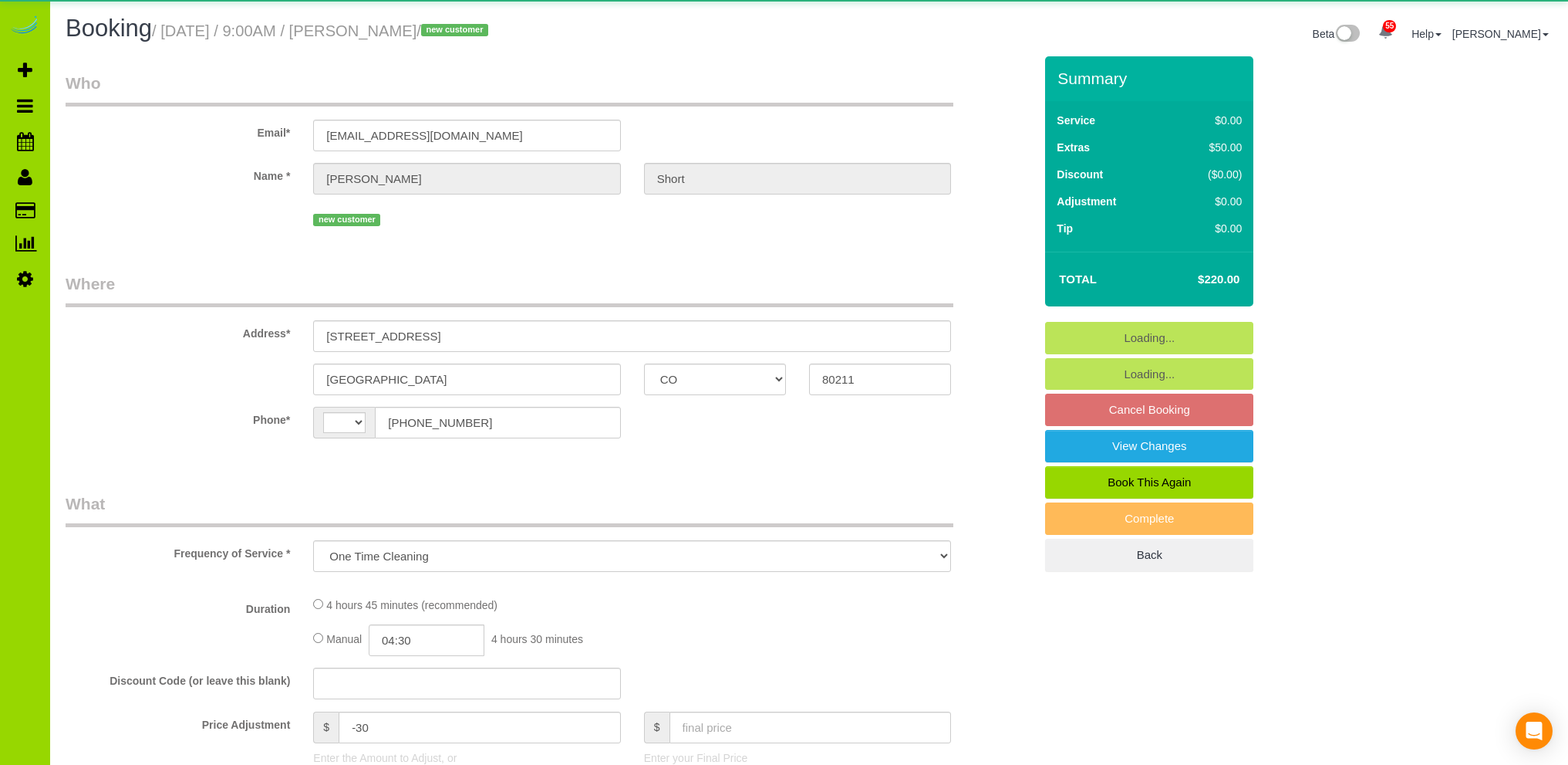
select select "CO"
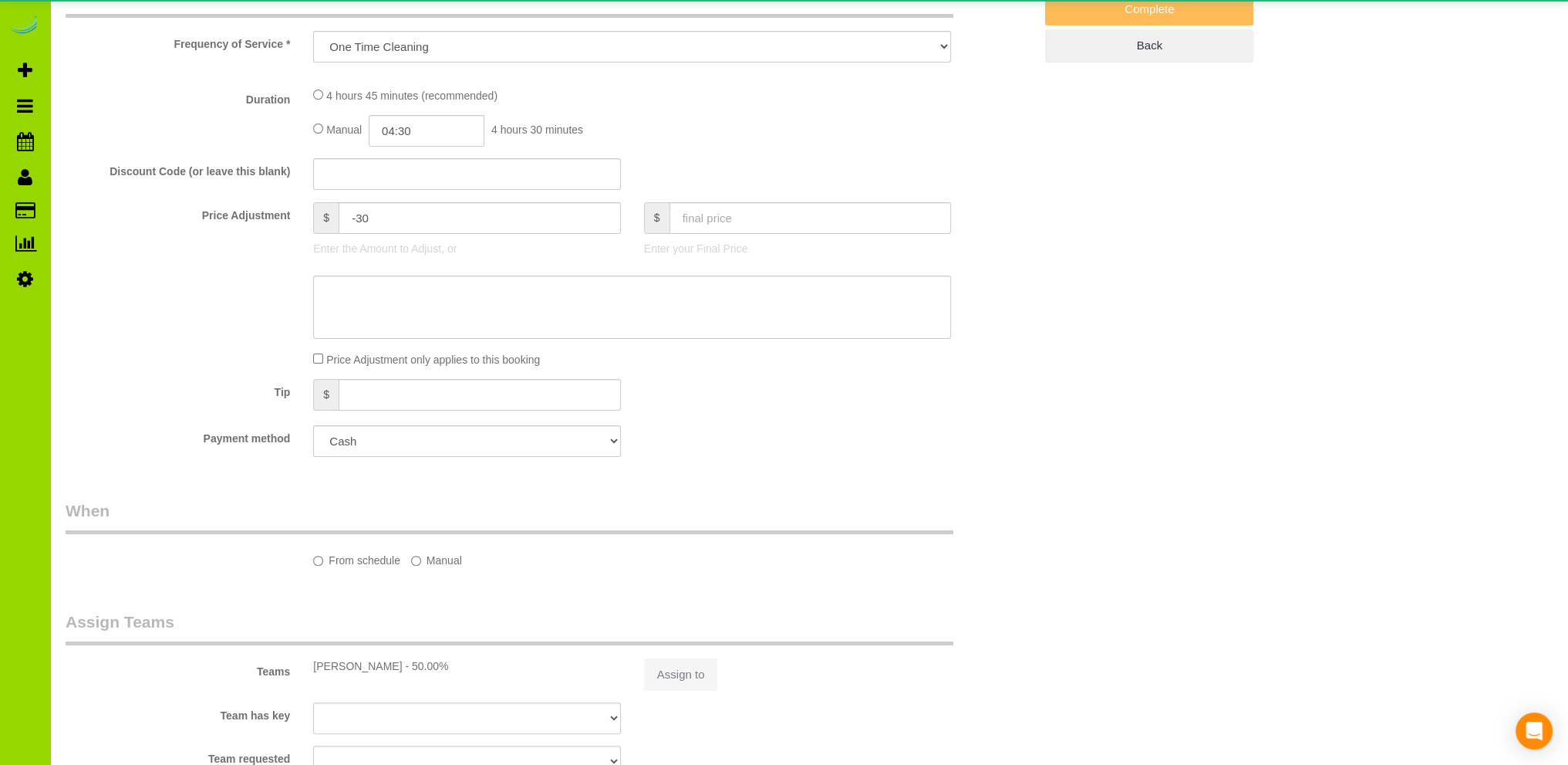
select select "object:1132"
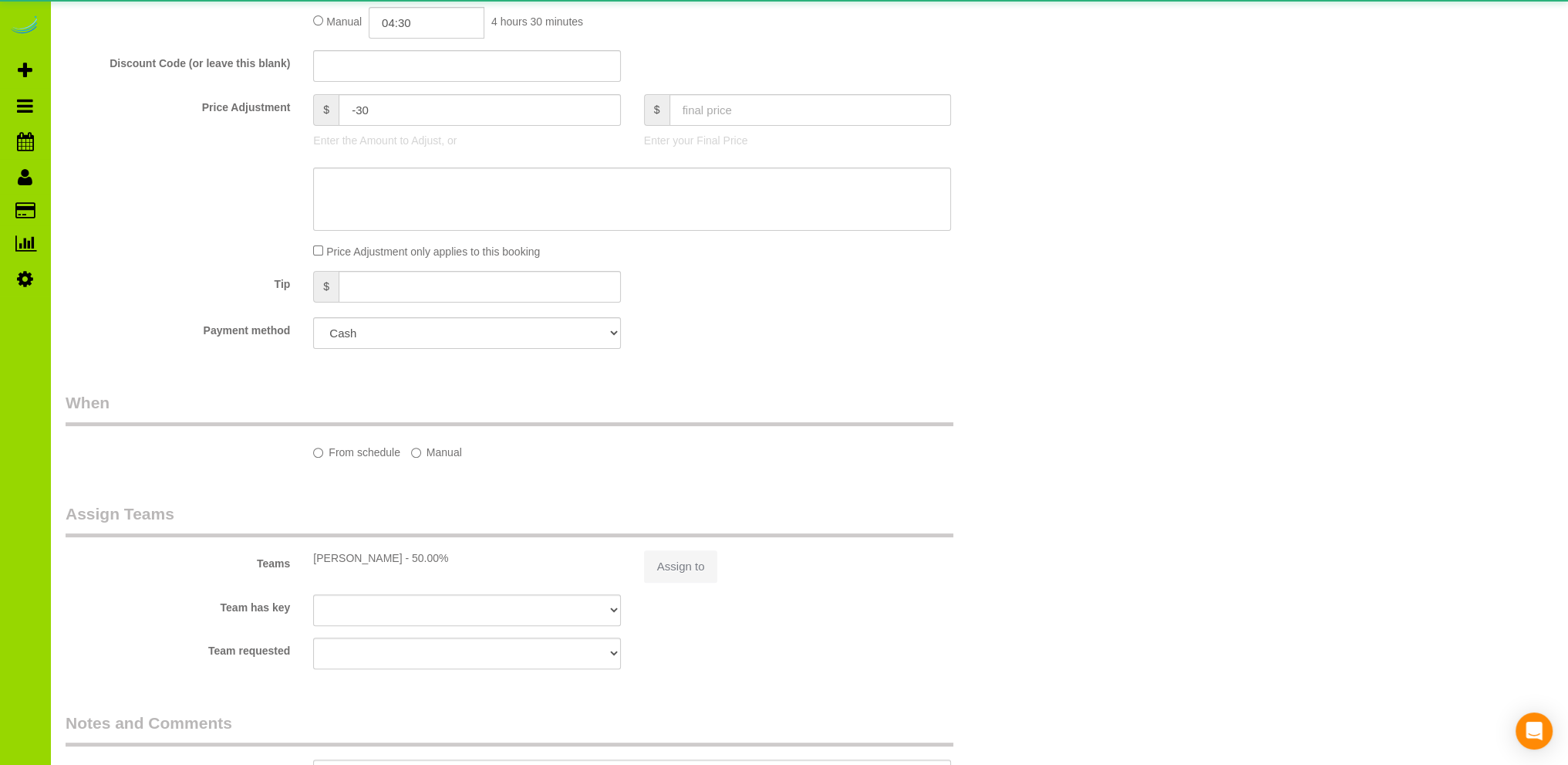
select select "string:US"
select select "spot1"
select select "number:1"
select select "number:11"
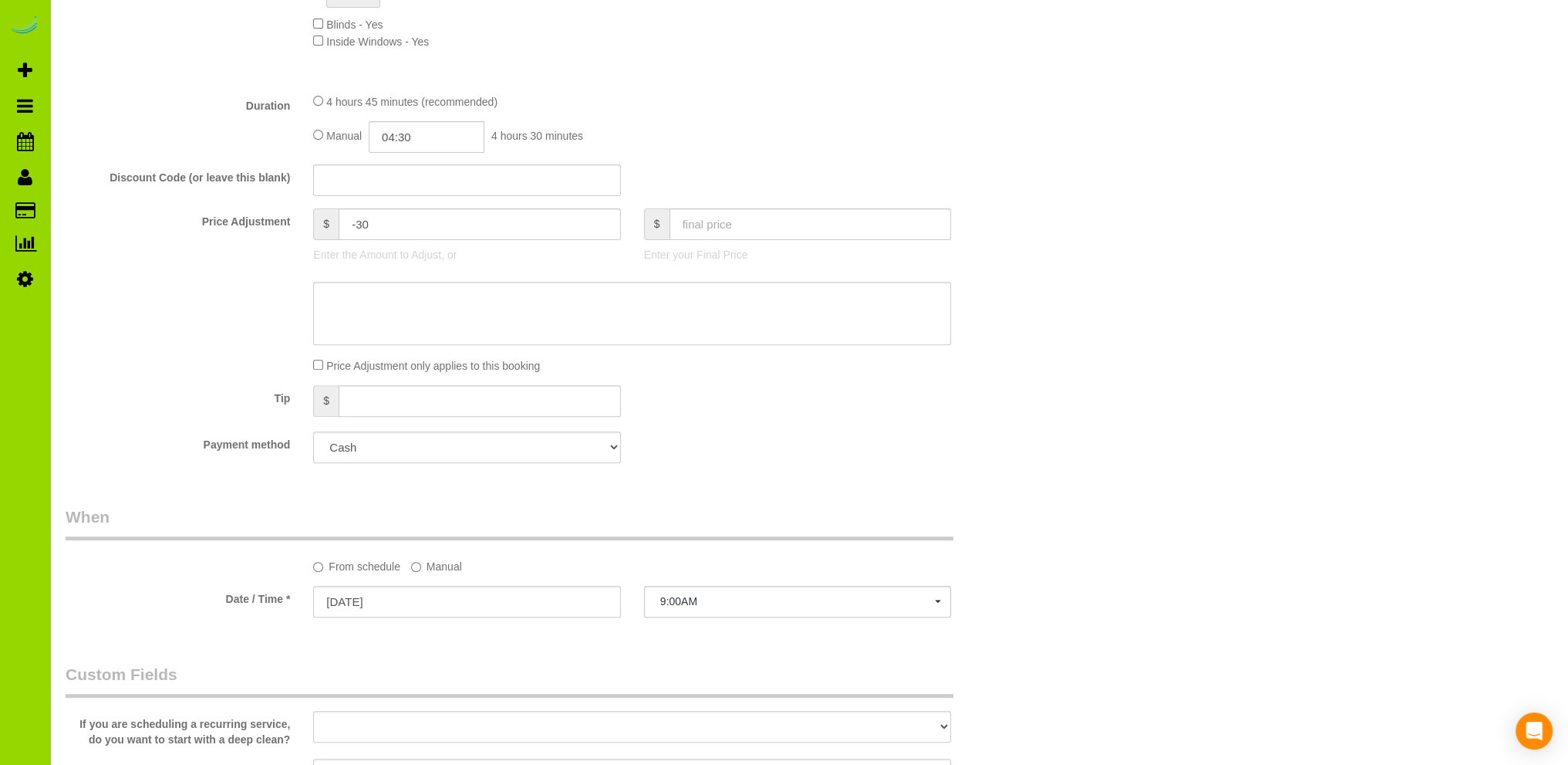
scroll to position [617, 0]
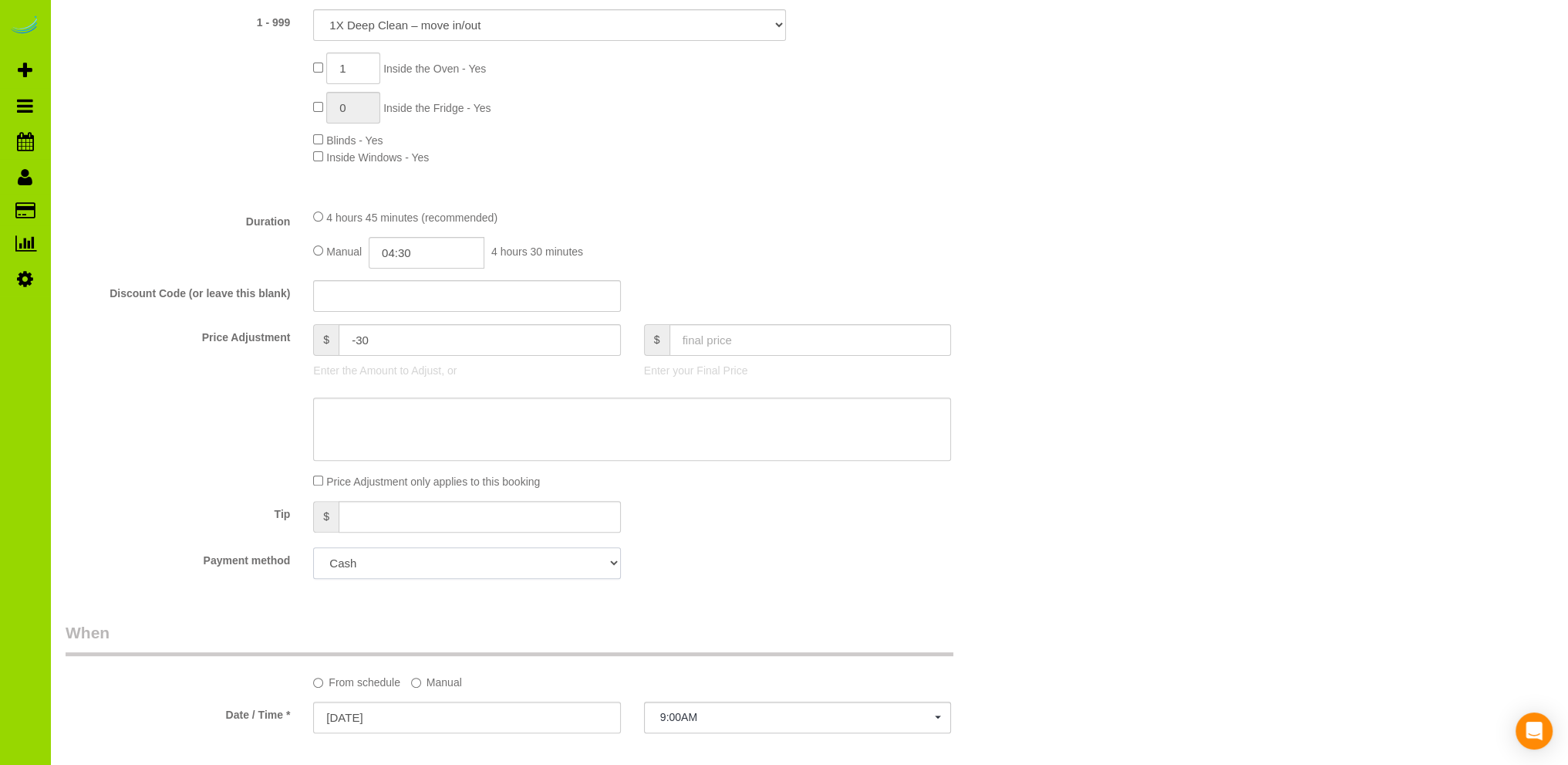
click at [436, 567] on select "Add Credit Card Cash Check Paypal" at bounding box center [467, 562] width 307 height 31
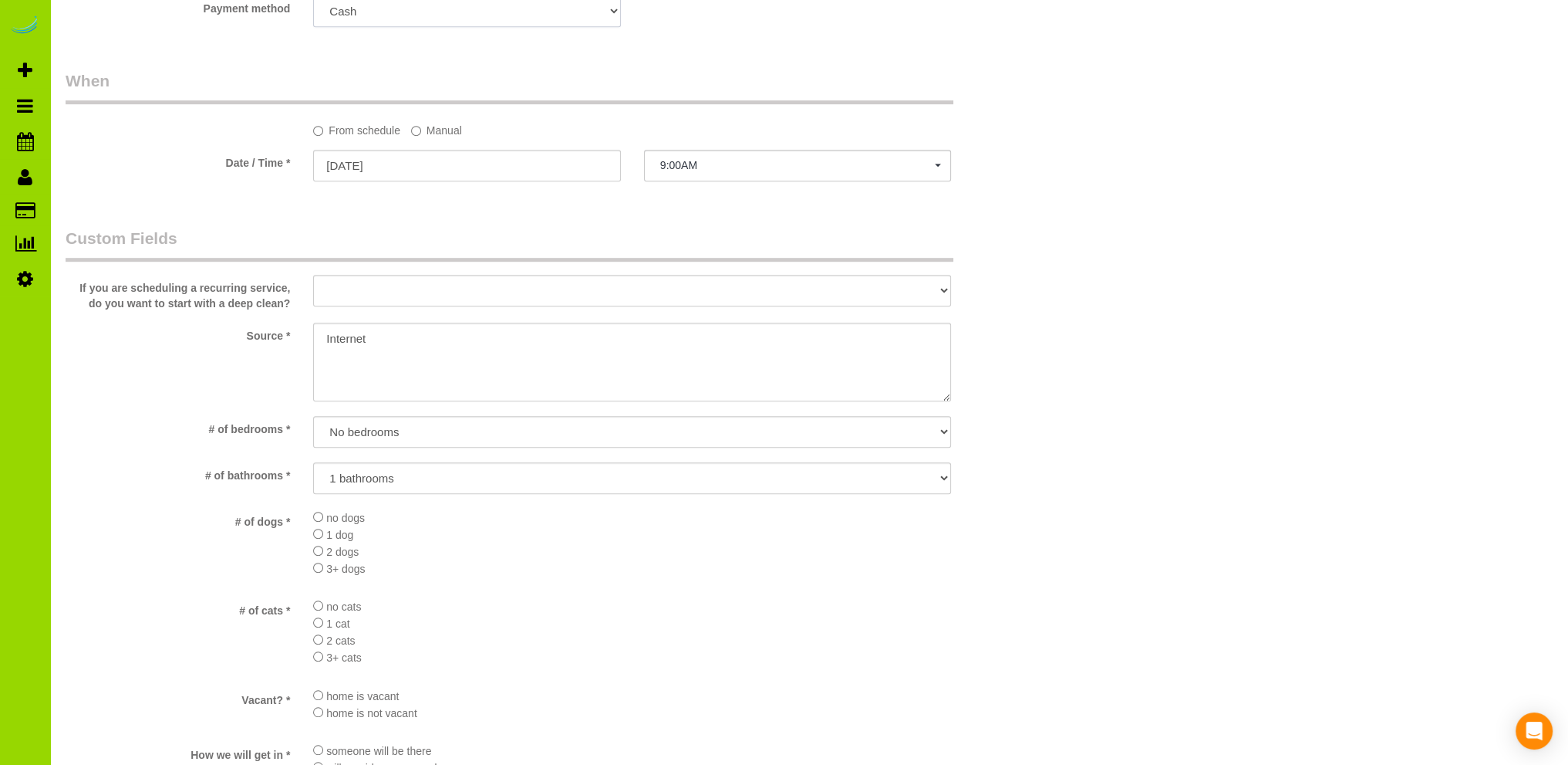
scroll to position [1852, 0]
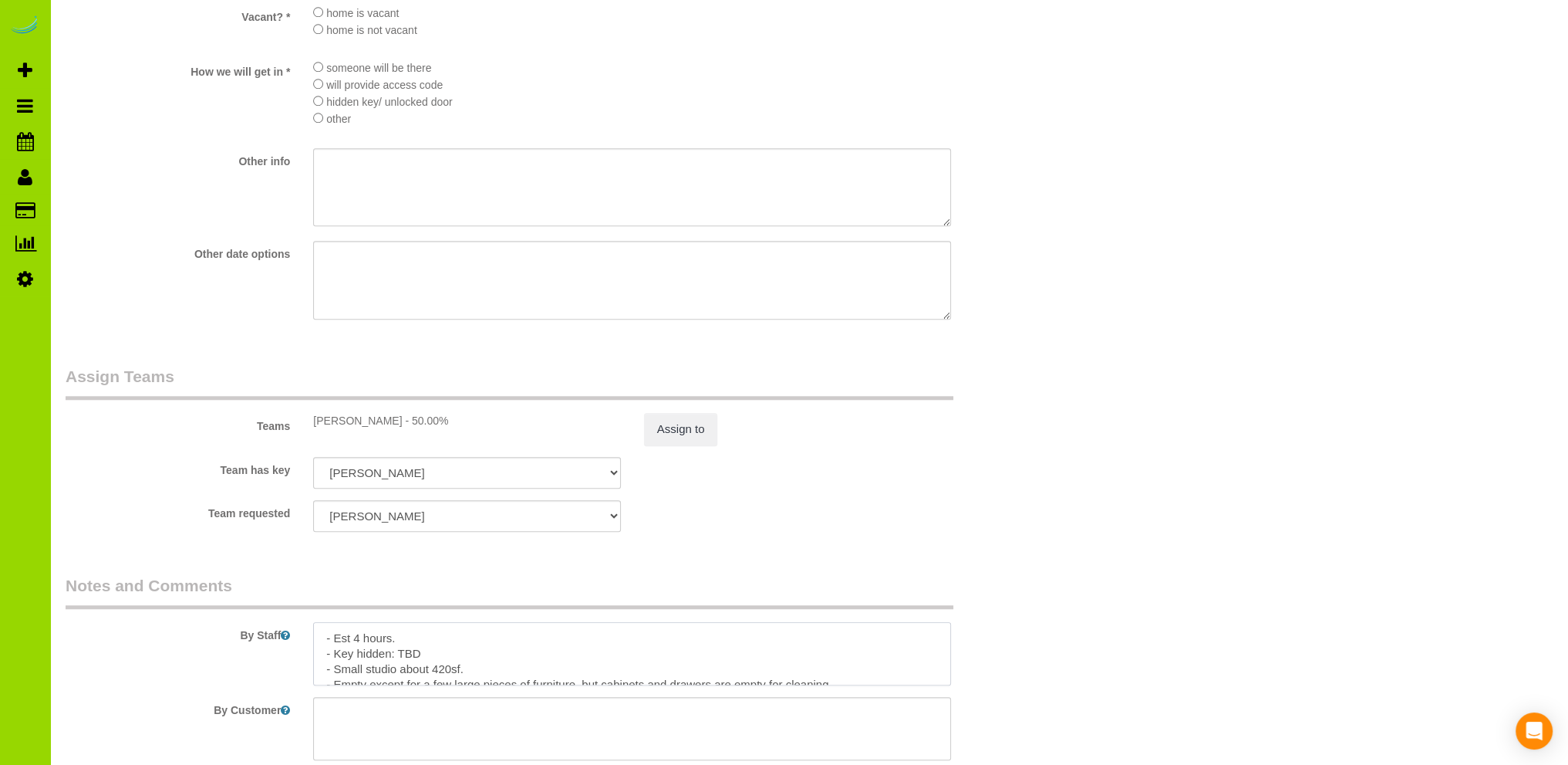
click at [460, 643] on textarea at bounding box center [633, 653] width 638 height 63
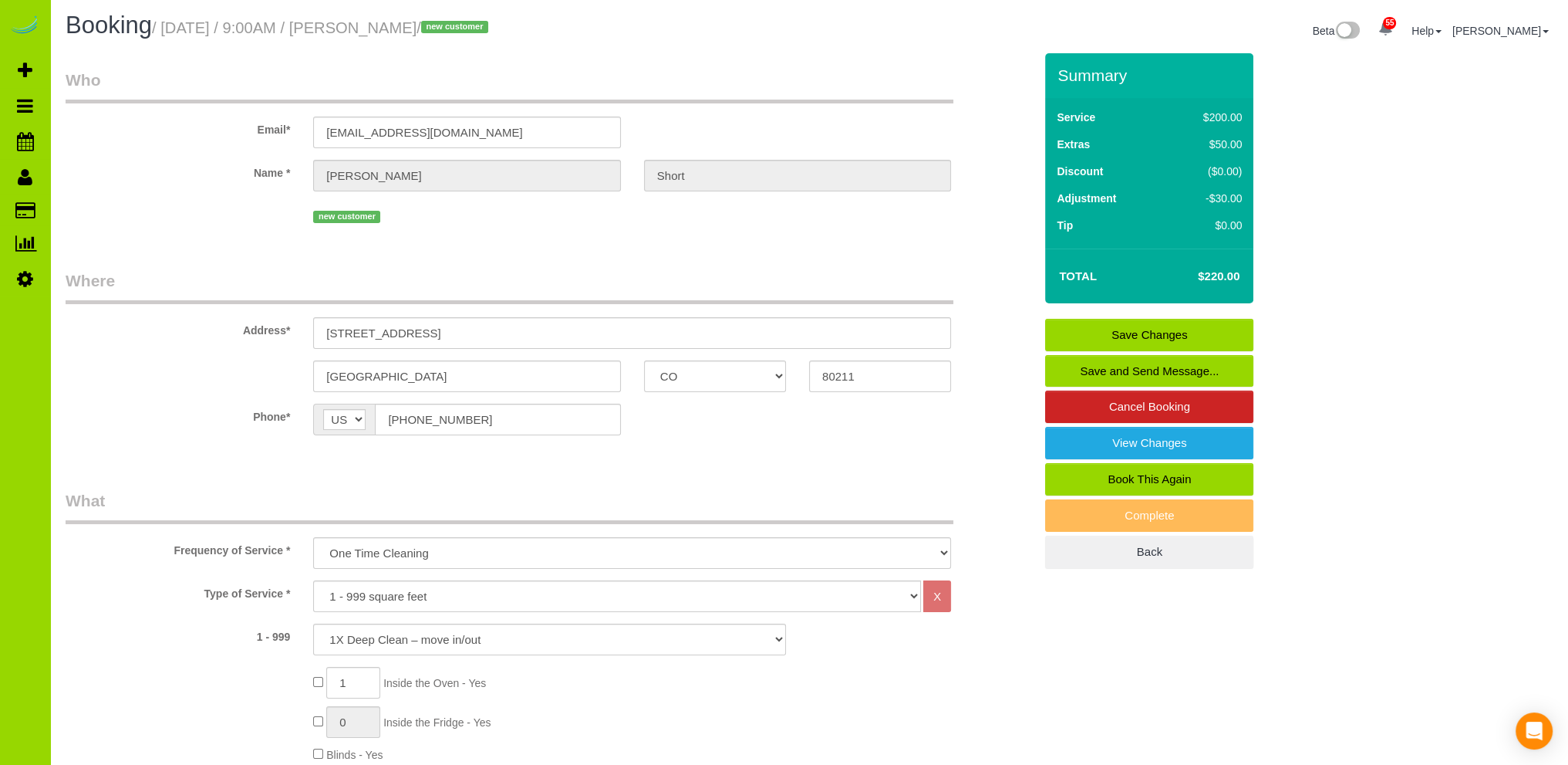
scroll to position [0, 0]
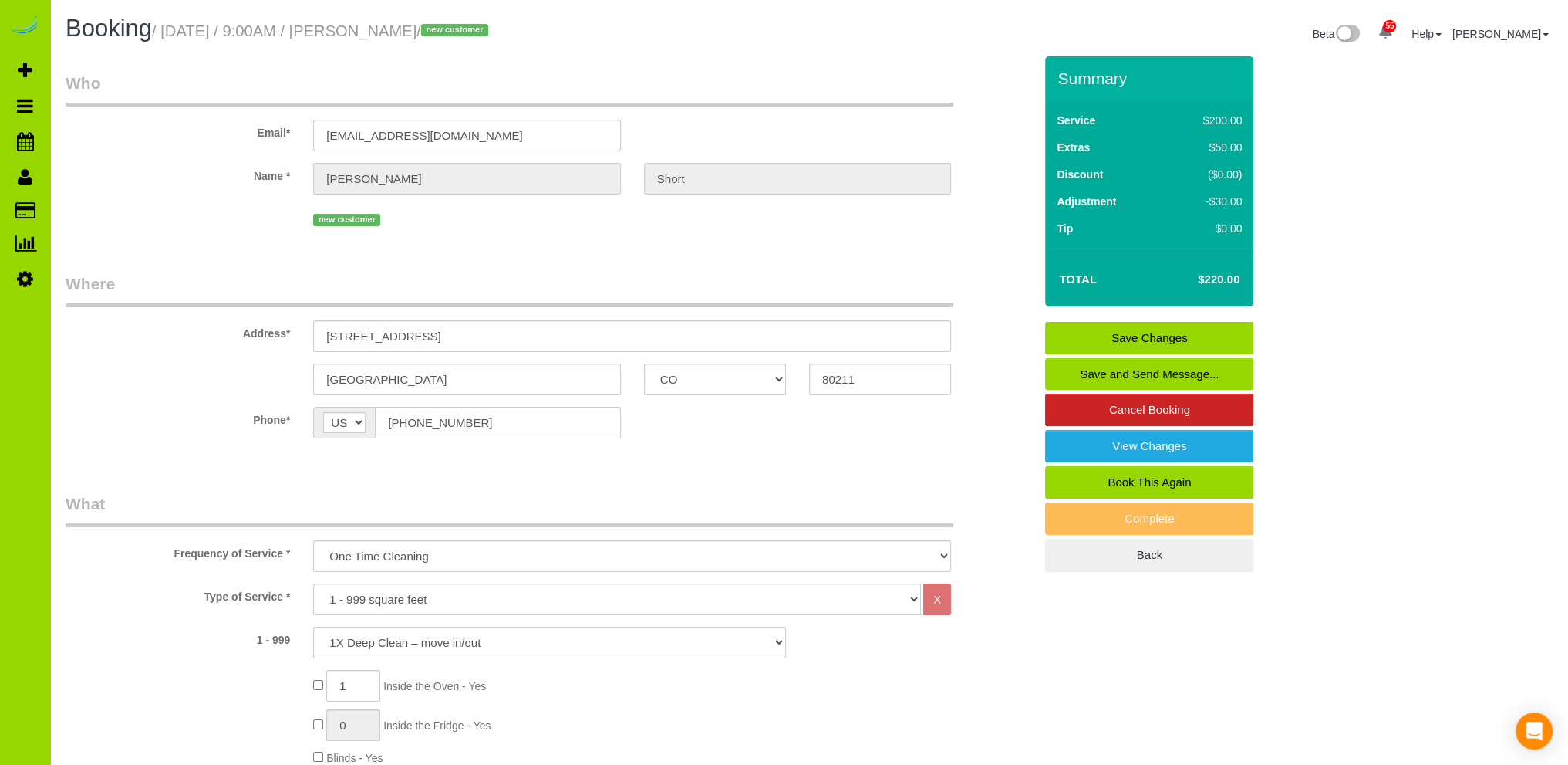
type textarea "- Est 4 hours. Need CC. - Key hidden: TBD - Small studio about 420sf. - Empty e…"
click at [1105, 337] on link "Save Changes" at bounding box center [1150, 337] width 208 height 32
